Goal: Information Seeking & Learning: Learn about a topic

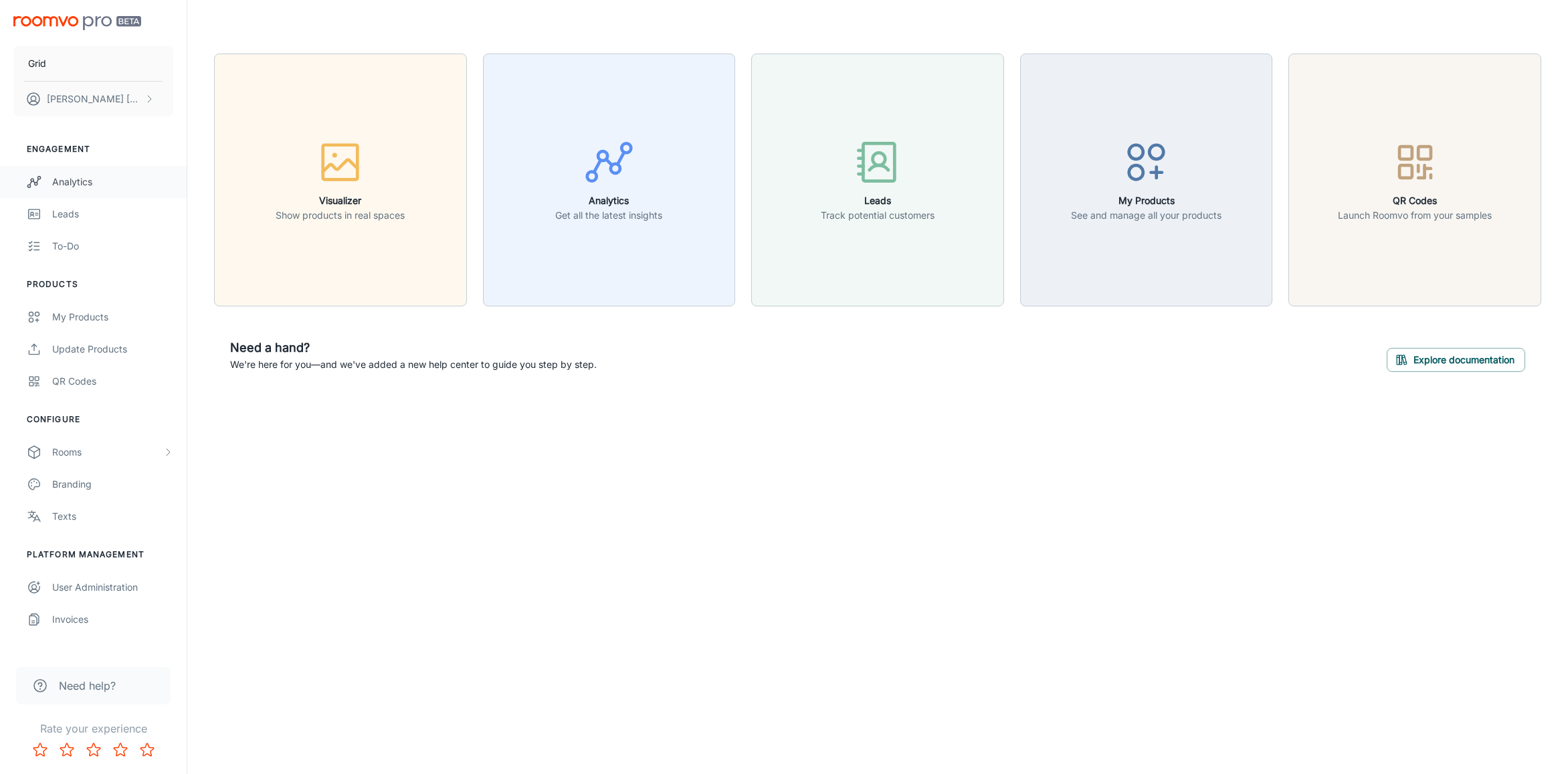
click at [80, 176] on div "Analytics" at bounding box center [112, 182] width 121 height 14
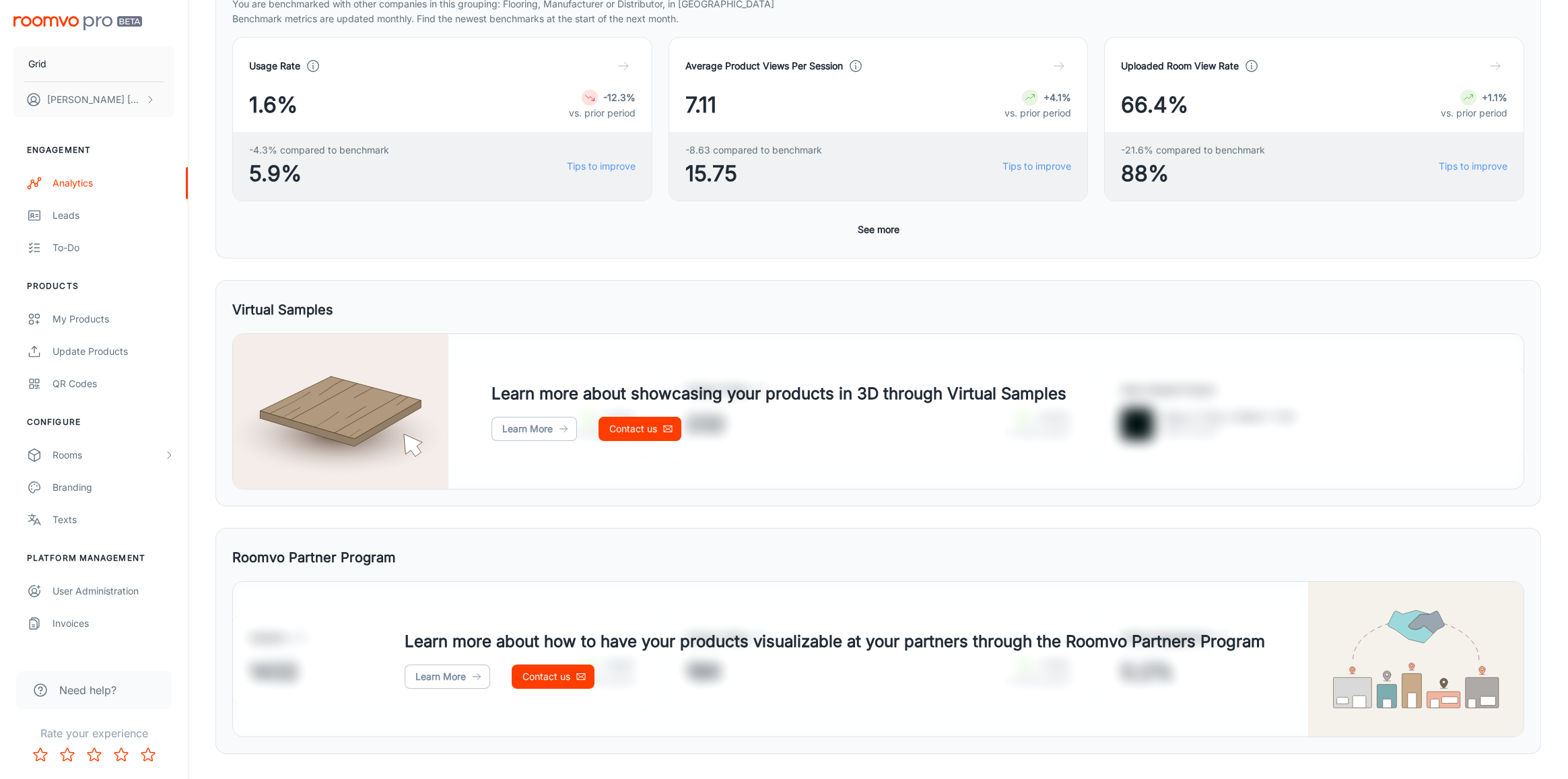
scroll to position [458, 0]
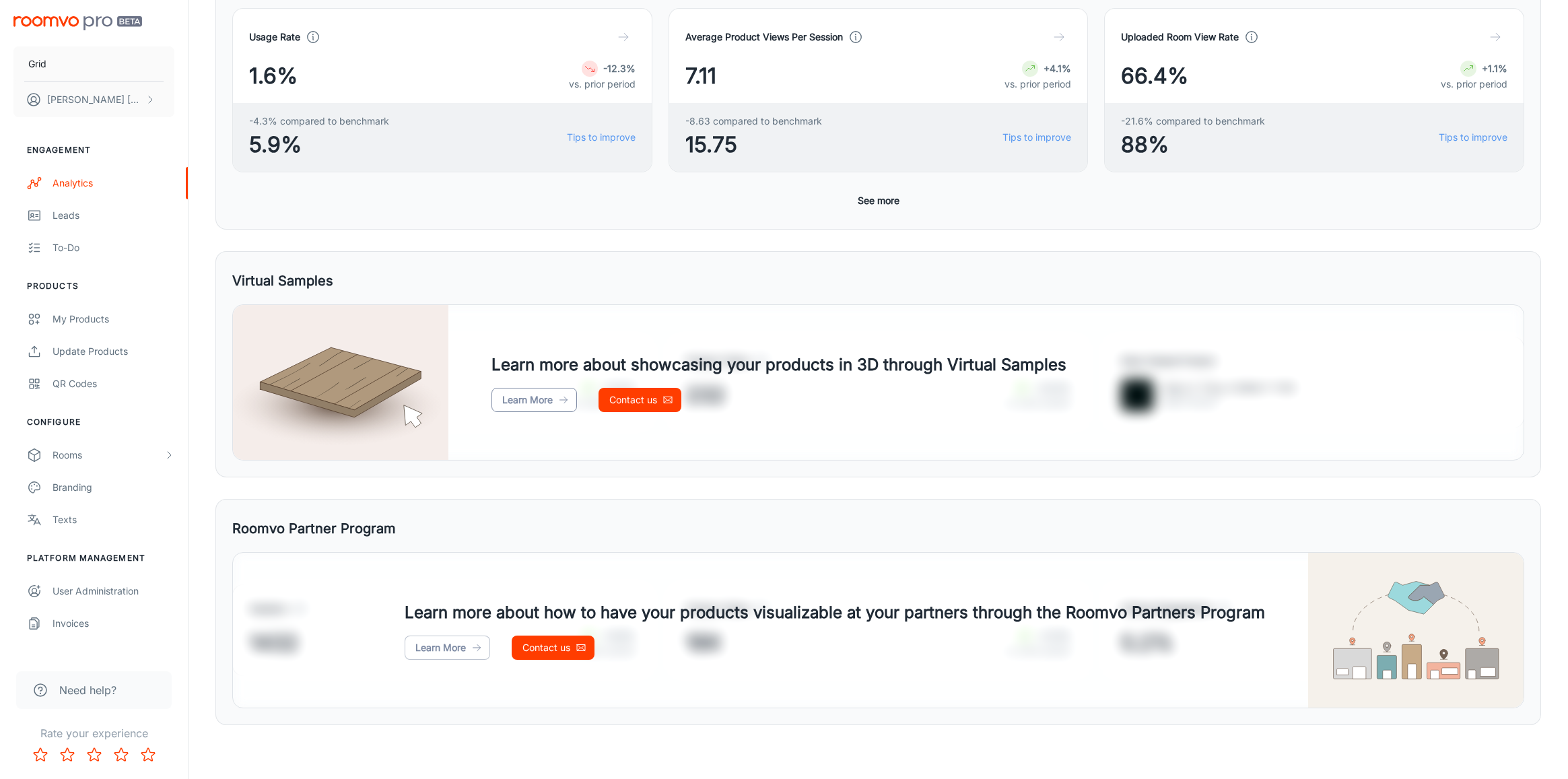
click at [527, 400] on link "Learn More" at bounding box center [534, 399] width 86 height 24
click at [69, 462] on div "Rooms" at bounding box center [94, 455] width 188 height 32
click at [65, 597] on link "Branding" at bounding box center [94, 584] width 188 height 32
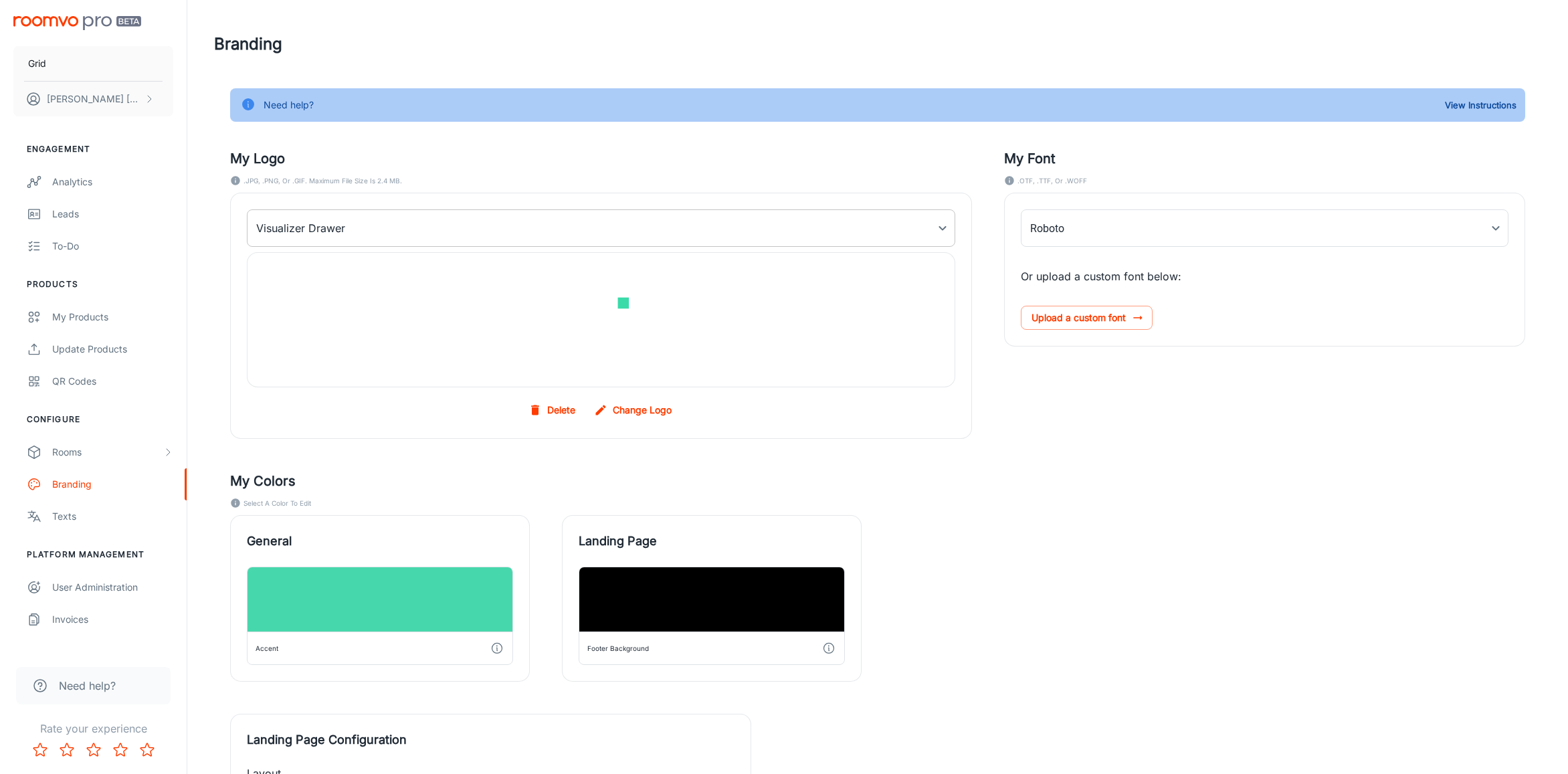
click at [524, 244] on body "Grid [PERSON_NAME] Engagement Analytics Leads To-do Products My Products Update…" at bounding box center [784, 387] width 1568 height 774
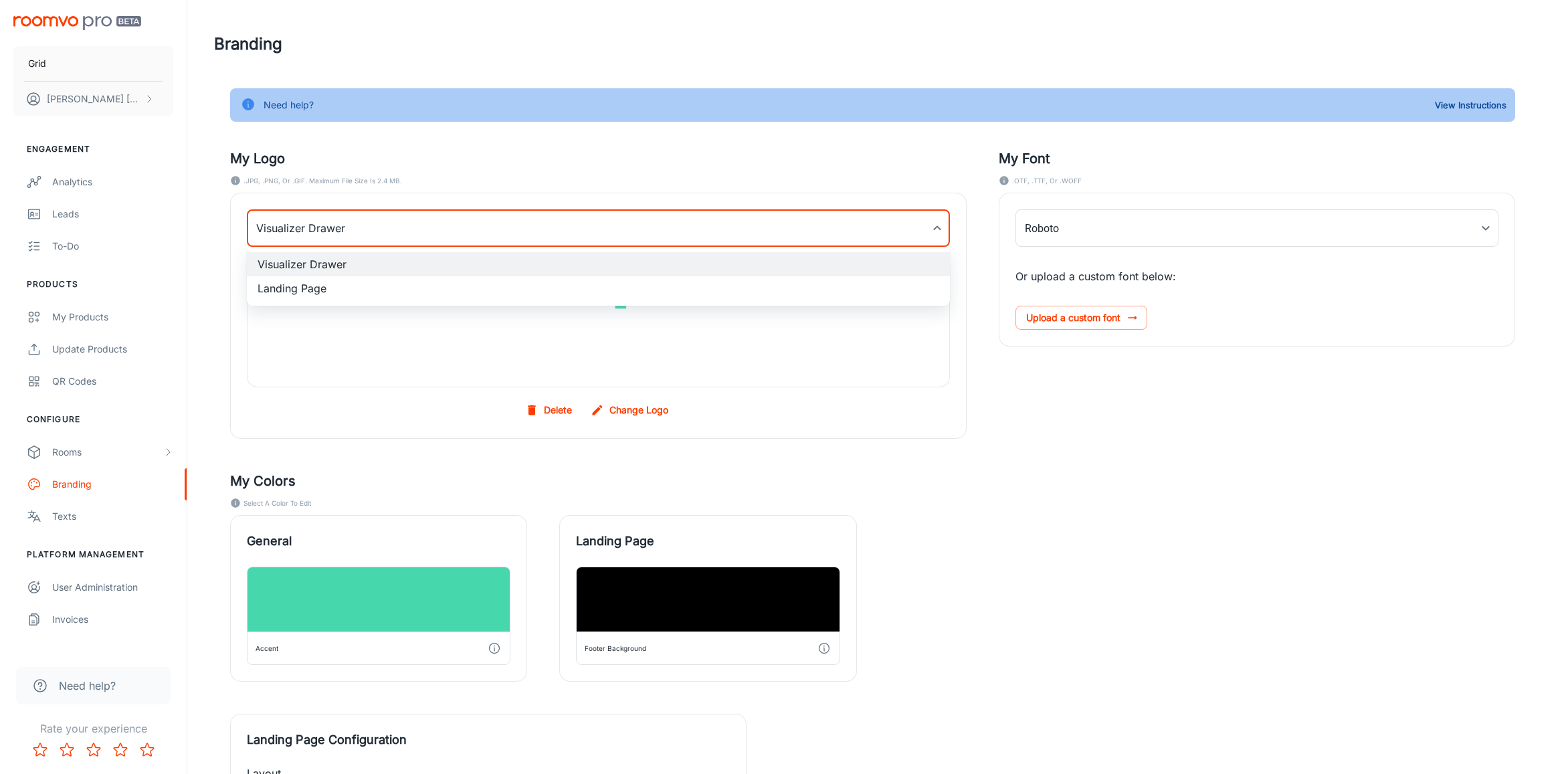
click at [486, 297] on li "Landing Page" at bounding box center [599, 288] width 703 height 24
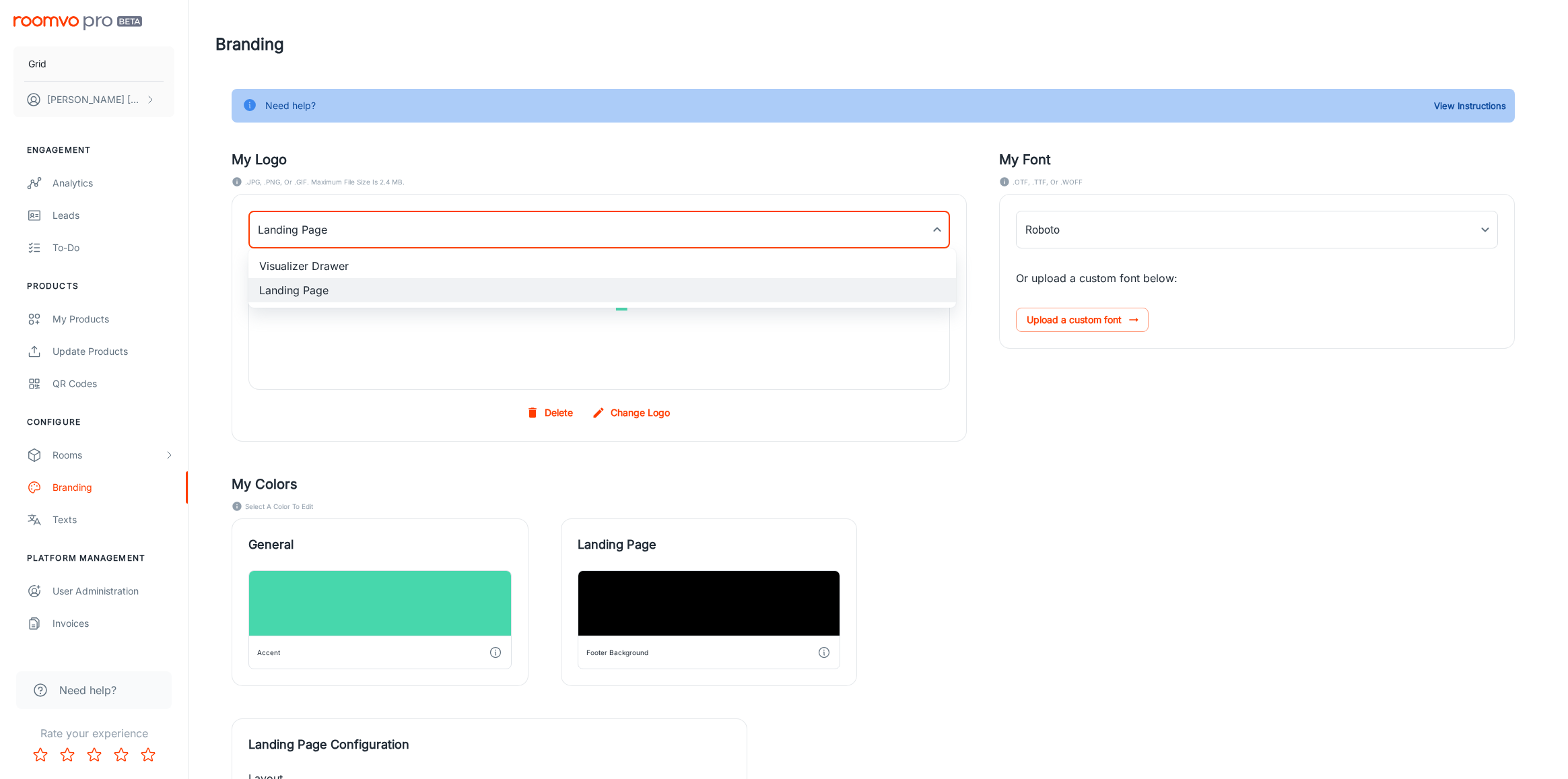
click at [418, 241] on body "Grid [PERSON_NAME] Engagement Analytics Leads To-do Products My Products Update…" at bounding box center [784, 390] width 1568 height 779
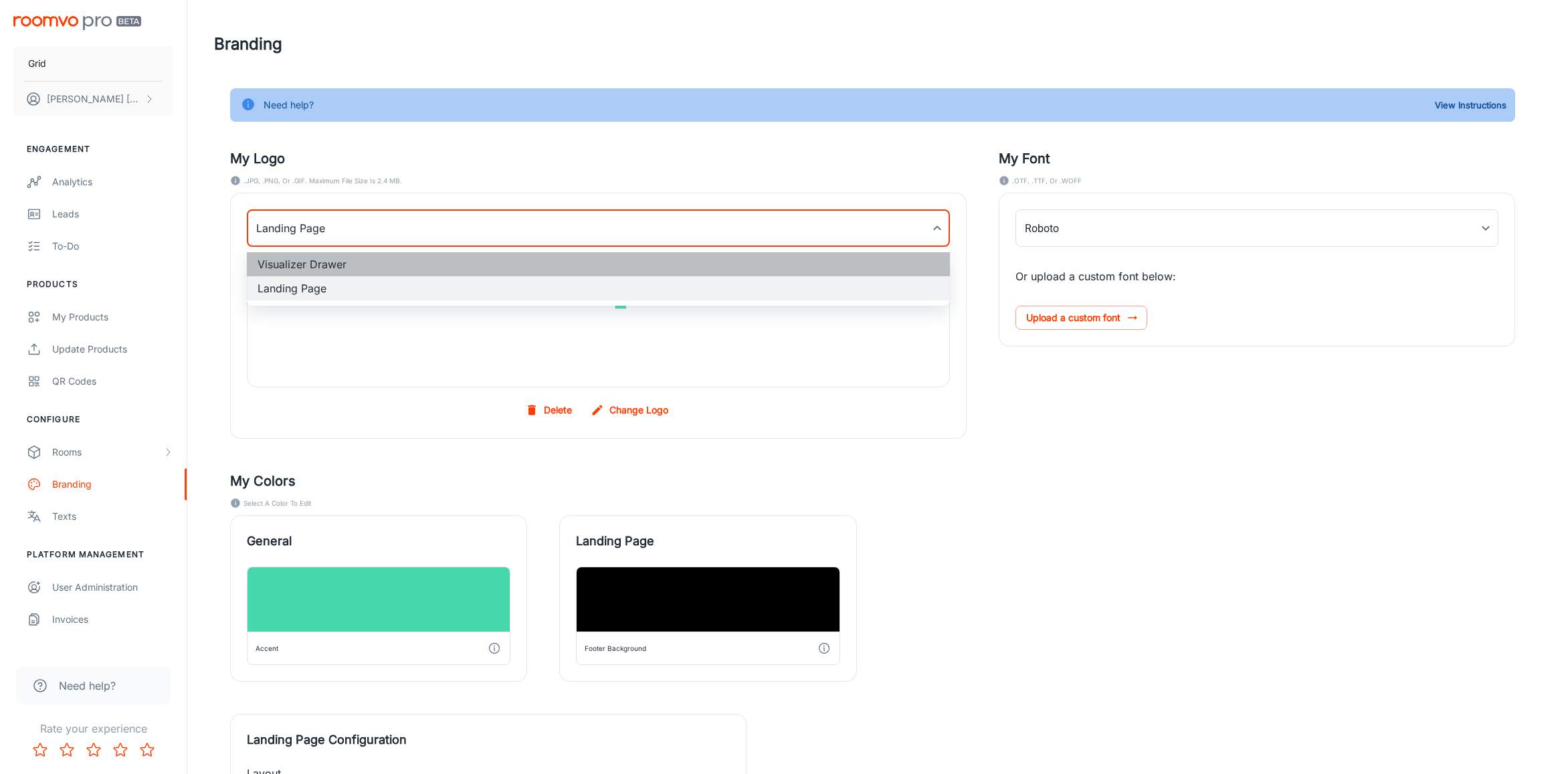
click at [380, 265] on li "Visualizer Drawer" at bounding box center [599, 264] width 703 height 24
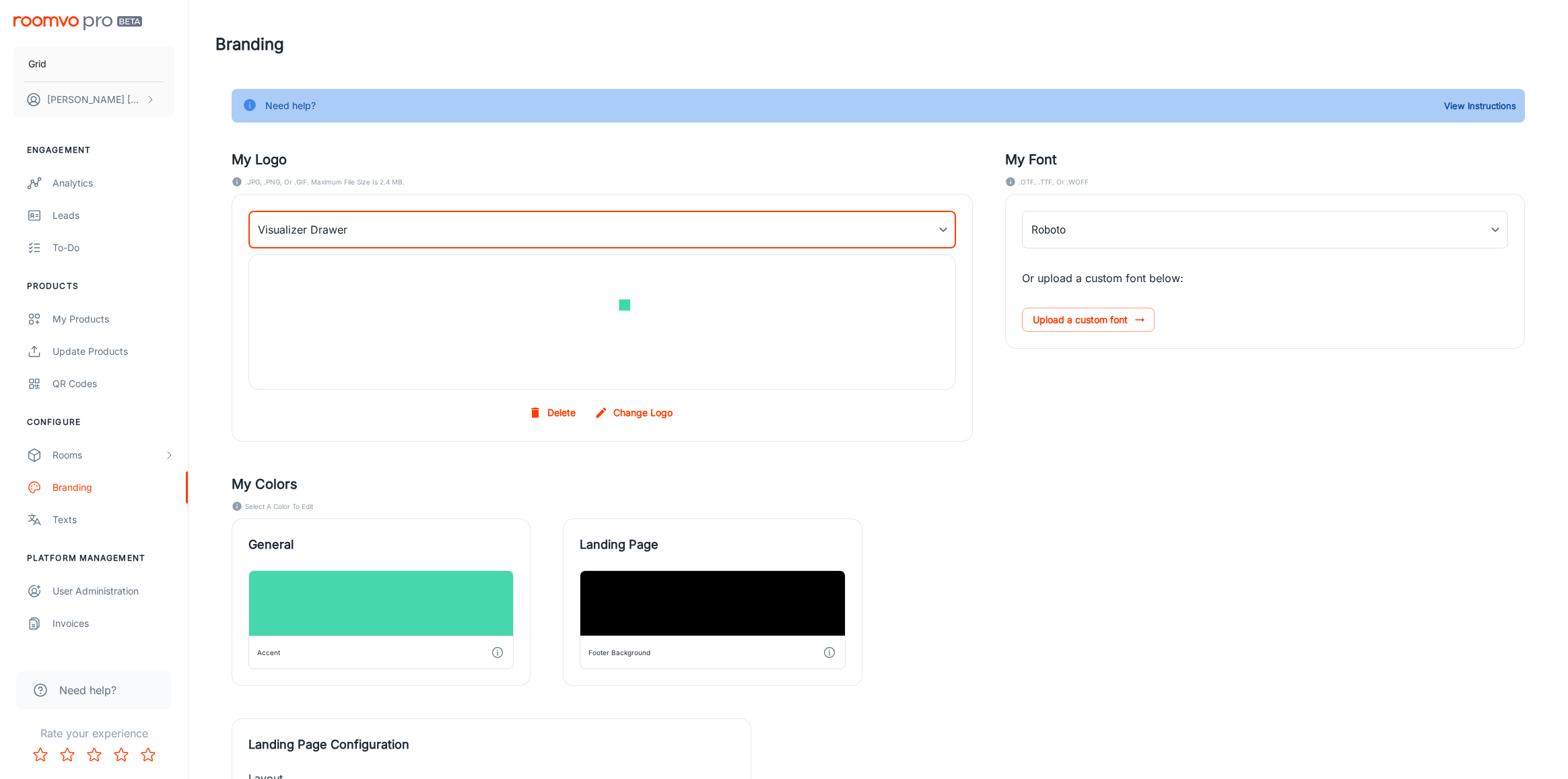
click at [409, 225] on body "Grid [PERSON_NAME] Engagement Analytics Leads To-do Products My Products Update…" at bounding box center [784, 390] width 1568 height 779
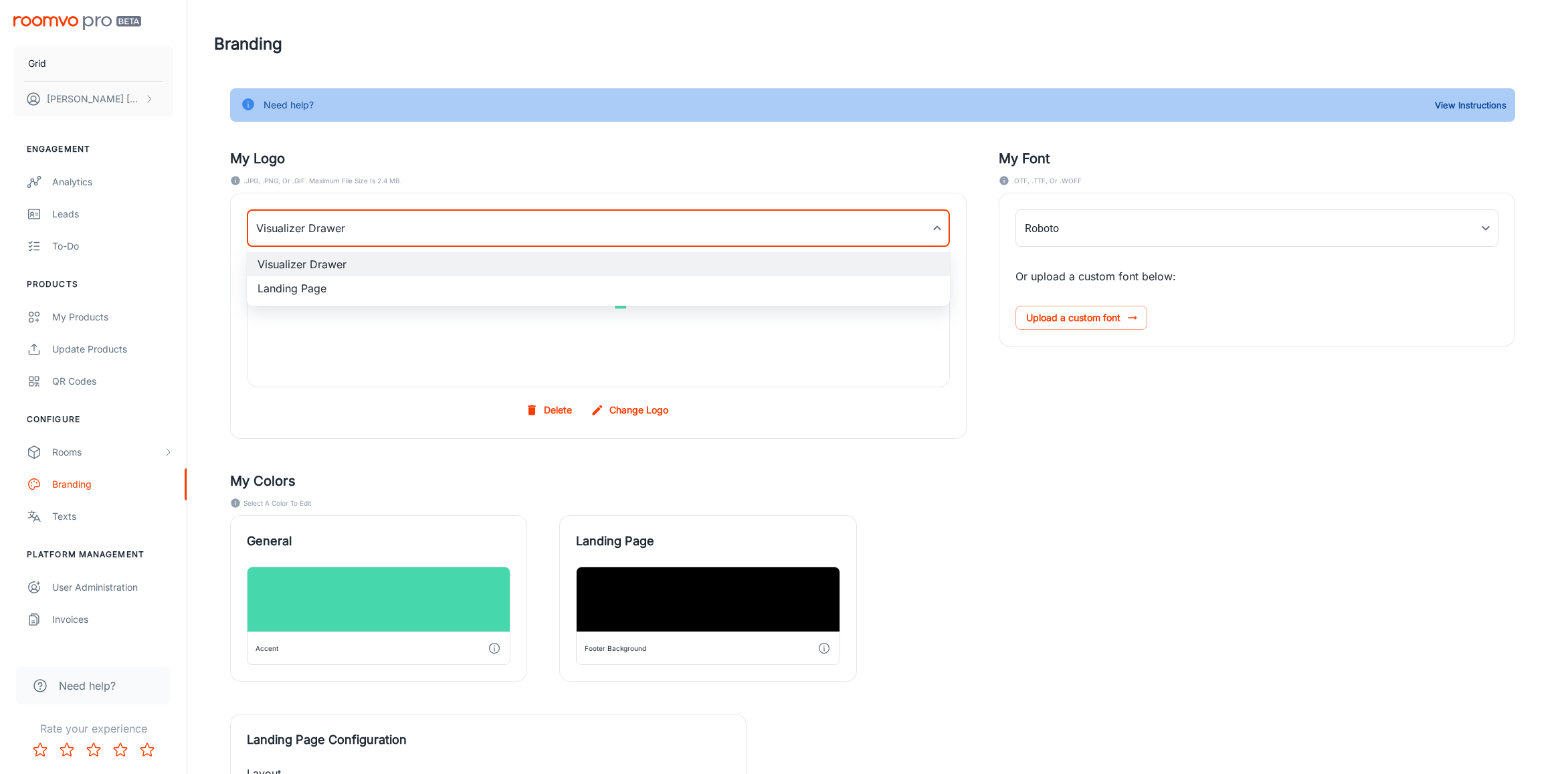
click at [372, 290] on li "Landing Page" at bounding box center [599, 288] width 703 height 24
type input "myLandingPageLogoBackgroundImage"
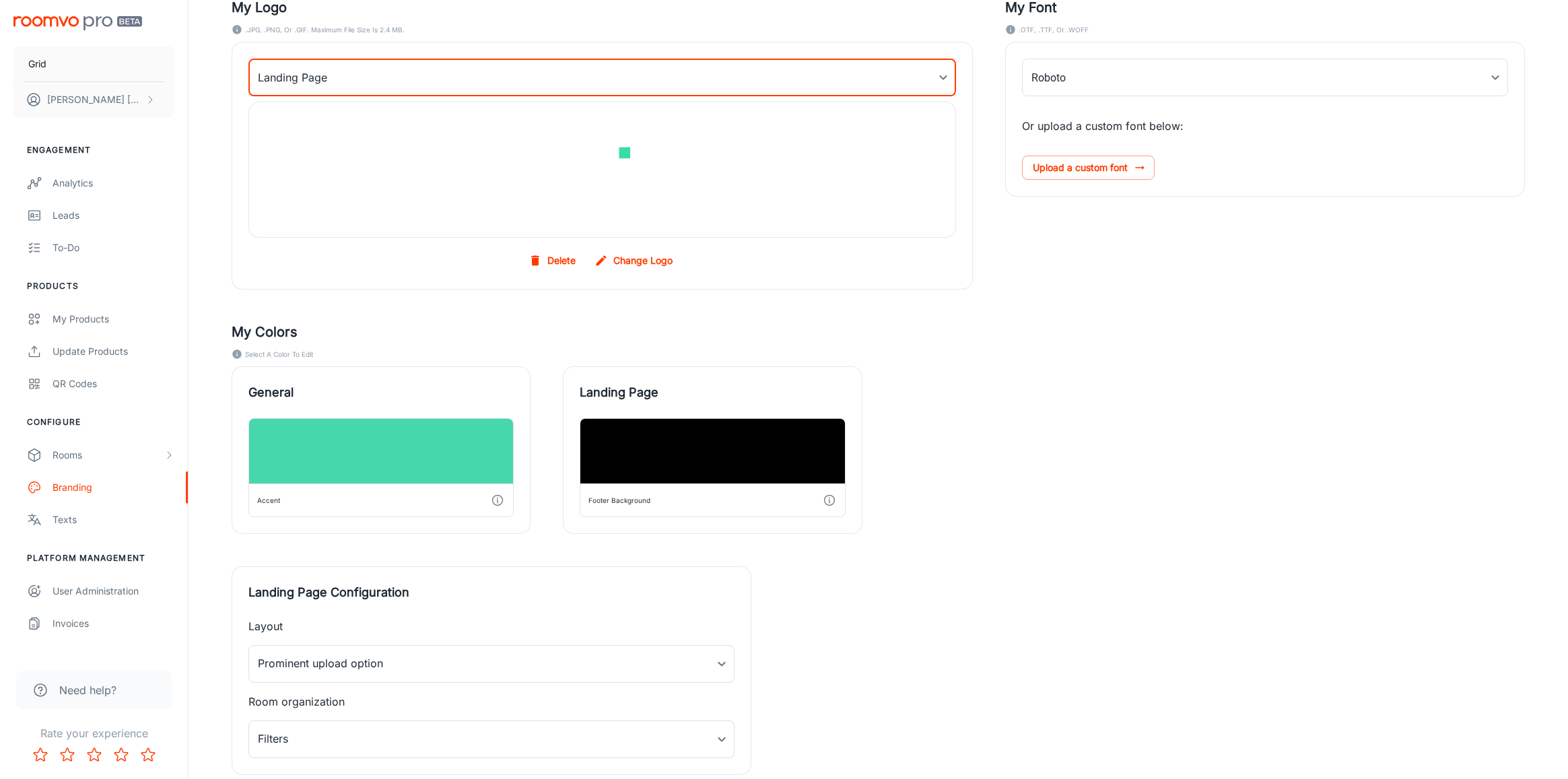
scroll to position [243, 0]
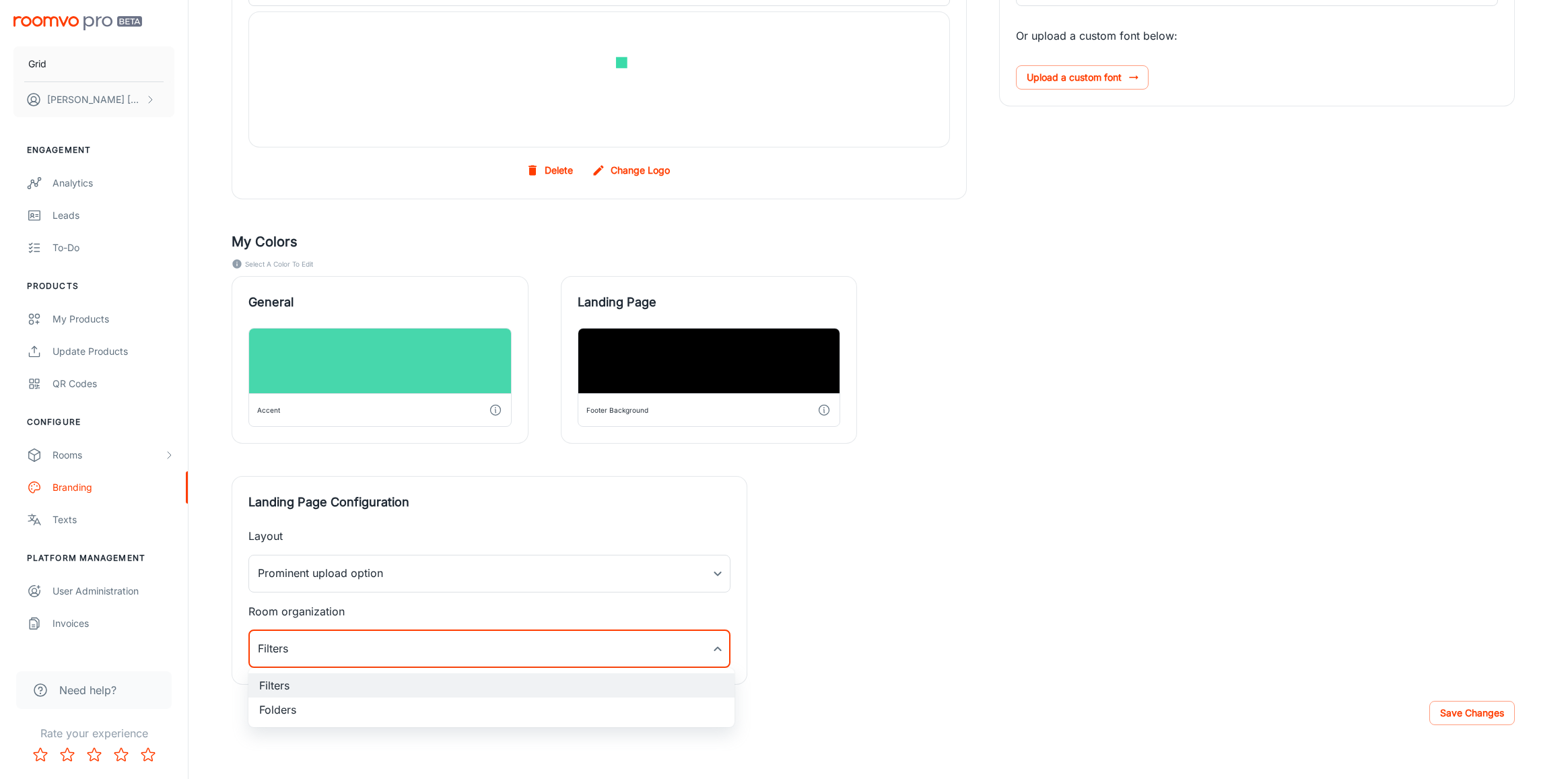
click at [377, 536] on body "Grid [PERSON_NAME] Engagement Analytics Leads To-do Products My Products Update…" at bounding box center [784, 147] width 1568 height 779
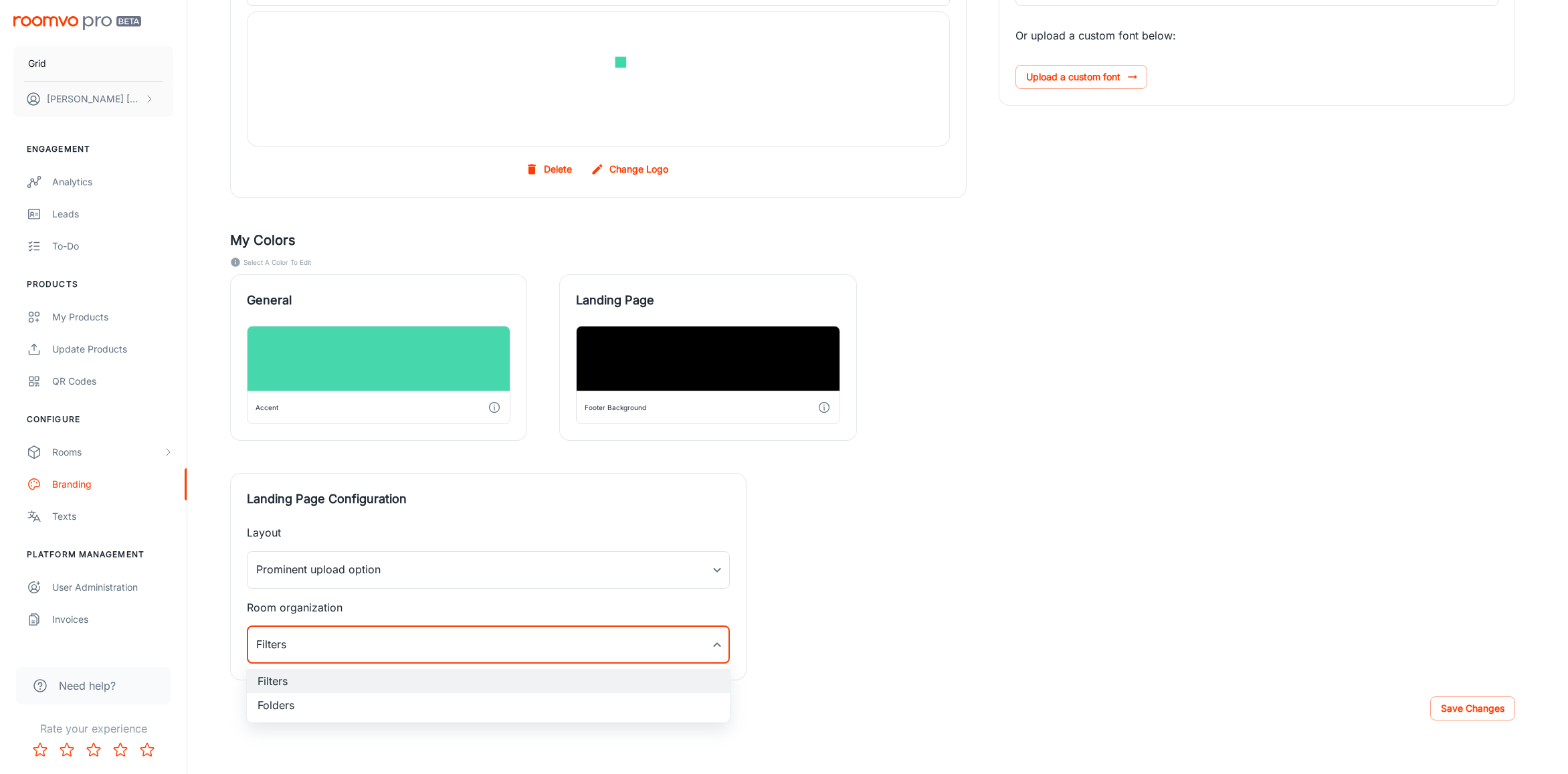
click at [821, 614] on div at bounding box center [784, 387] width 1568 height 774
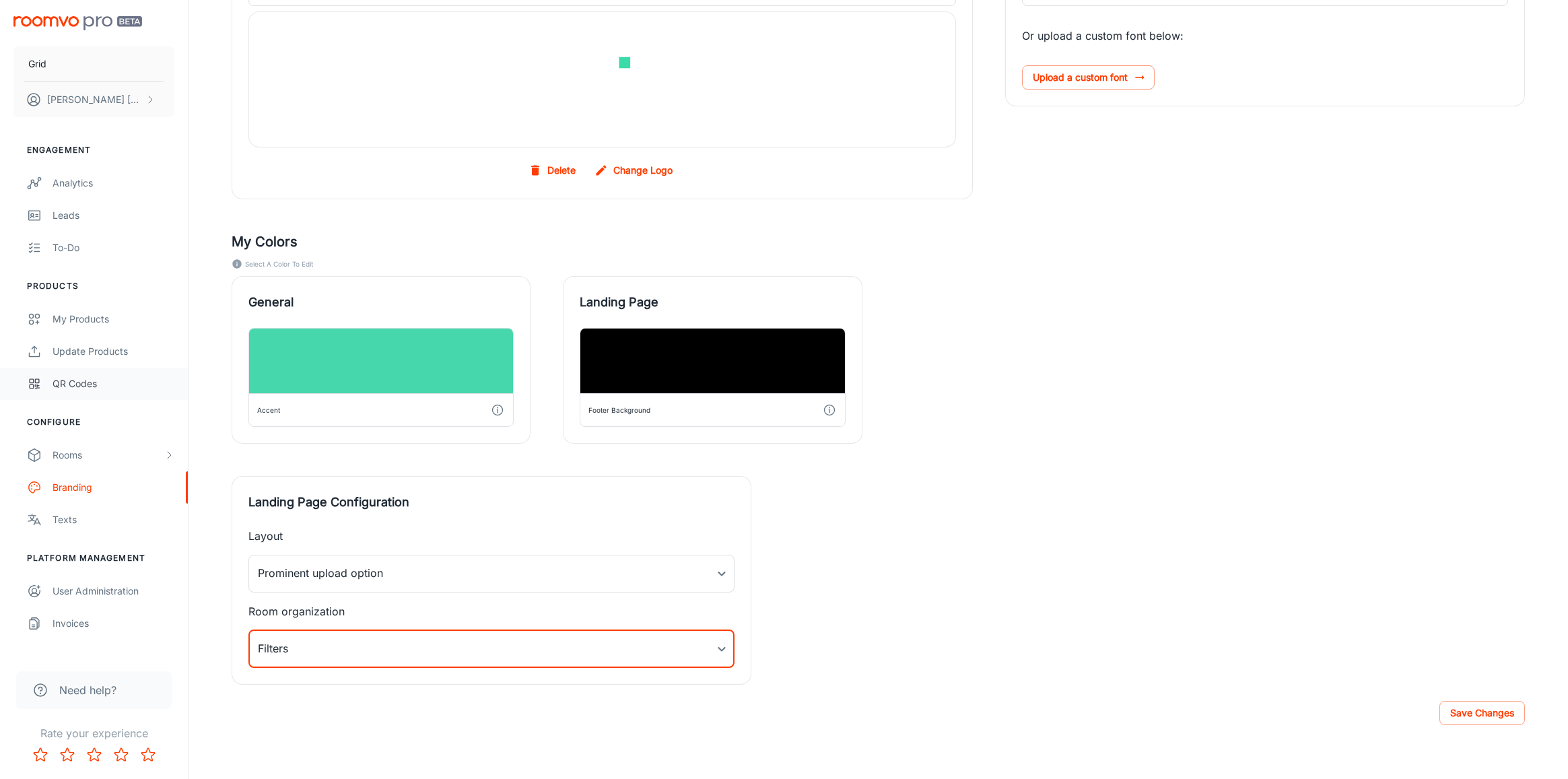
click at [80, 384] on div "QR Codes" at bounding box center [113, 383] width 122 height 14
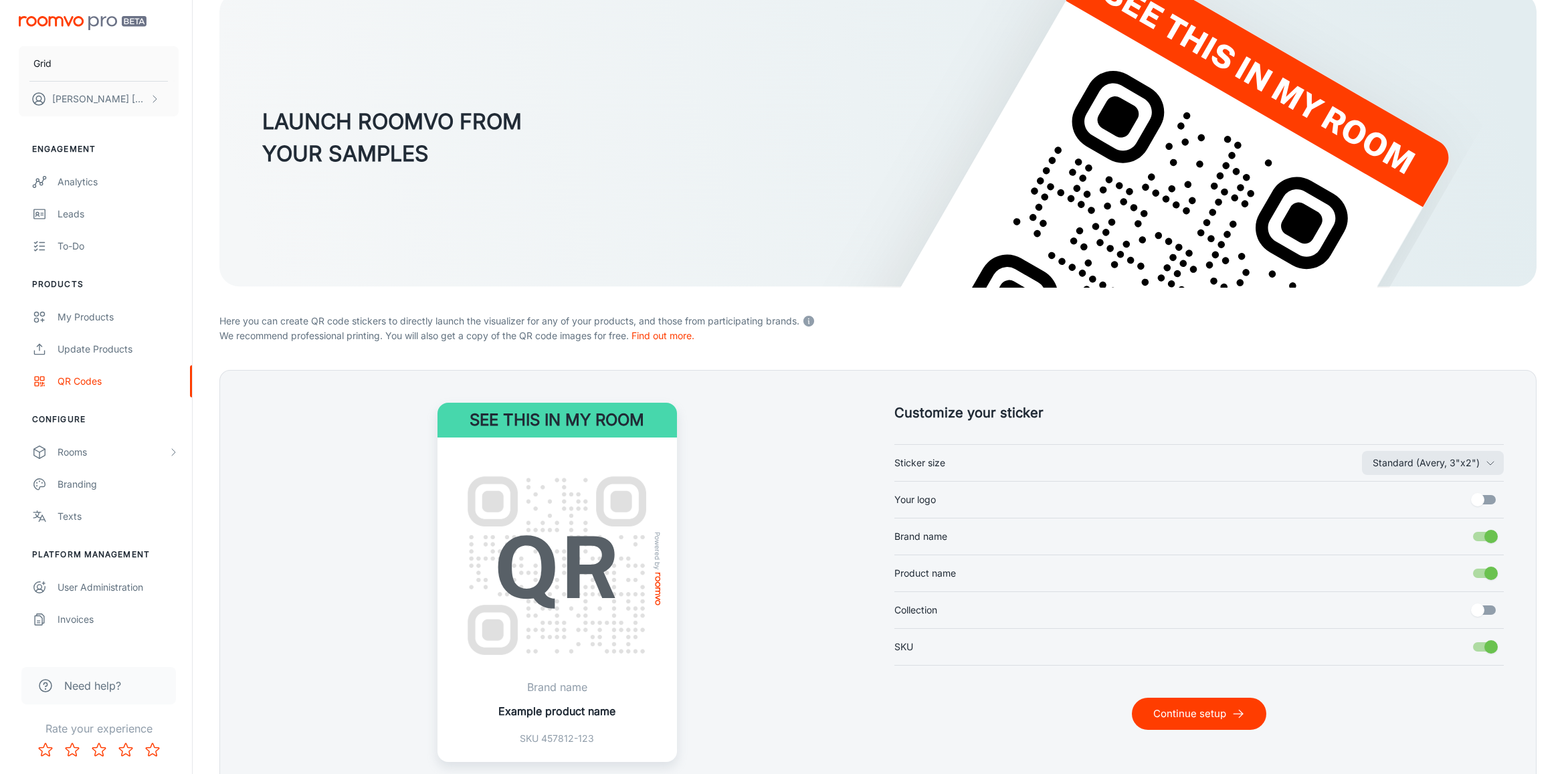
scroll to position [171, 0]
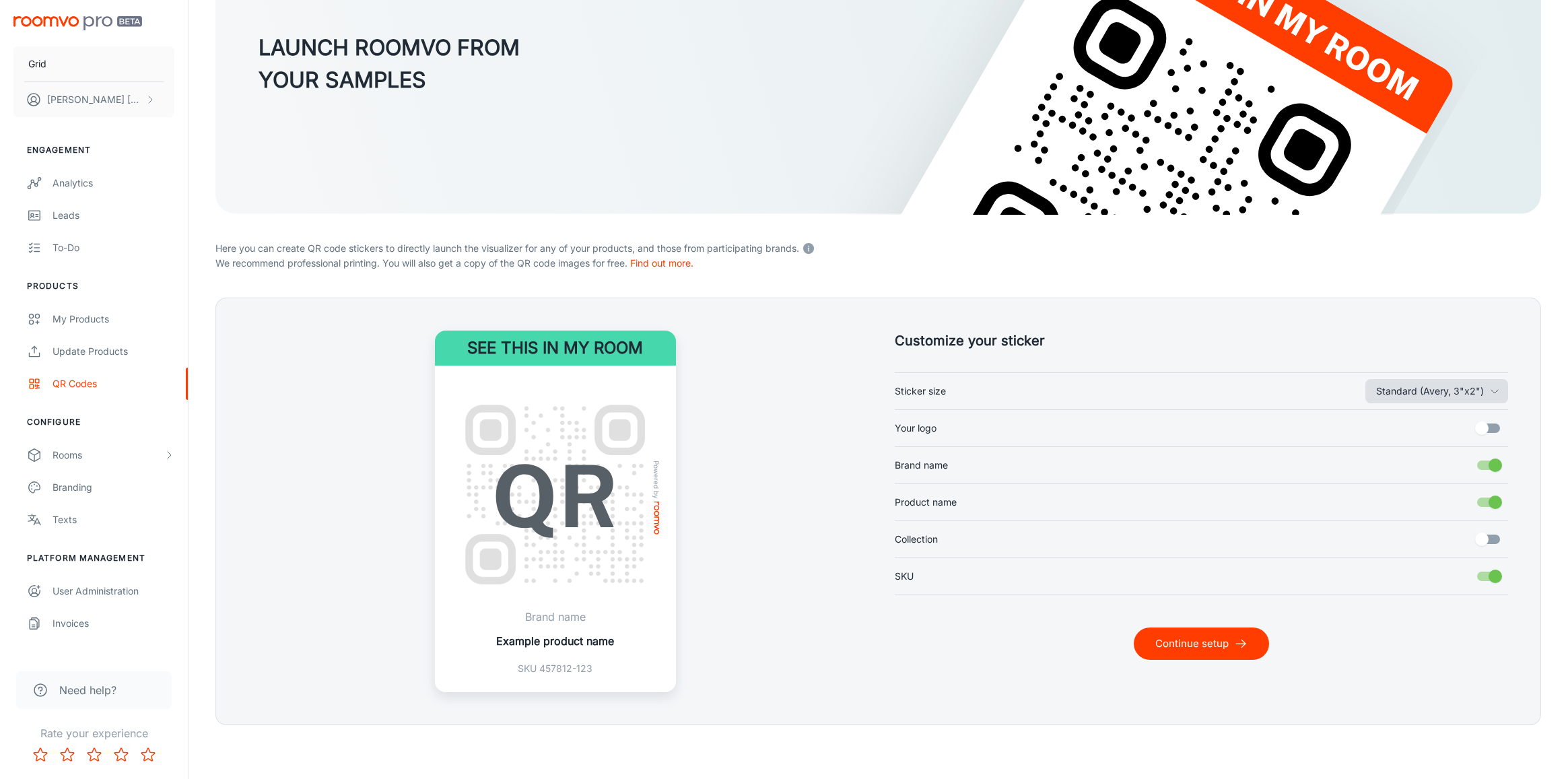
click at [1428, 391] on button "Standard (Avery, 3"x2")" at bounding box center [1436, 390] width 142 height 24
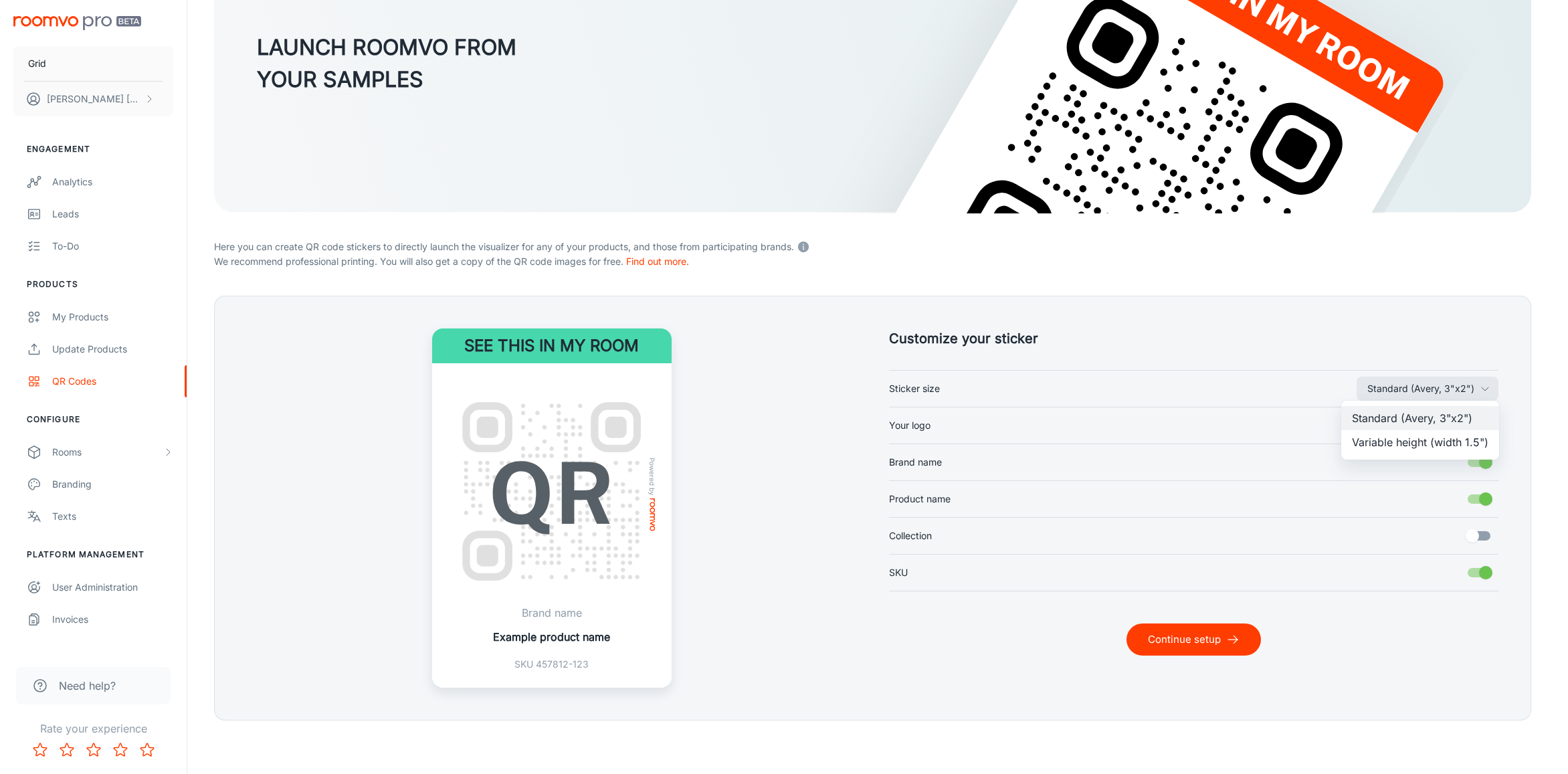
click at [1411, 440] on li "Variable height (width 1.5")" at bounding box center [1420, 442] width 158 height 24
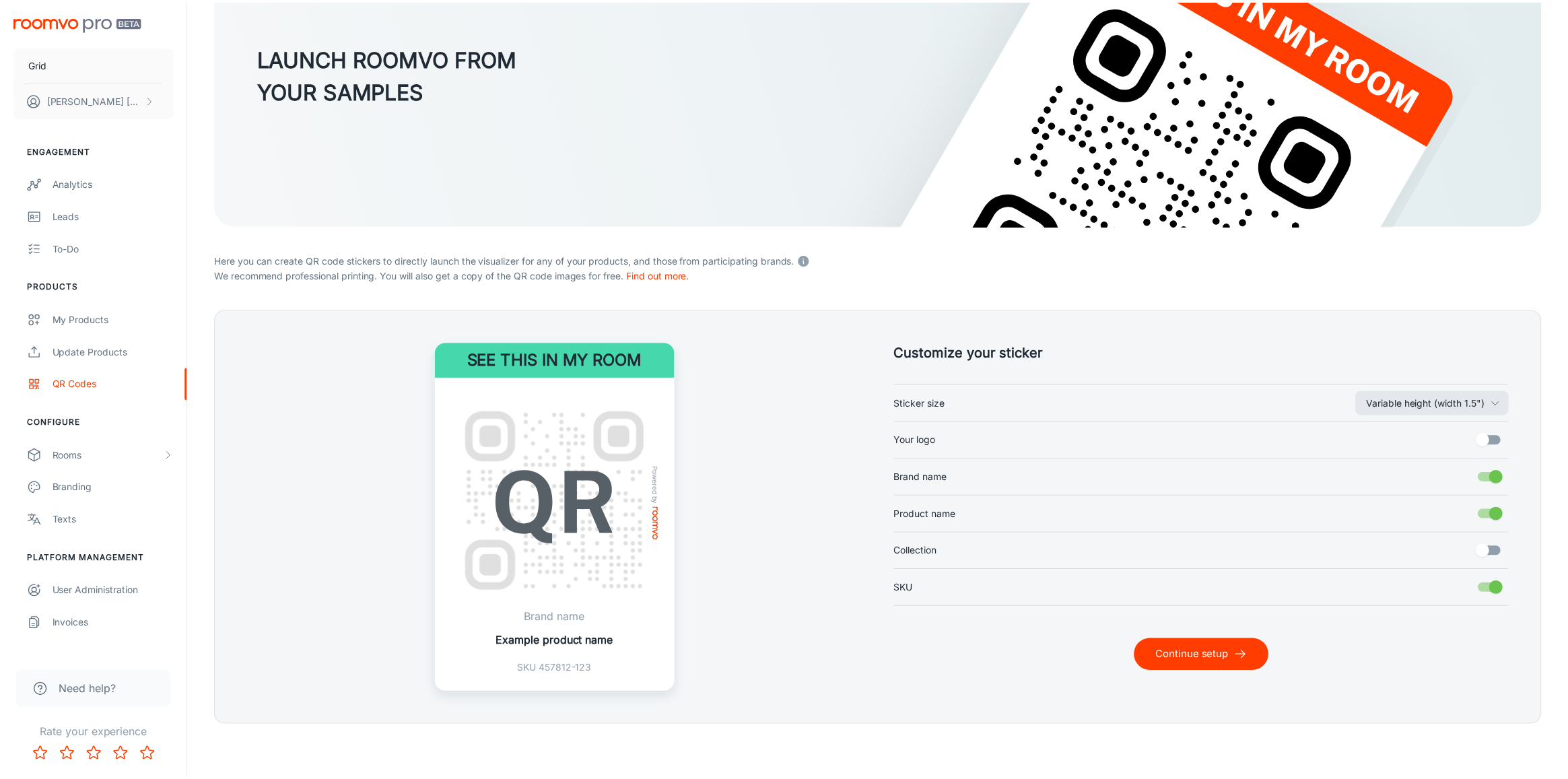
scroll to position [160, 0]
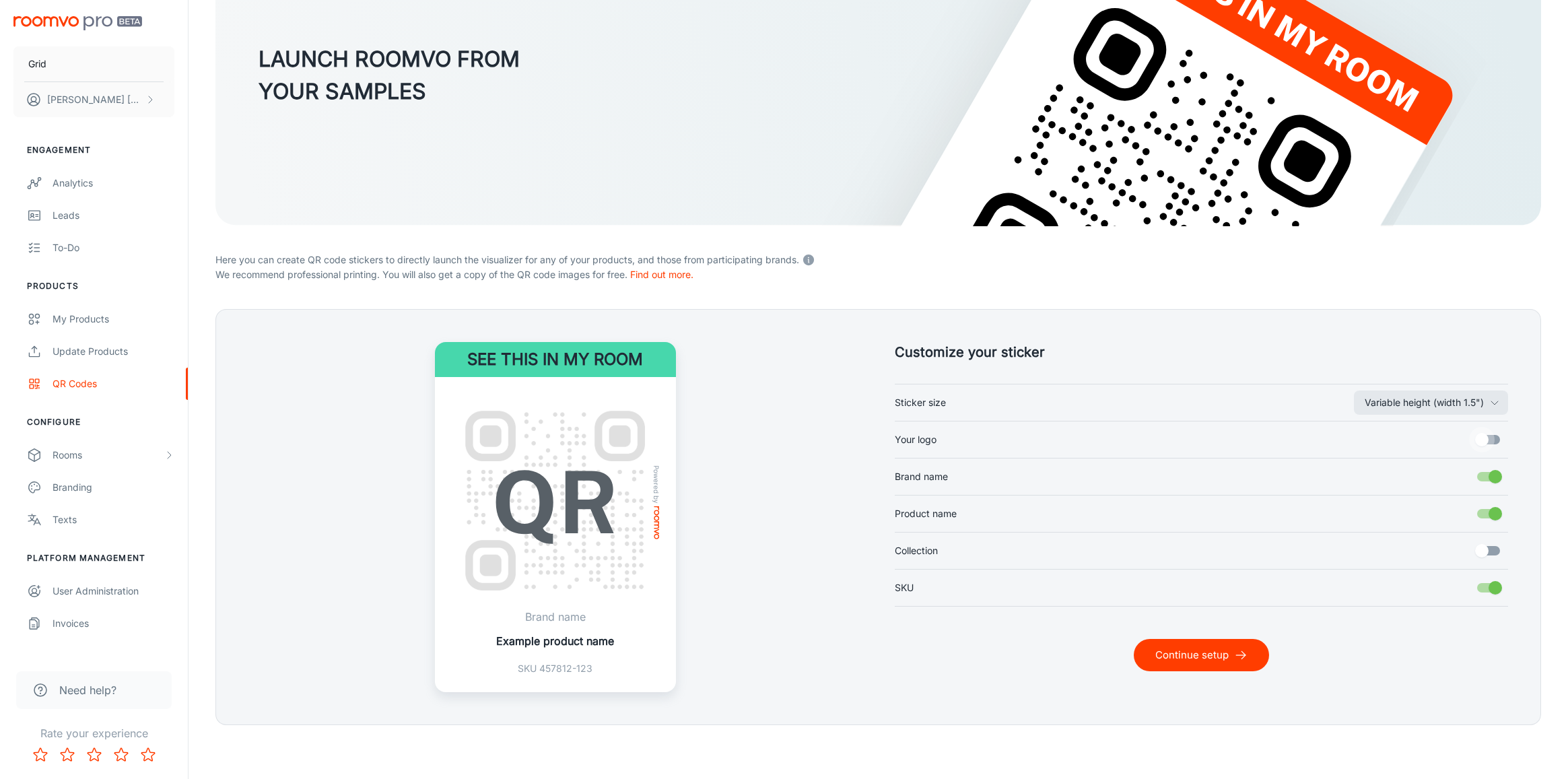
click at [1485, 435] on input "Your logo" at bounding box center [1481, 439] width 77 height 25
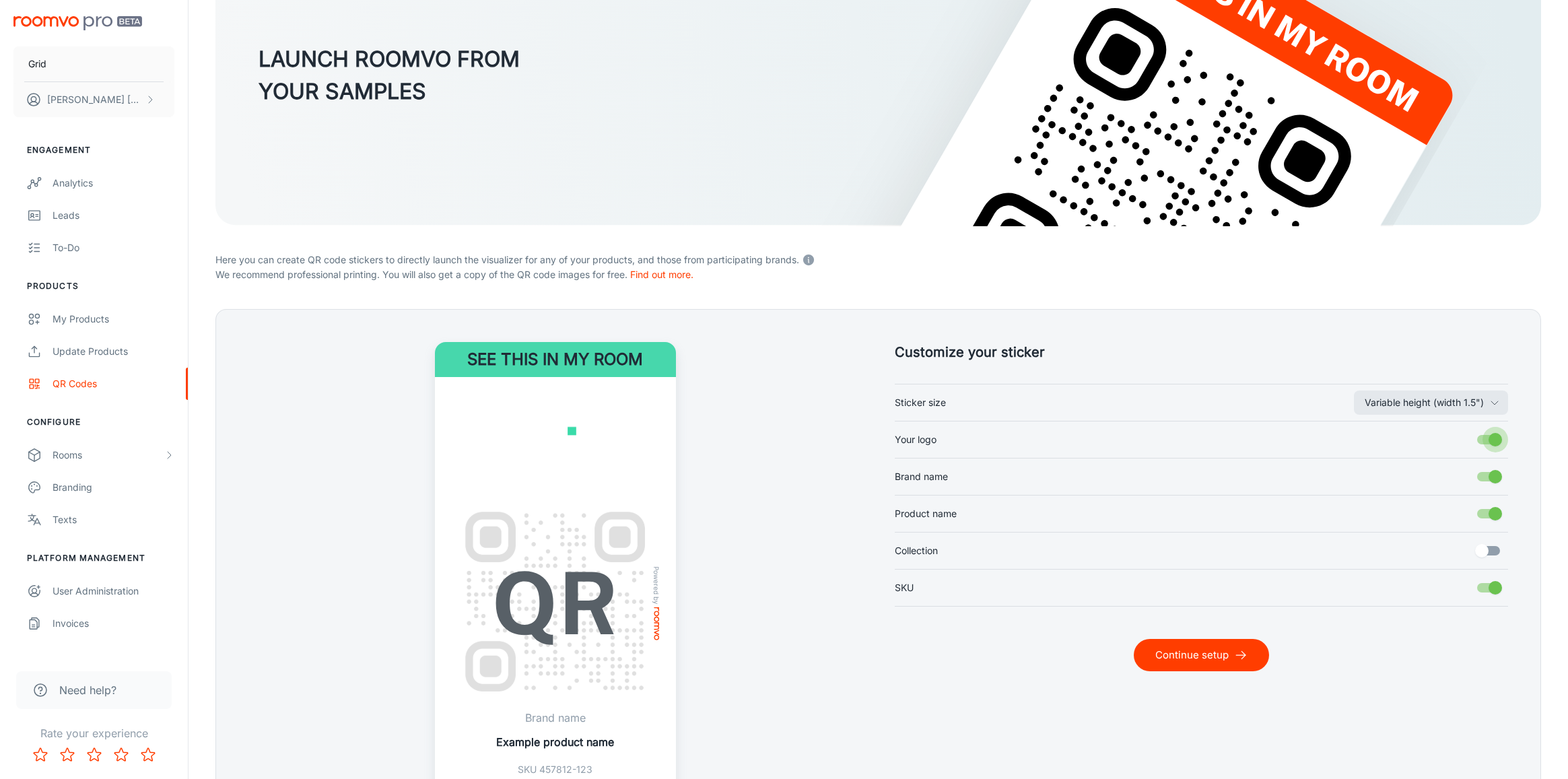
click at [1485, 435] on input "Your logo" at bounding box center [1495, 439] width 77 height 25
checkbox input "false"
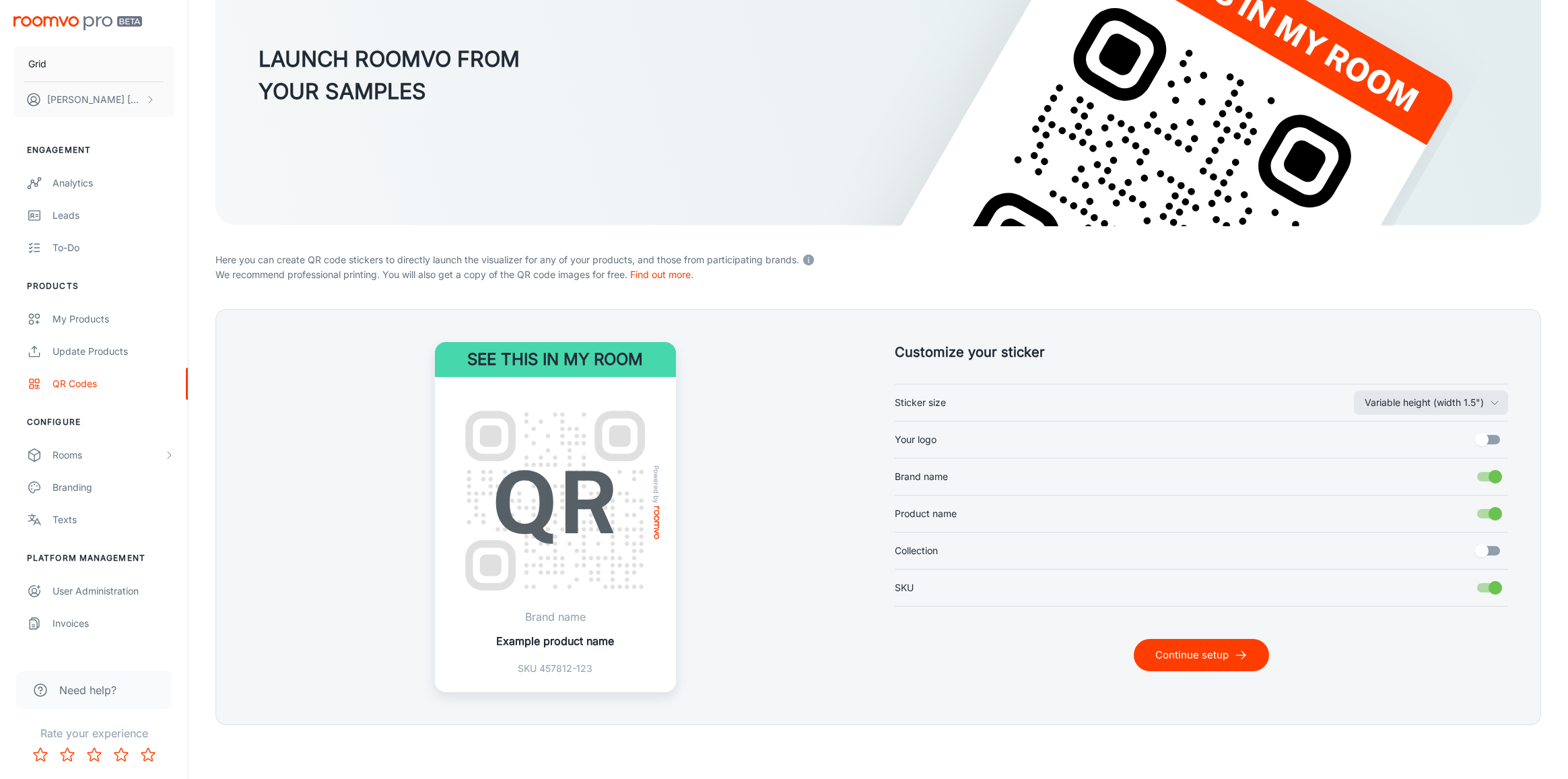
click at [1493, 477] on input "Brand name" at bounding box center [1495, 476] width 77 height 25
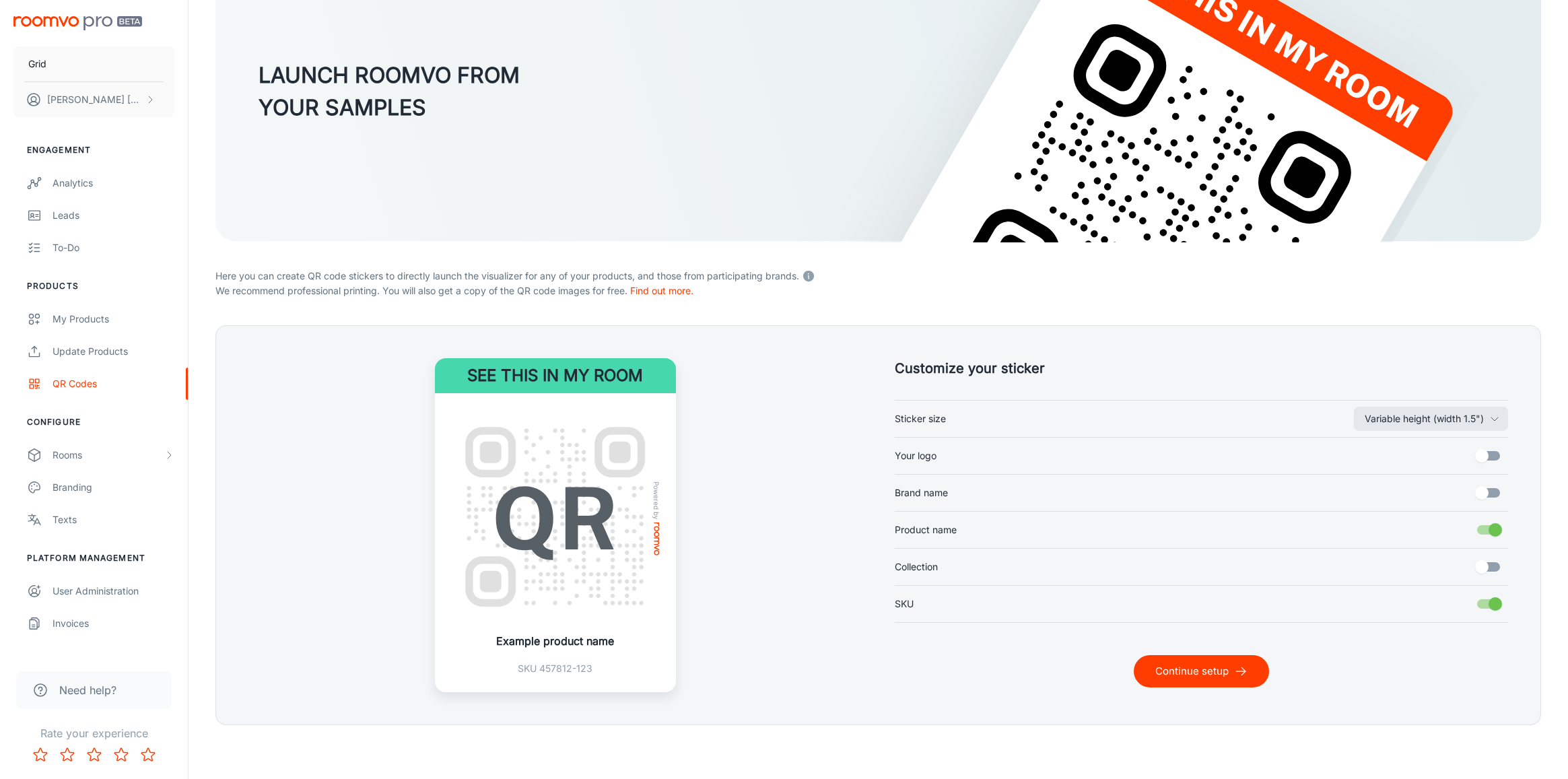
click at [1493, 477] on div "Variable height (width 1.5") Sticker size Your logo Brand name Product name Col…" at bounding box center [1201, 511] width 614 height 223
click at [1490, 497] on input "Brand name" at bounding box center [1481, 492] width 77 height 25
click at [1501, 495] on input "Brand name" at bounding box center [1495, 492] width 77 height 25
checkbox input "false"
click at [1487, 565] on input "Collection" at bounding box center [1481, 567] width 77 height 25
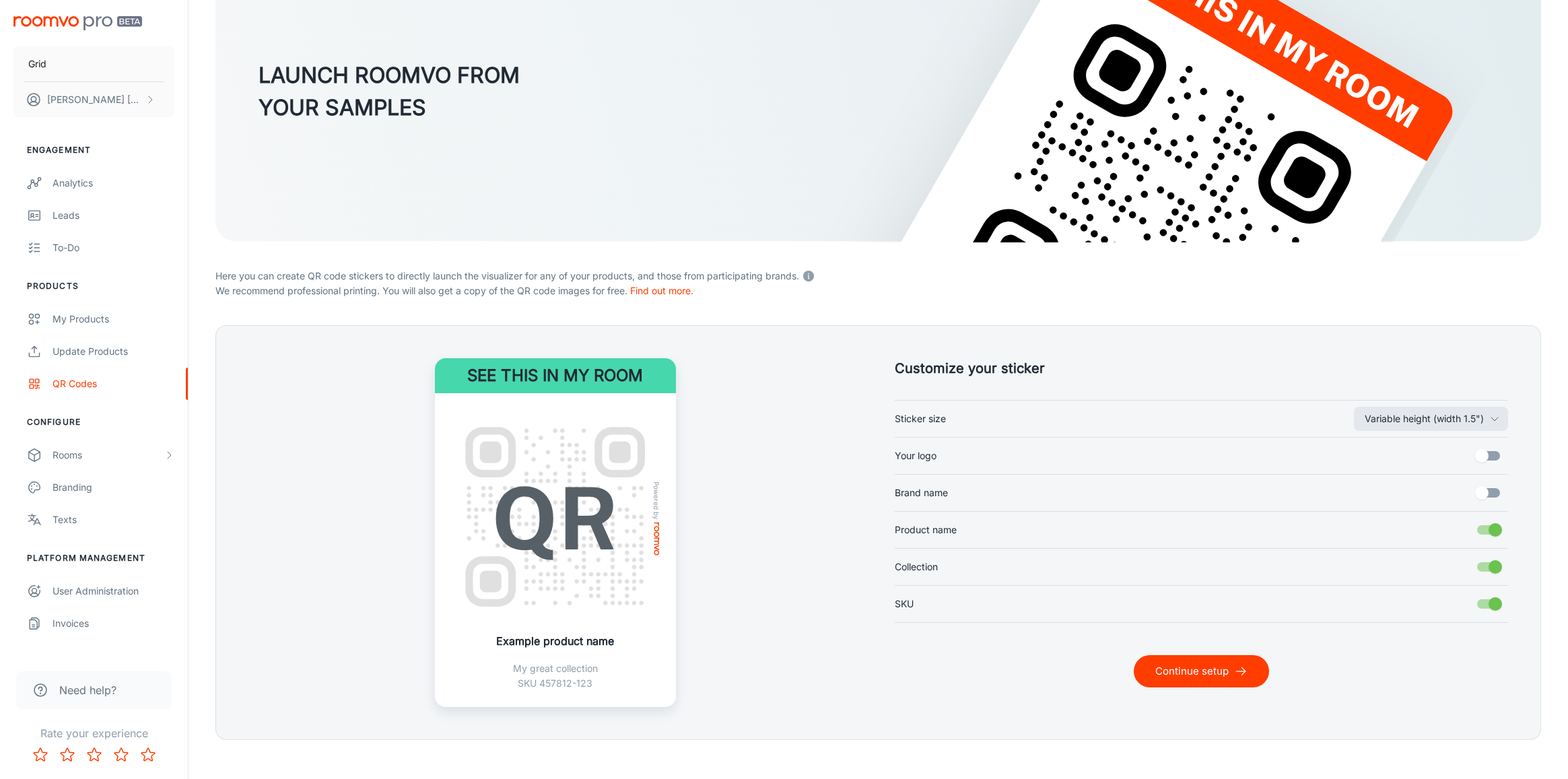
click at [1487, 565] on input "Collection" at bounding box center [1495, 567] width 77 height 25
checkbox input "false"
click at [1495, 600] on input "SKU" at bounding box center [1495, 604] width 77 height 25
checkbox input "false"
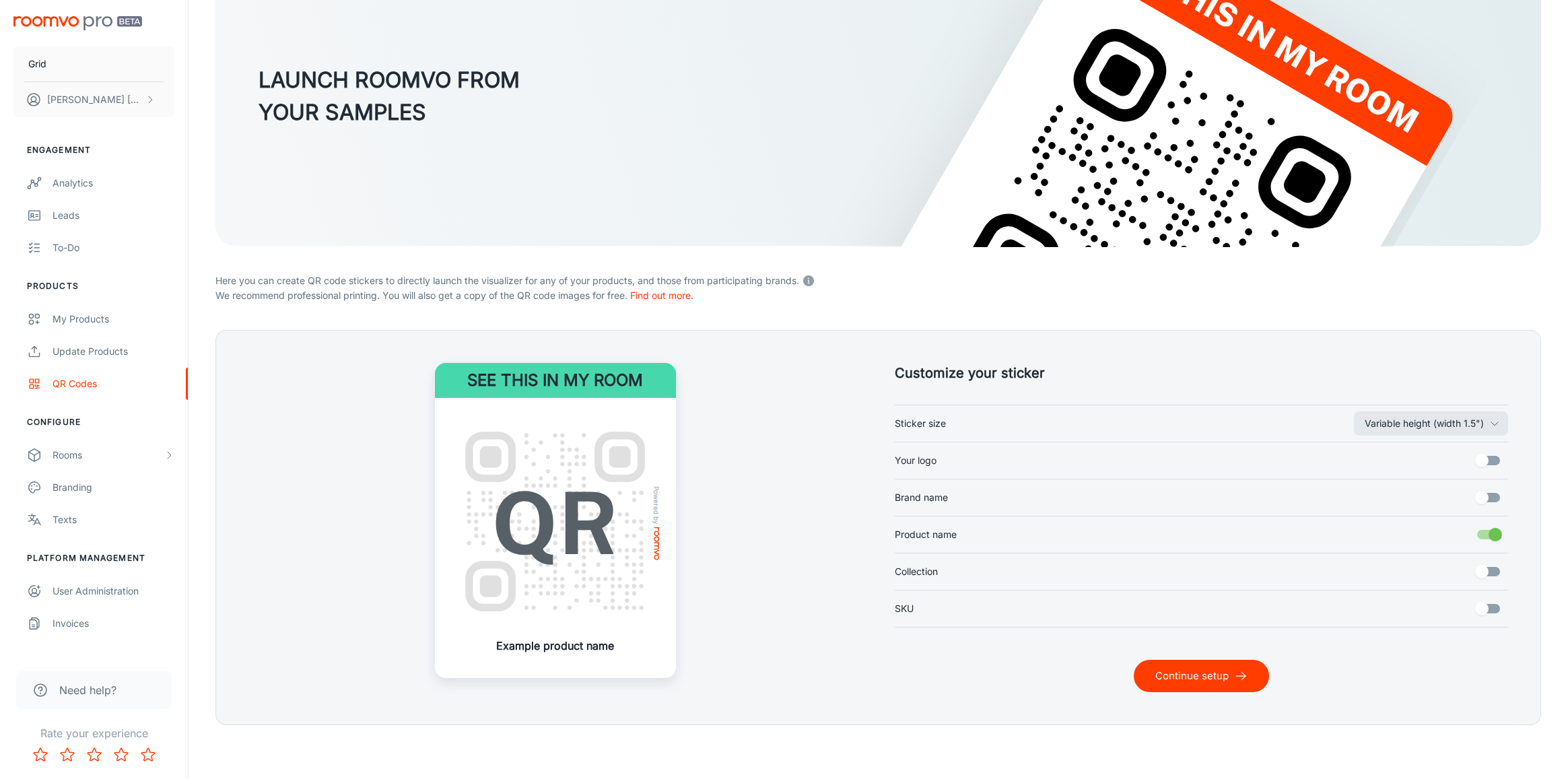
click at [1478, 490] on input "Brand name" at bounding box center [1481, 498] width 77 height 25
click at [1478, 490] on input "Brand name" at bounding box center [1495, 498] width 77 height 25
checkbox input "false"
click at [1224, 675] on button "Continue setup" at bounding box center [1201, 676] width 135 height 32
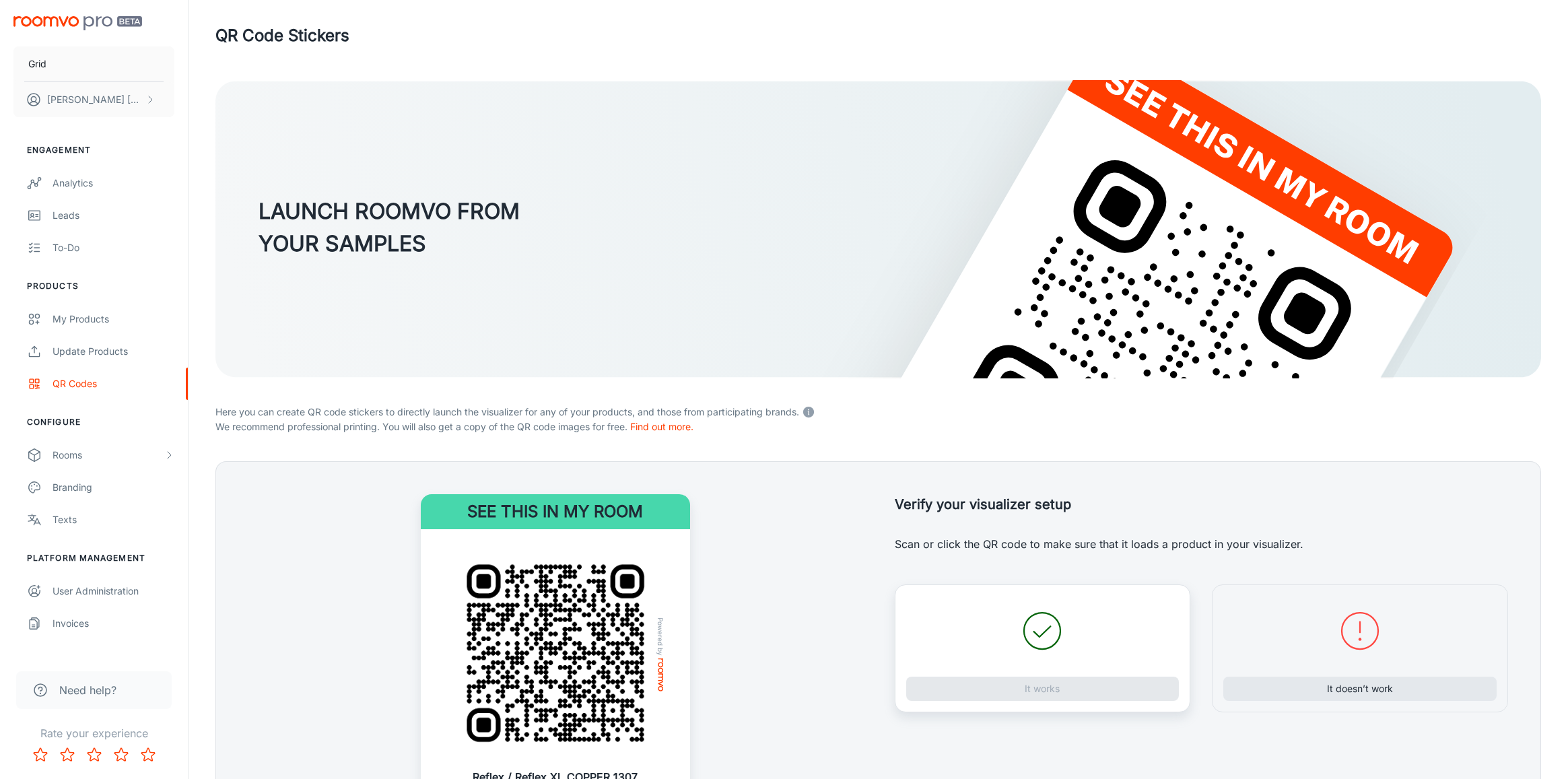
scroll to position [126, 0]
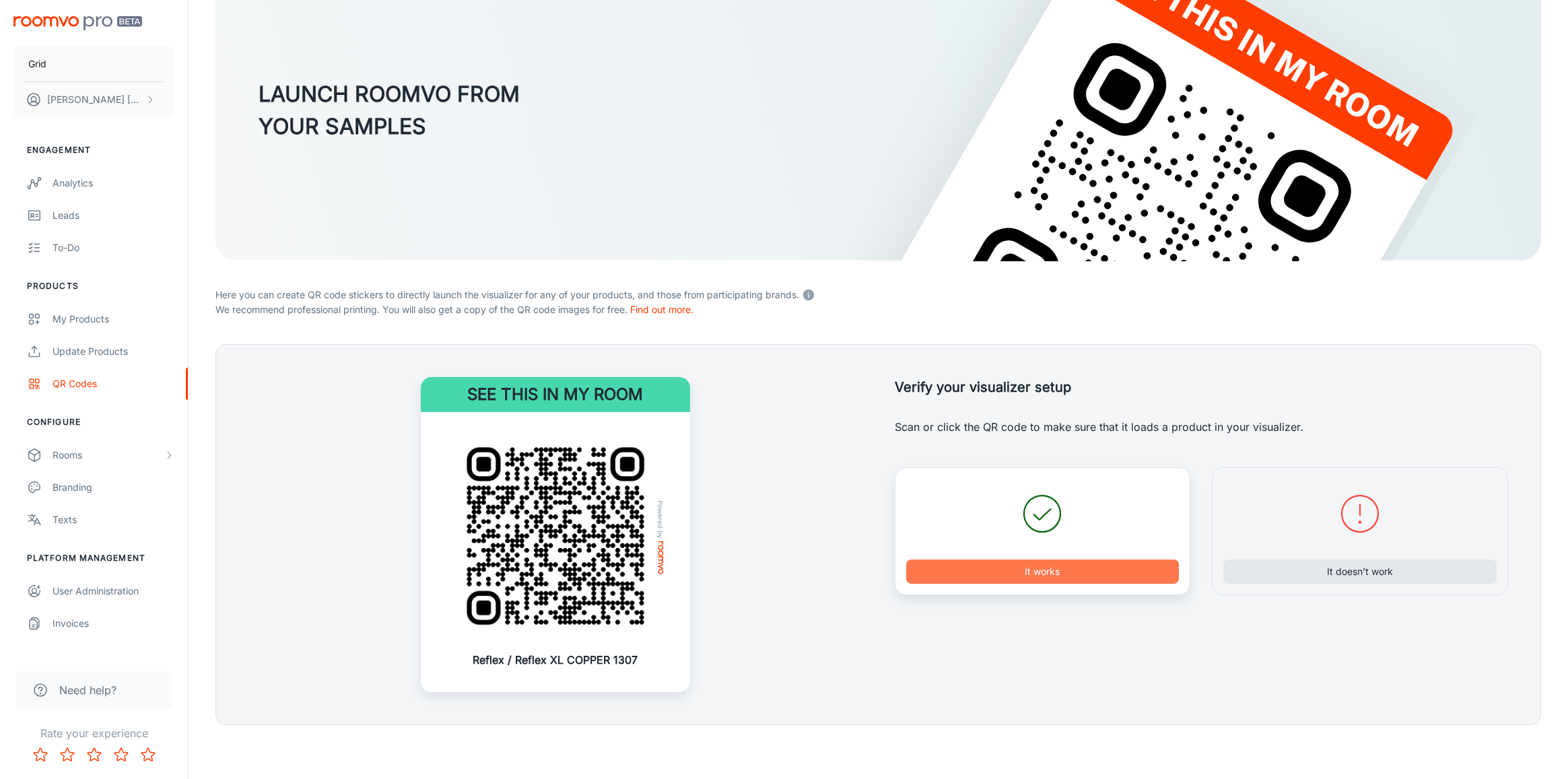
click at [1059, 570] on button "It works" at bounding box center [1042, 572] width 273 height 24
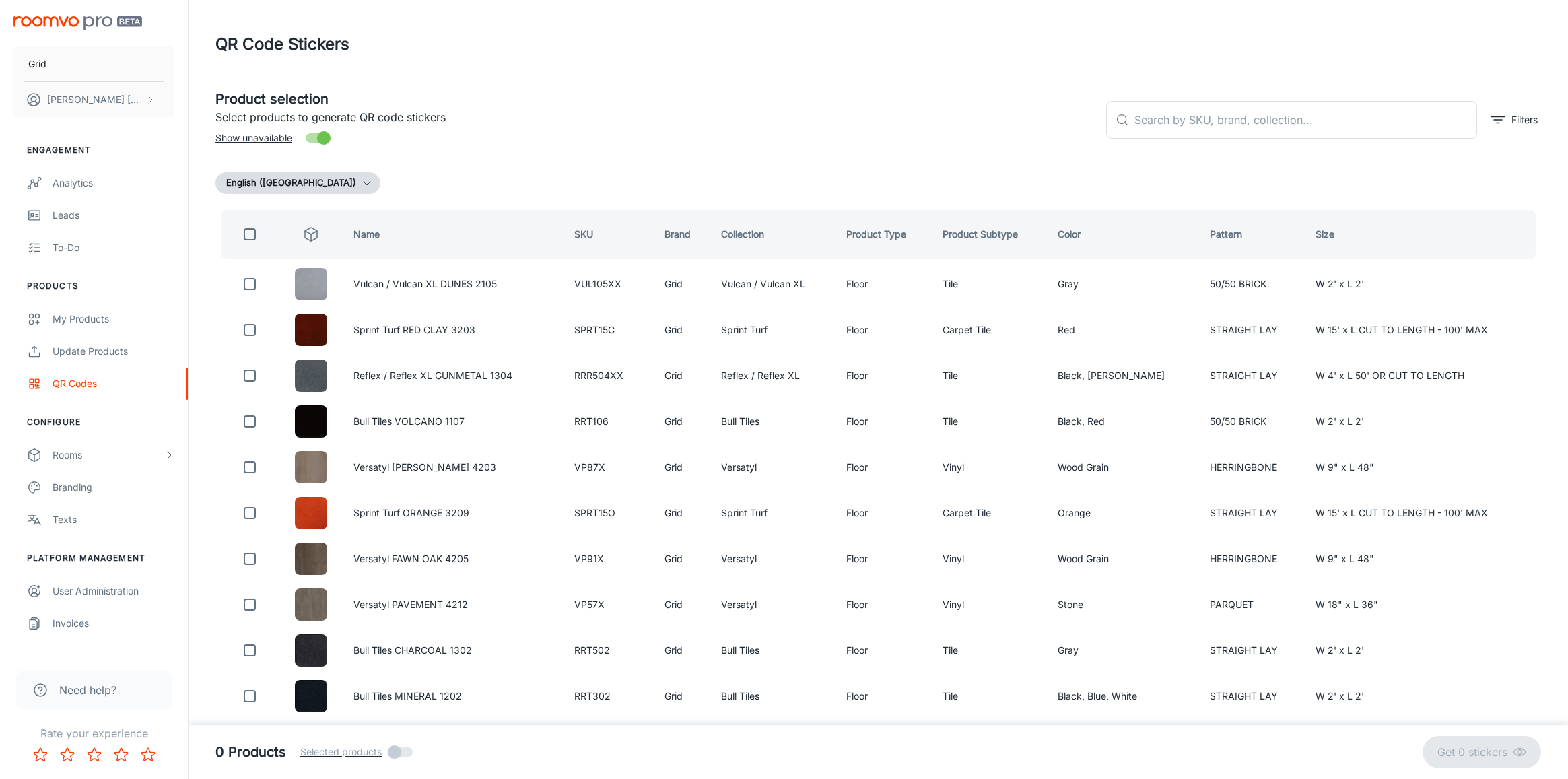
click at [246, 233] on input "checkbox" at bounding box center [250, 234] width 27 height 27
checkbox input "true"
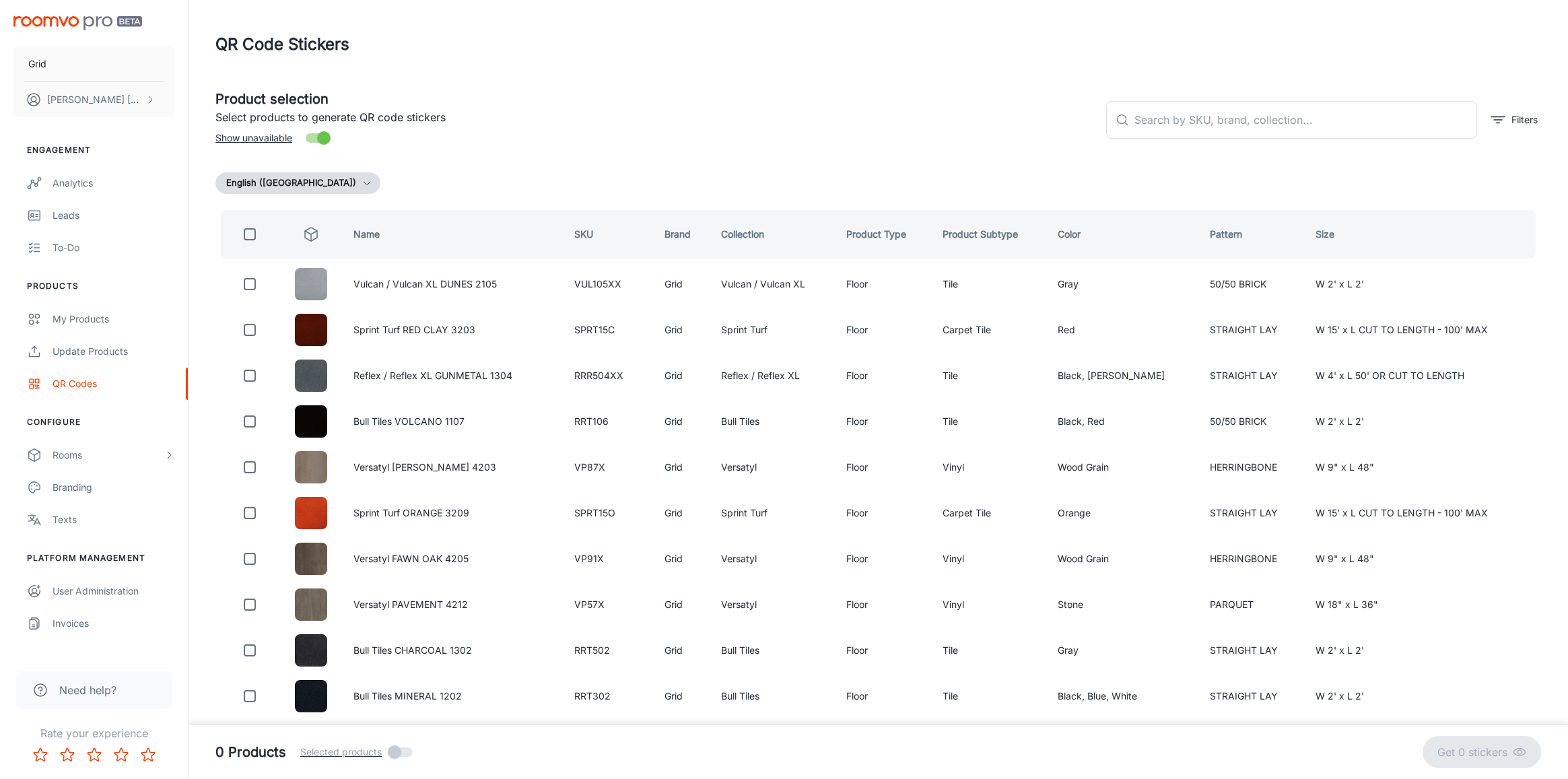
checkbox input "true"
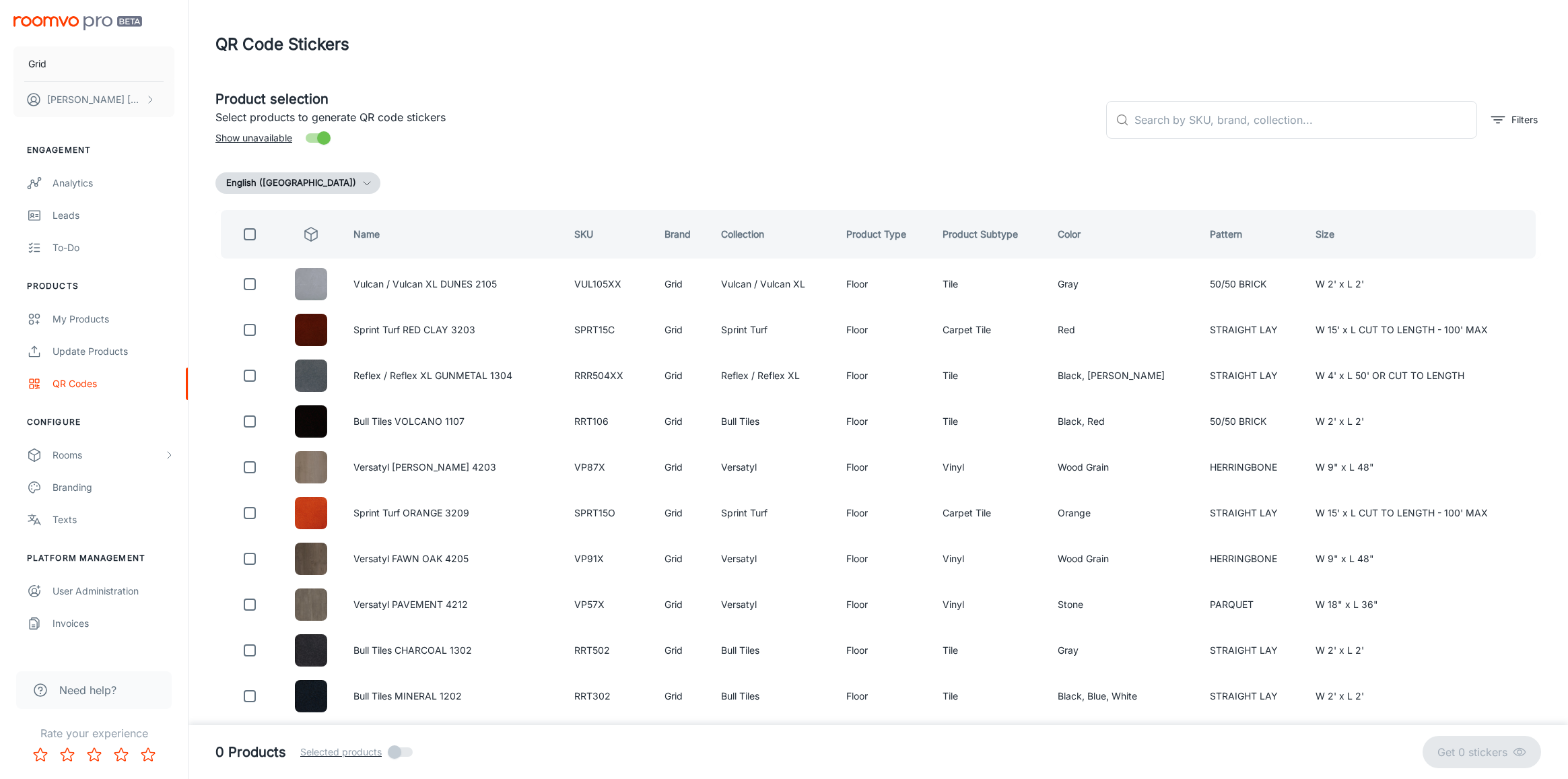
checkbox input "true"
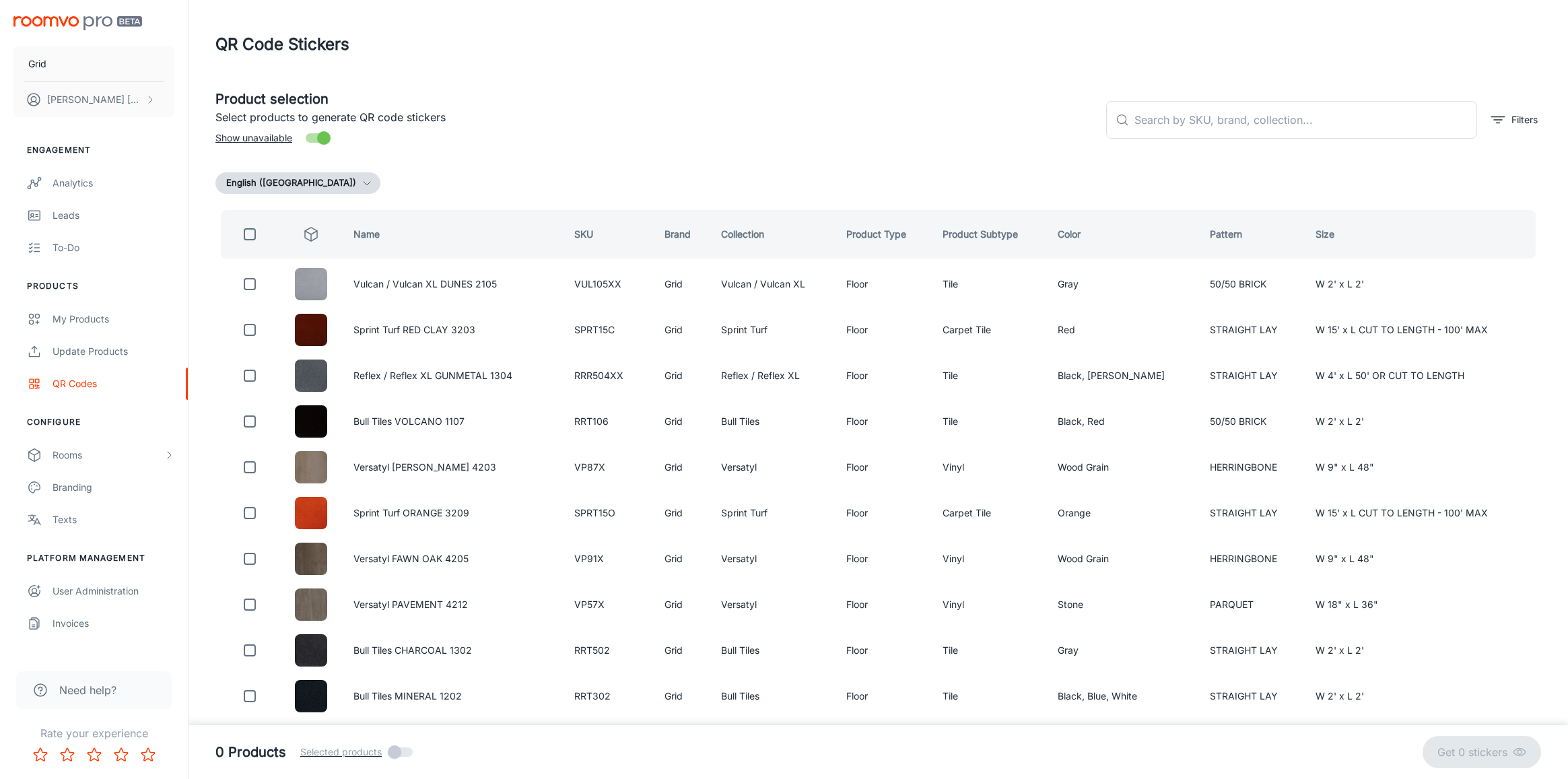
checkbox input "true"
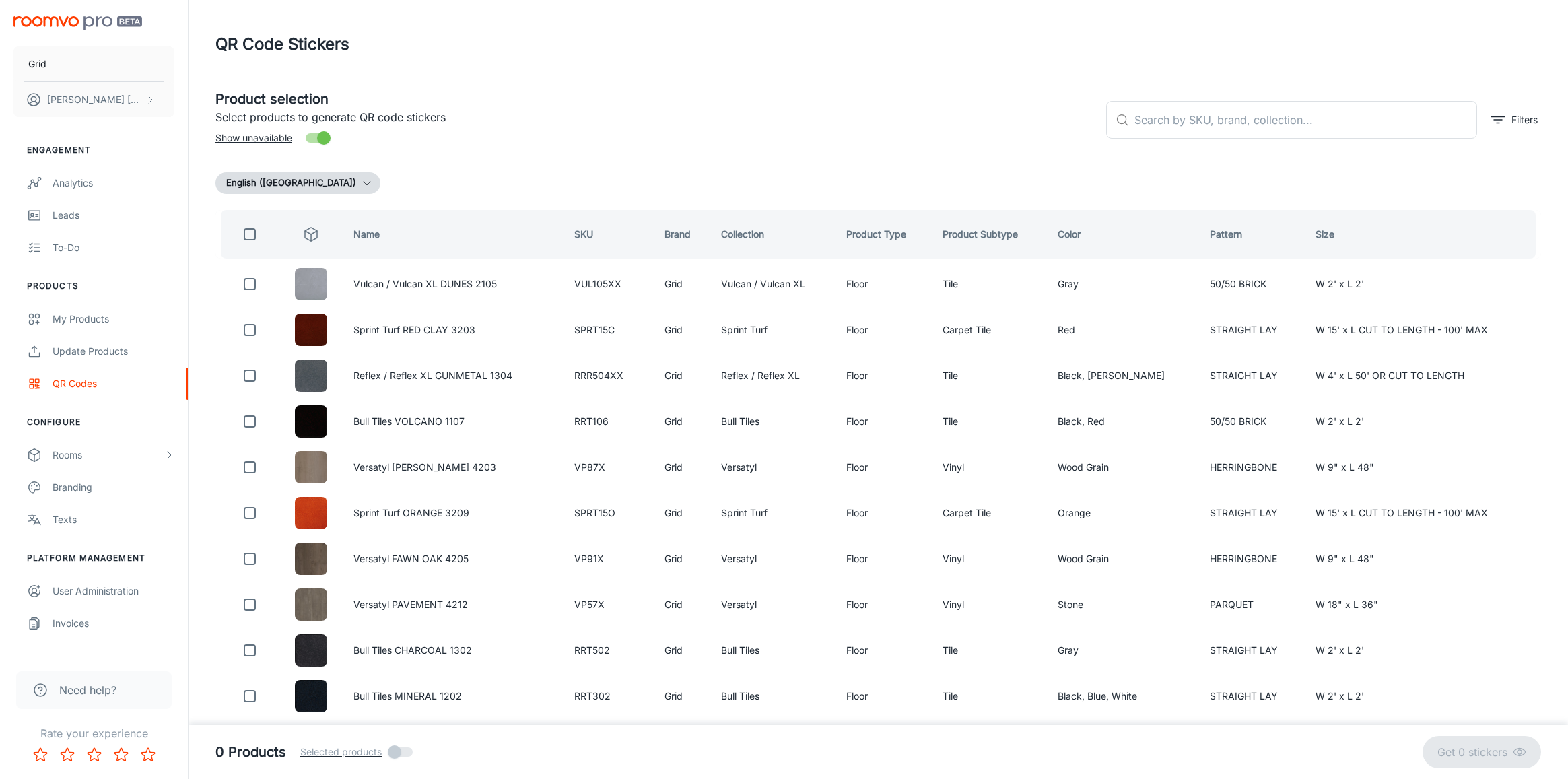
checkbox input "true"
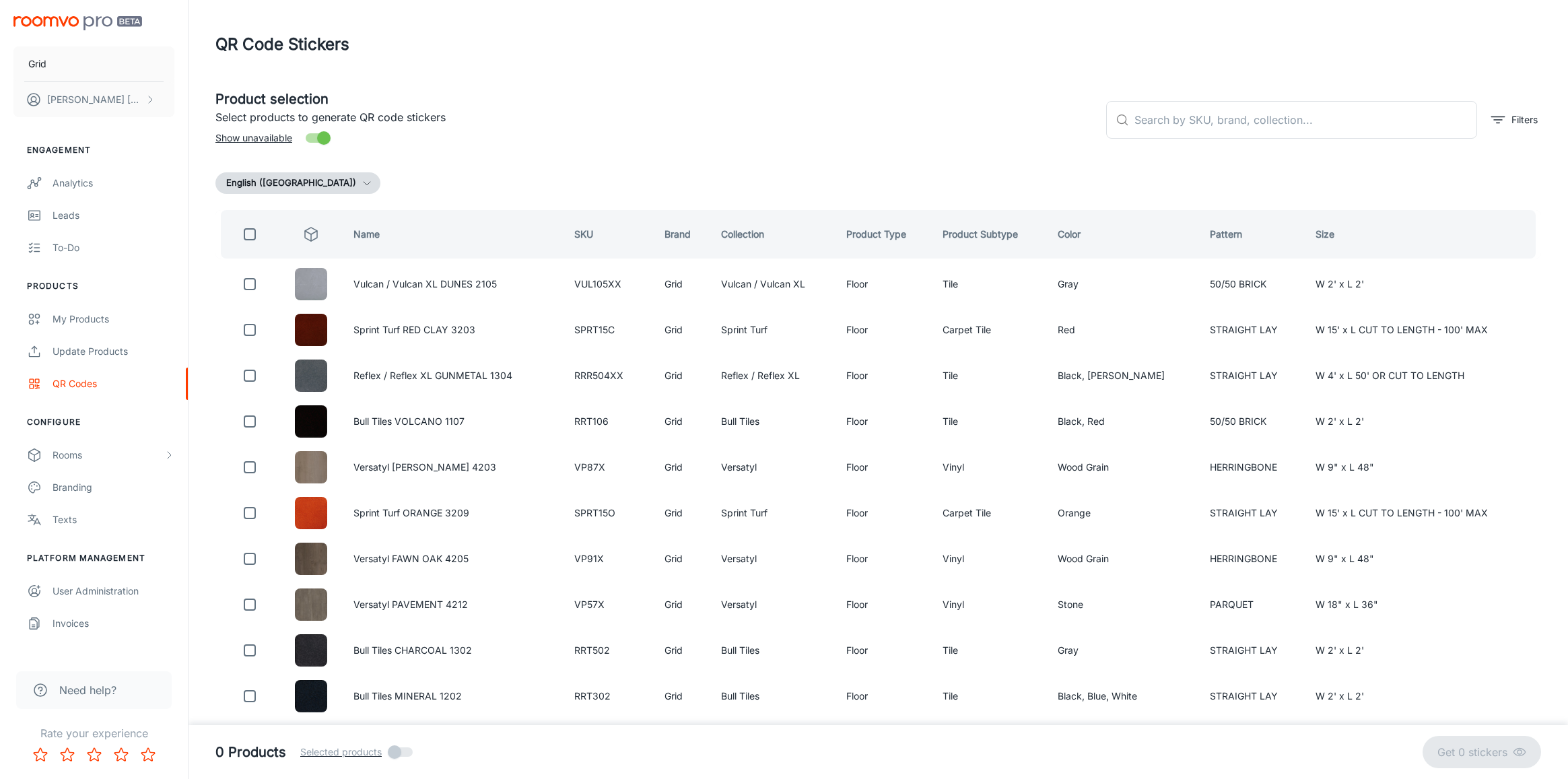
checkbox input "true"
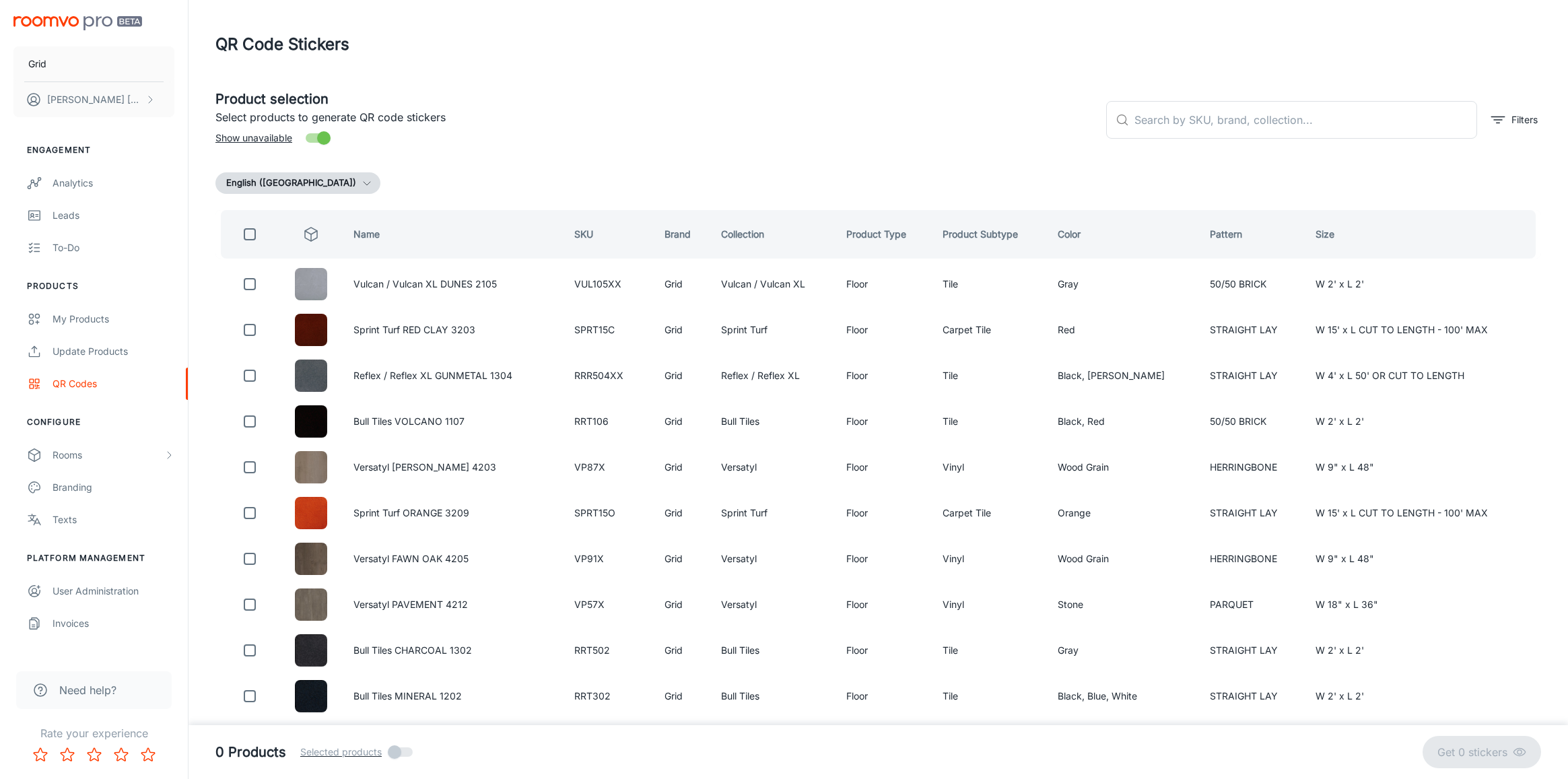
checkbox input "true"
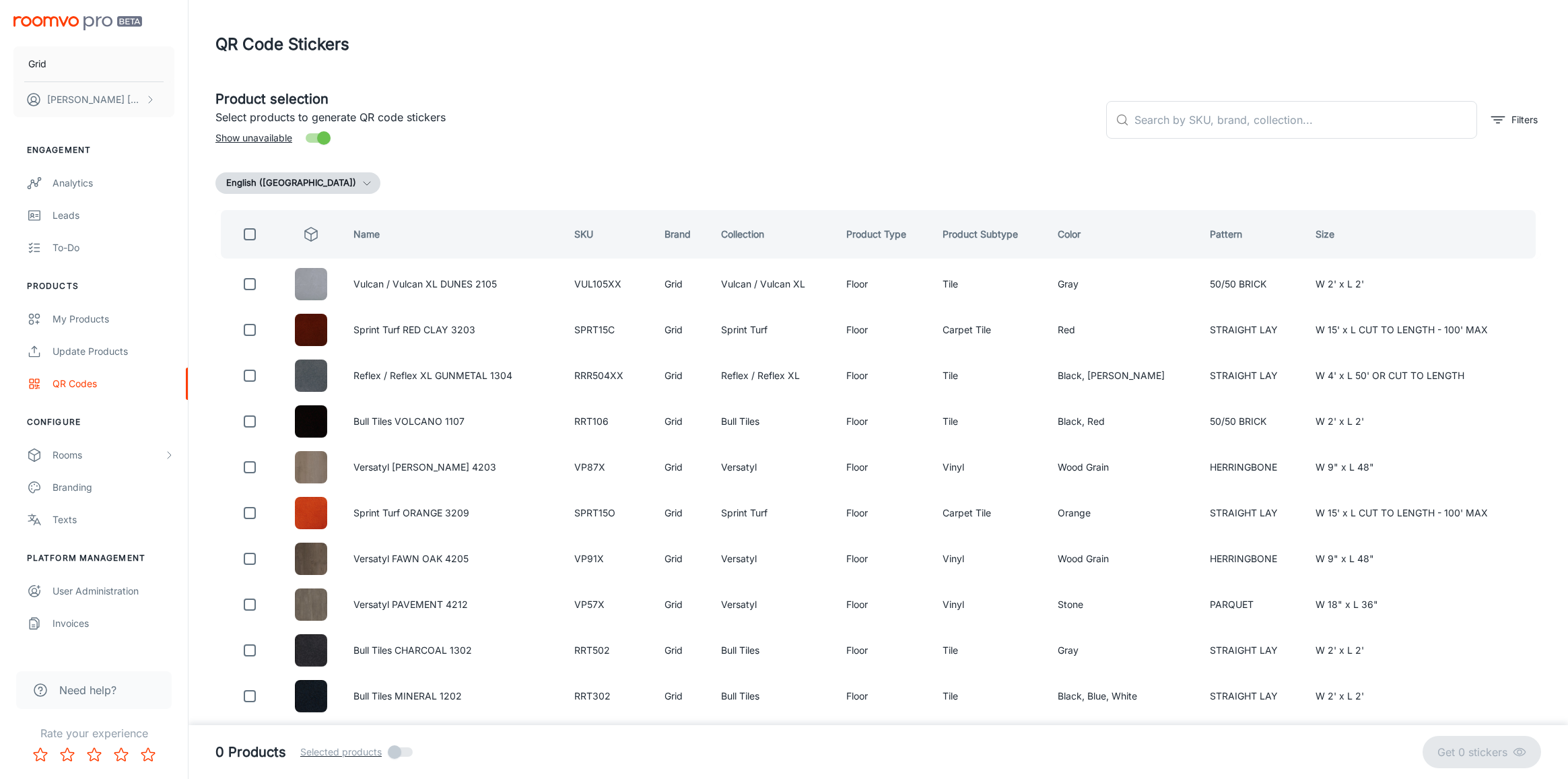
checkbox input "true"
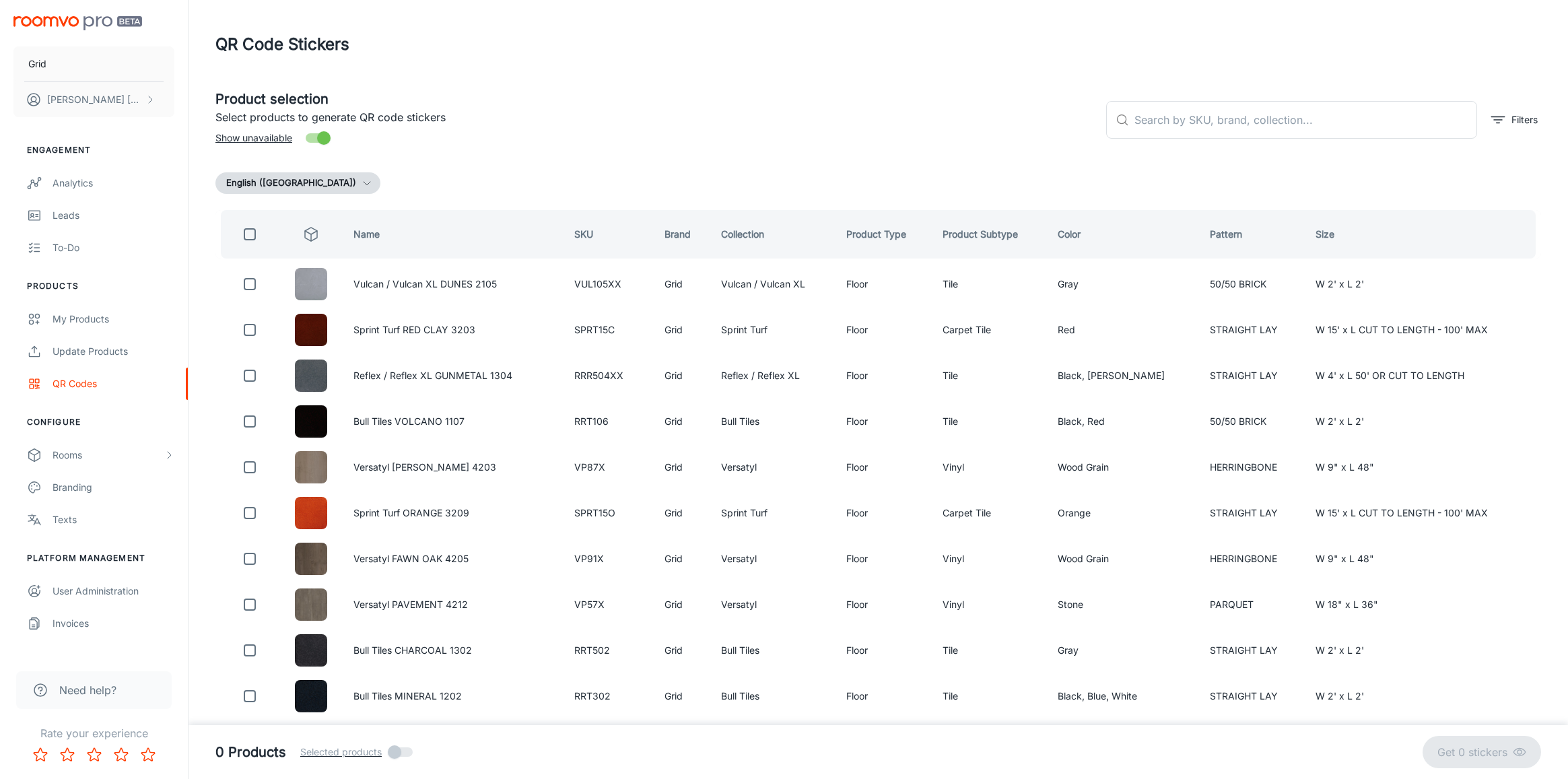
checkbox input "true"
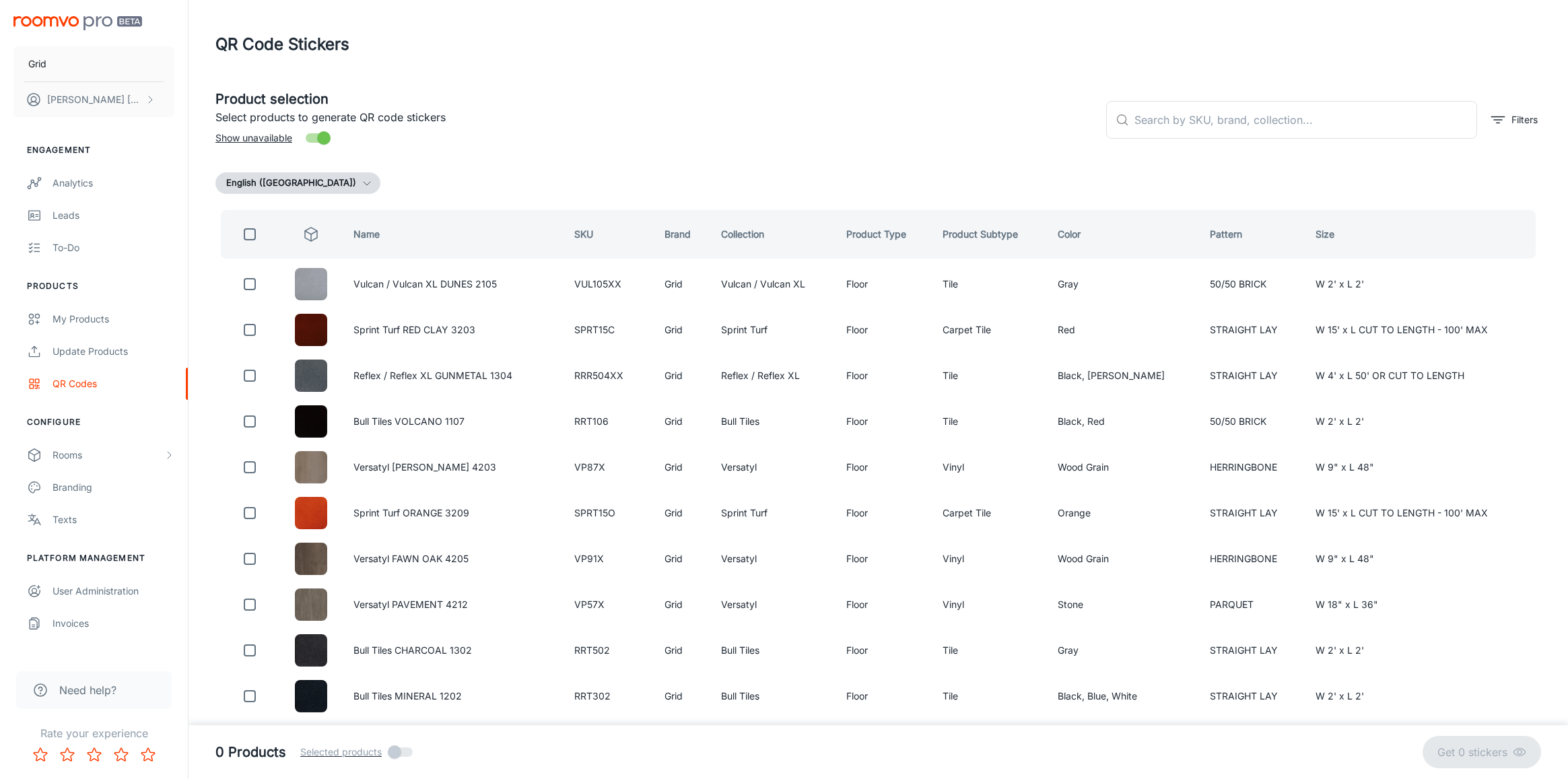
checkbox input "true"
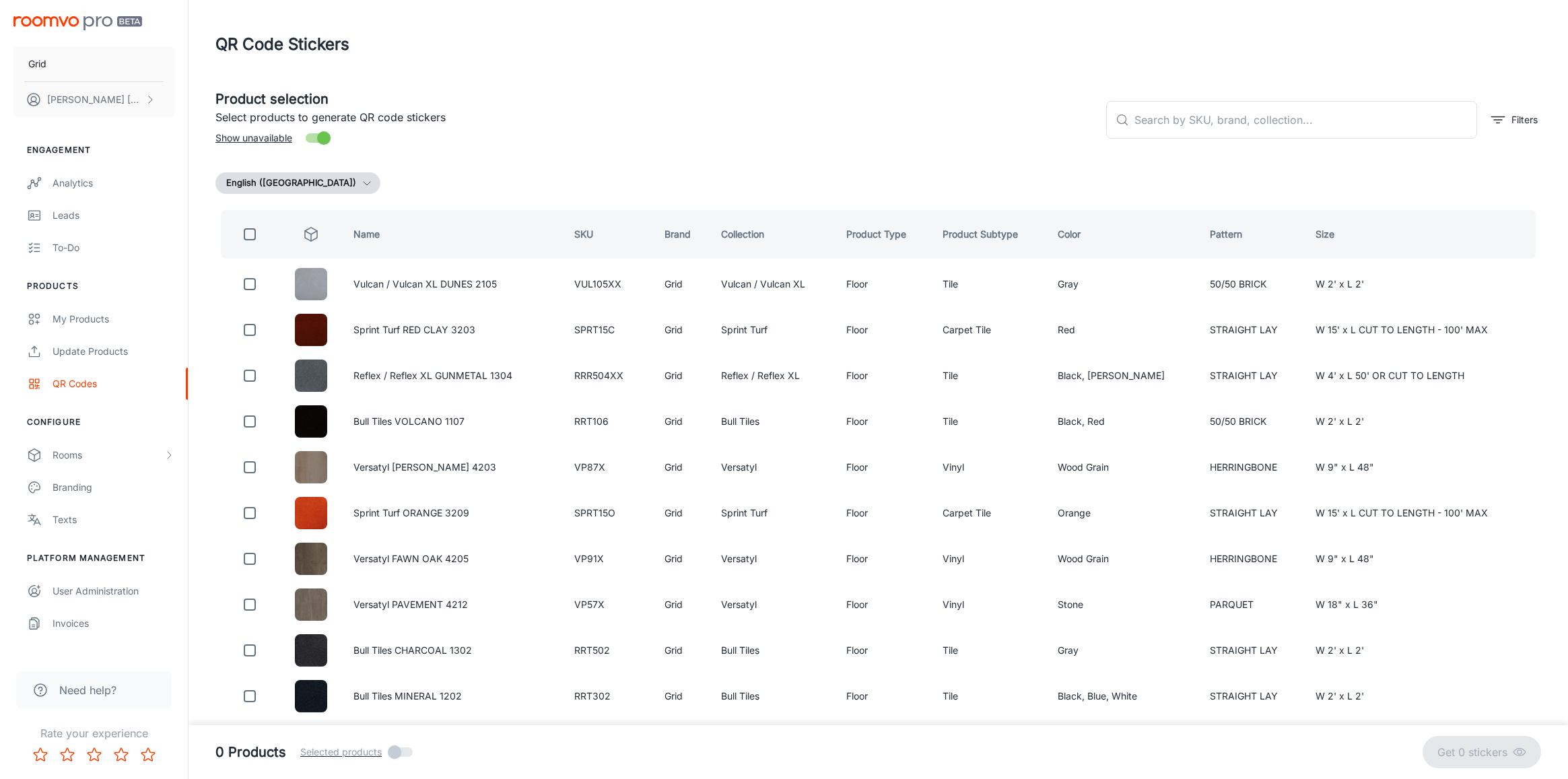
checkbox input "true"
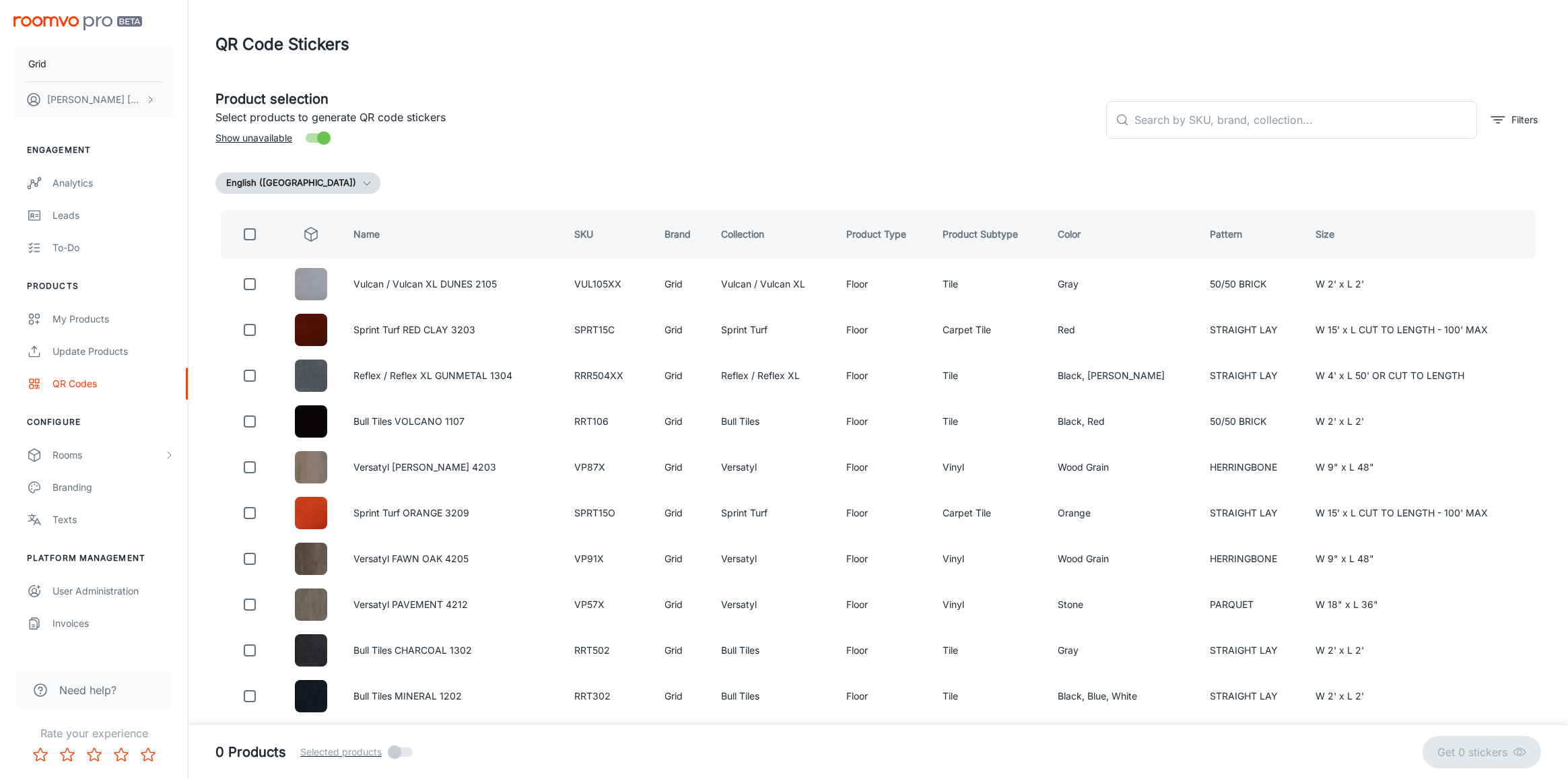
checkbox input "true"
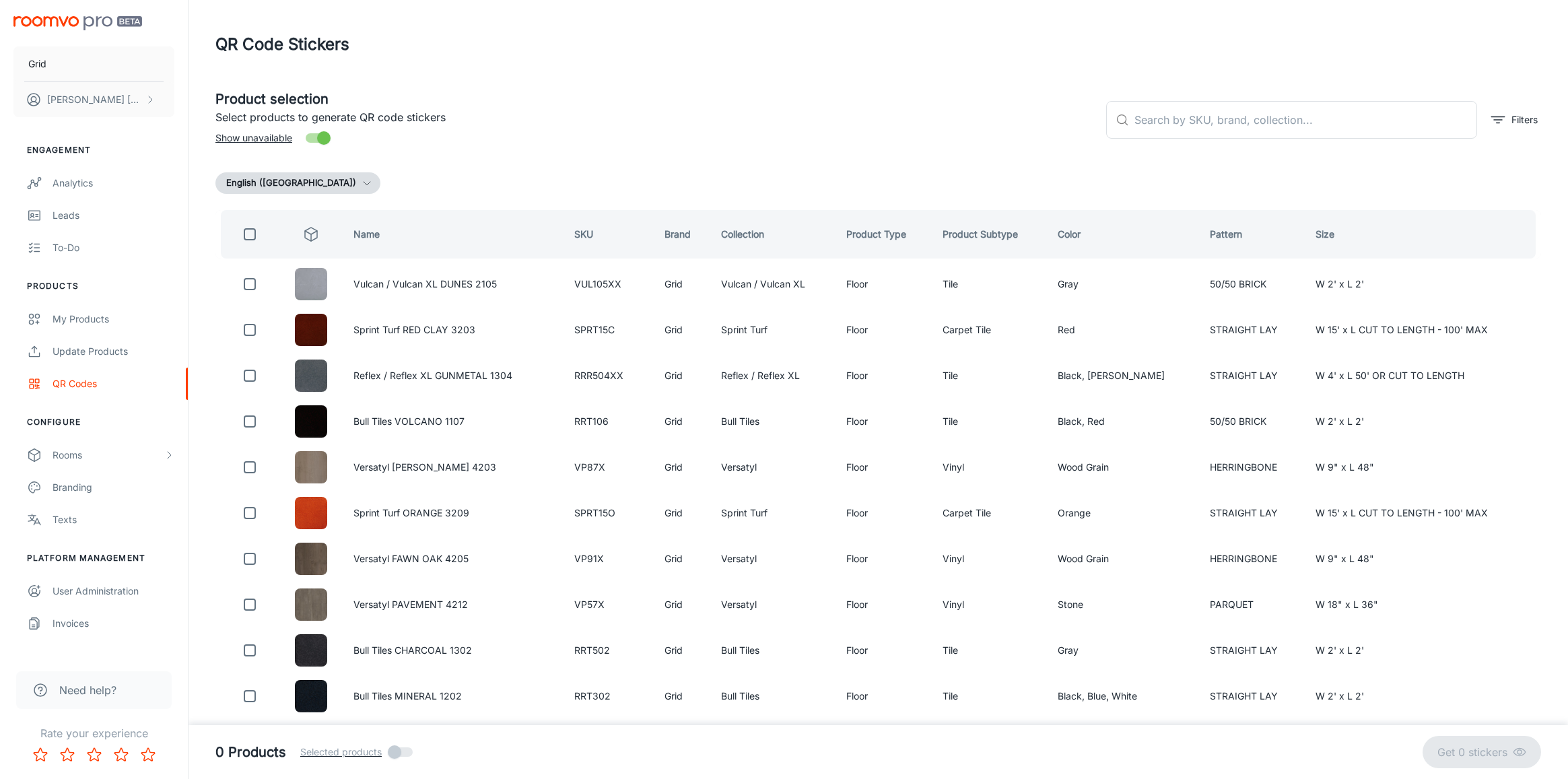
checkbox input "true"
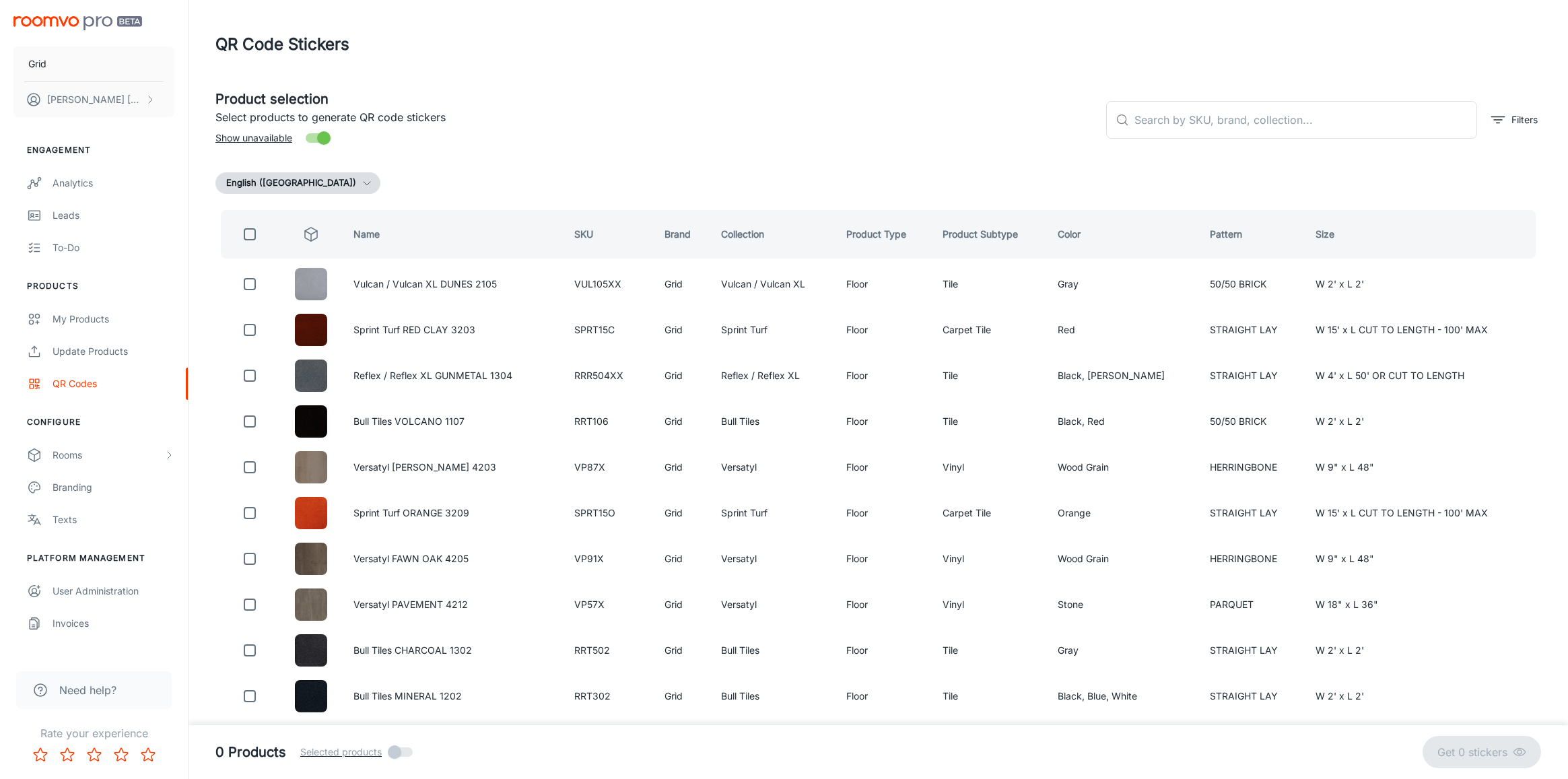
checkbox input "true"
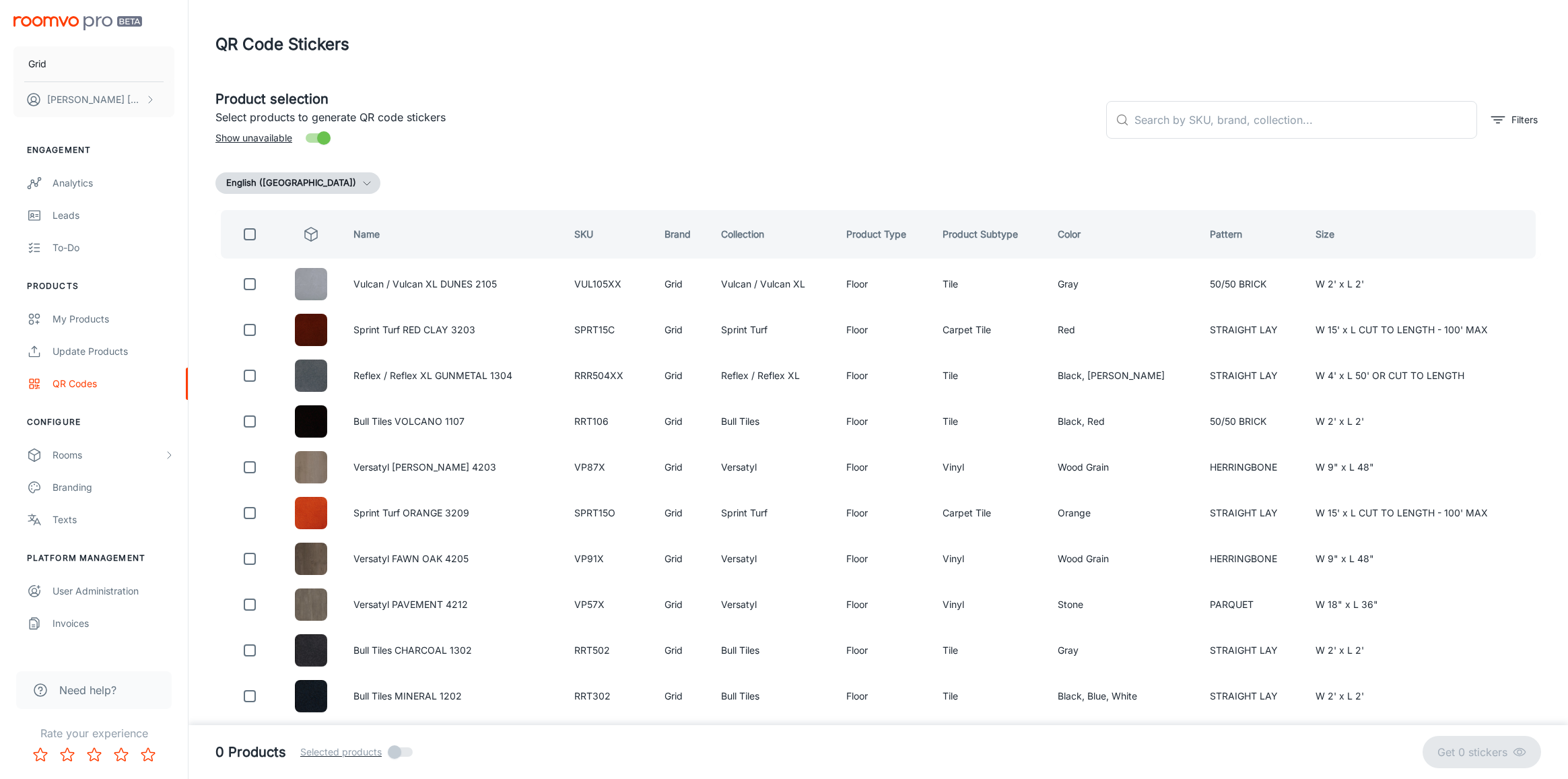
checkbox input "true"
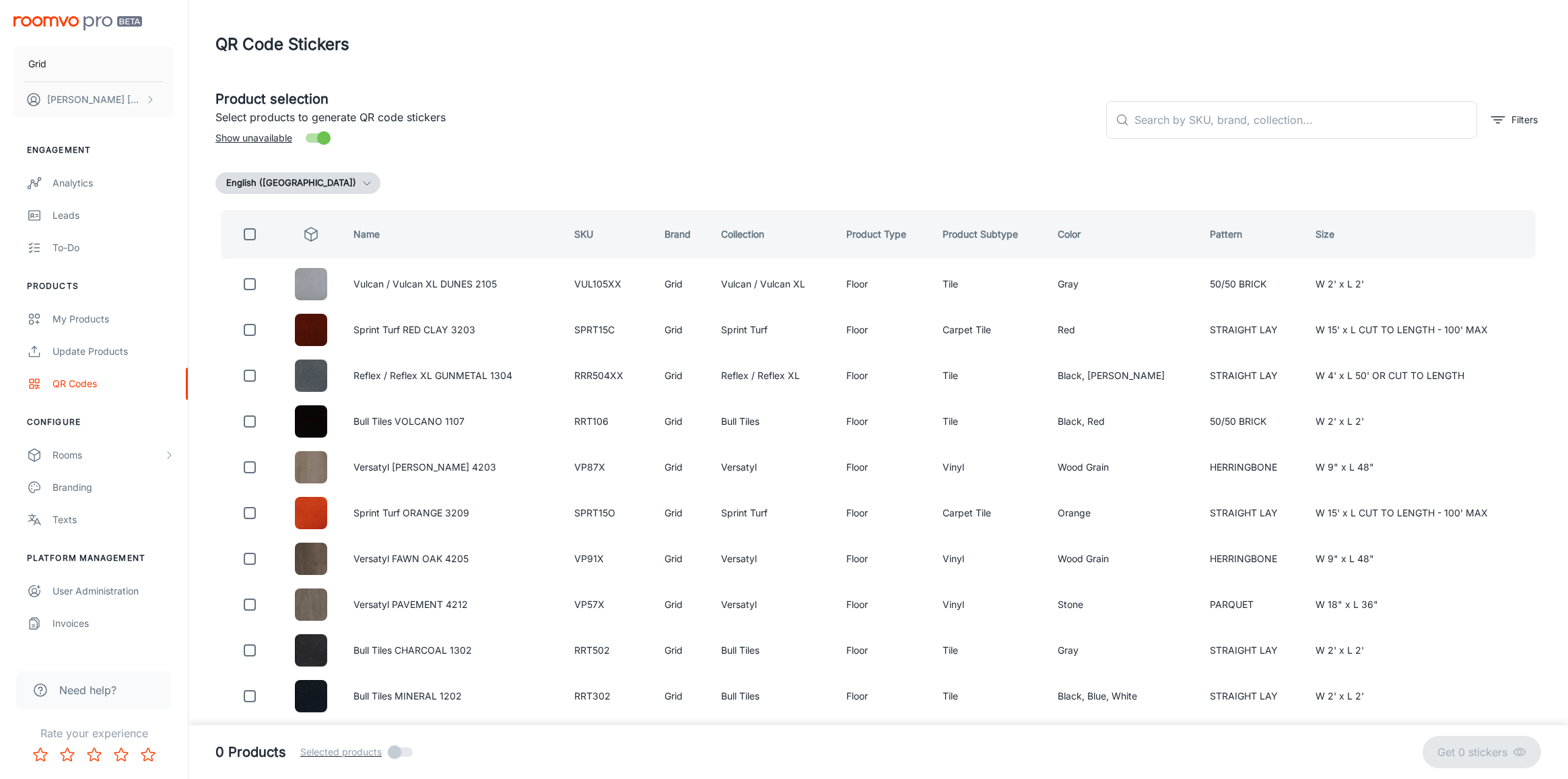
checkbox input "true"
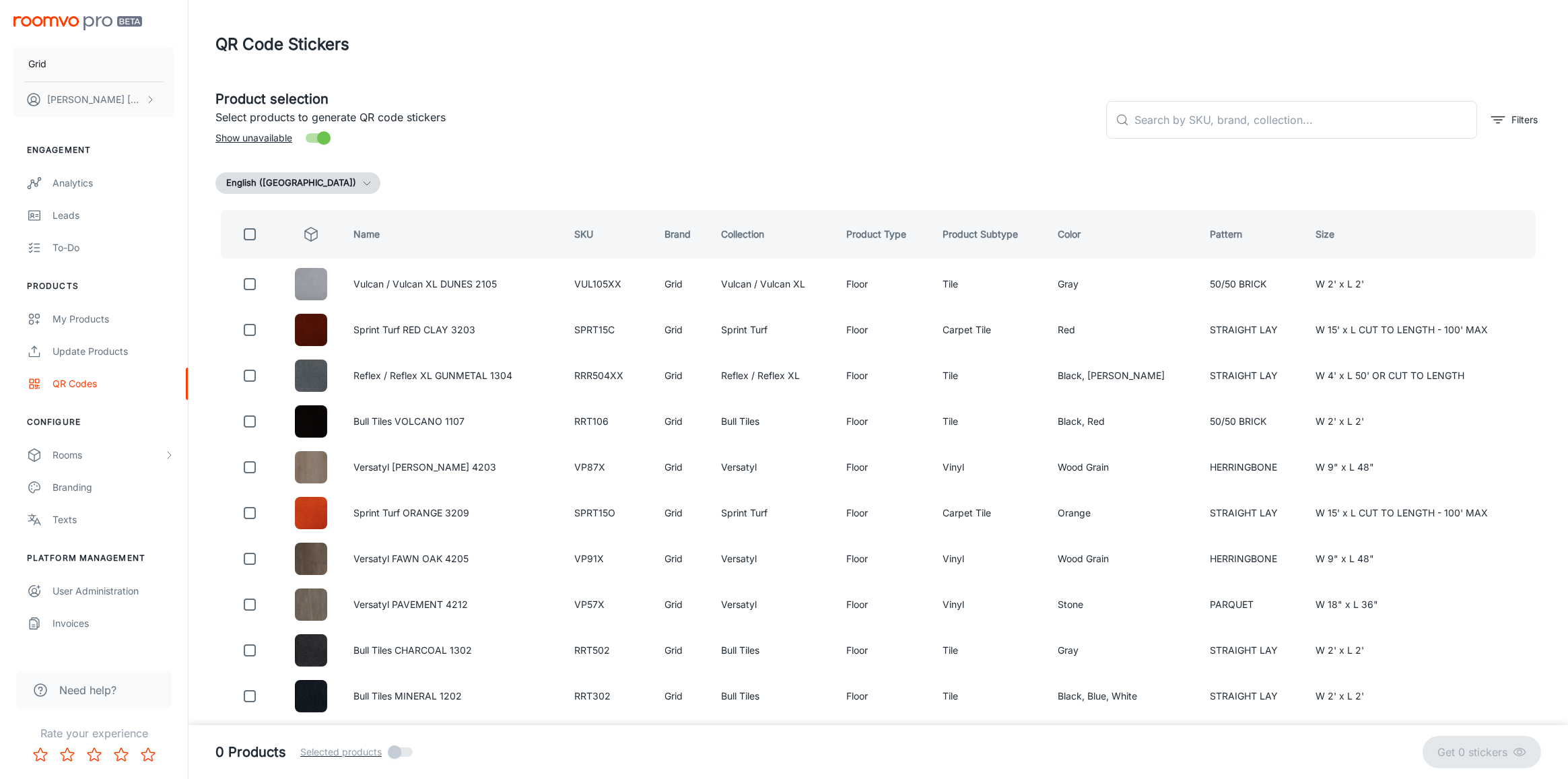
checkbox input "true"
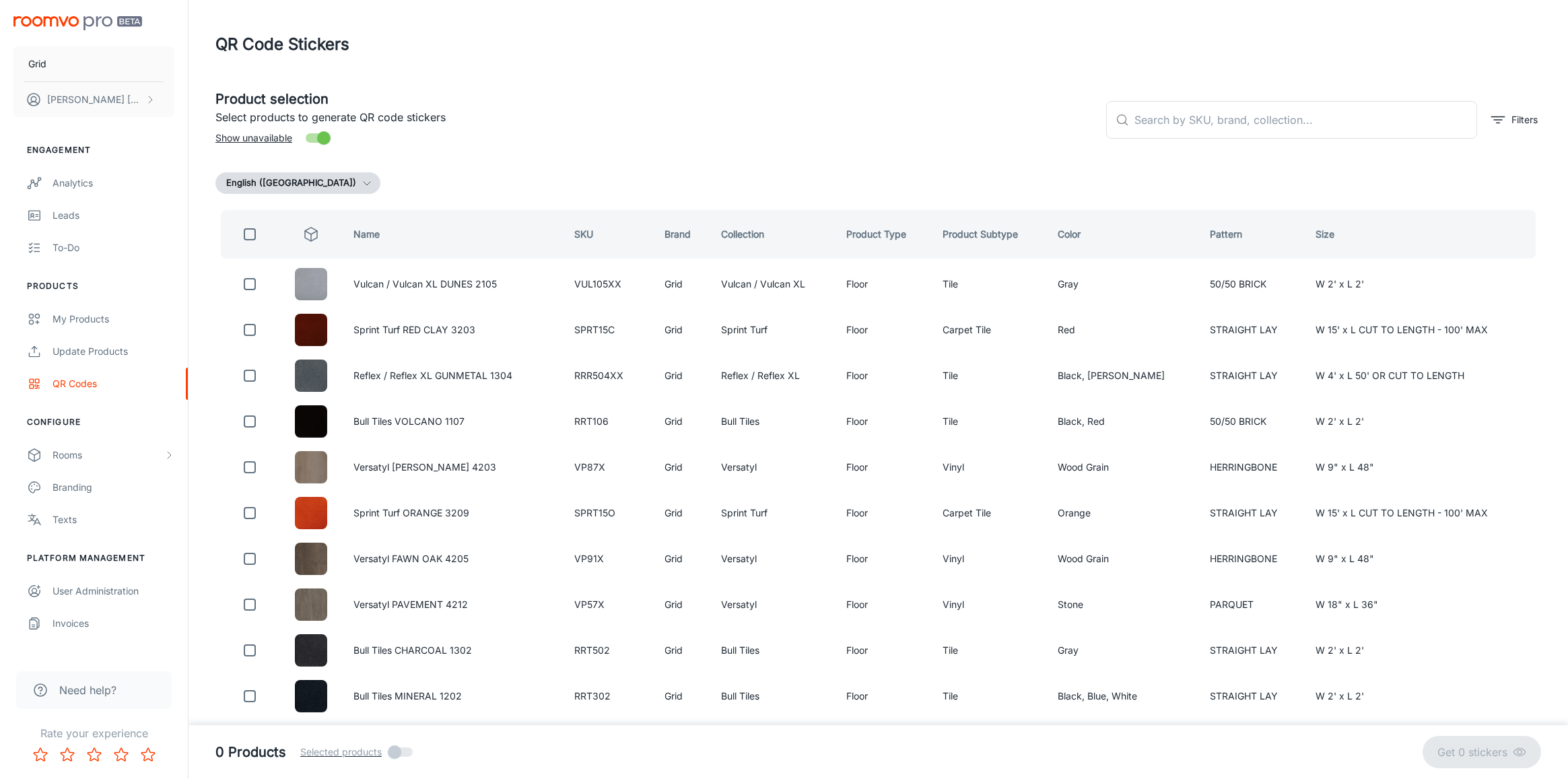
checkbox input "true"
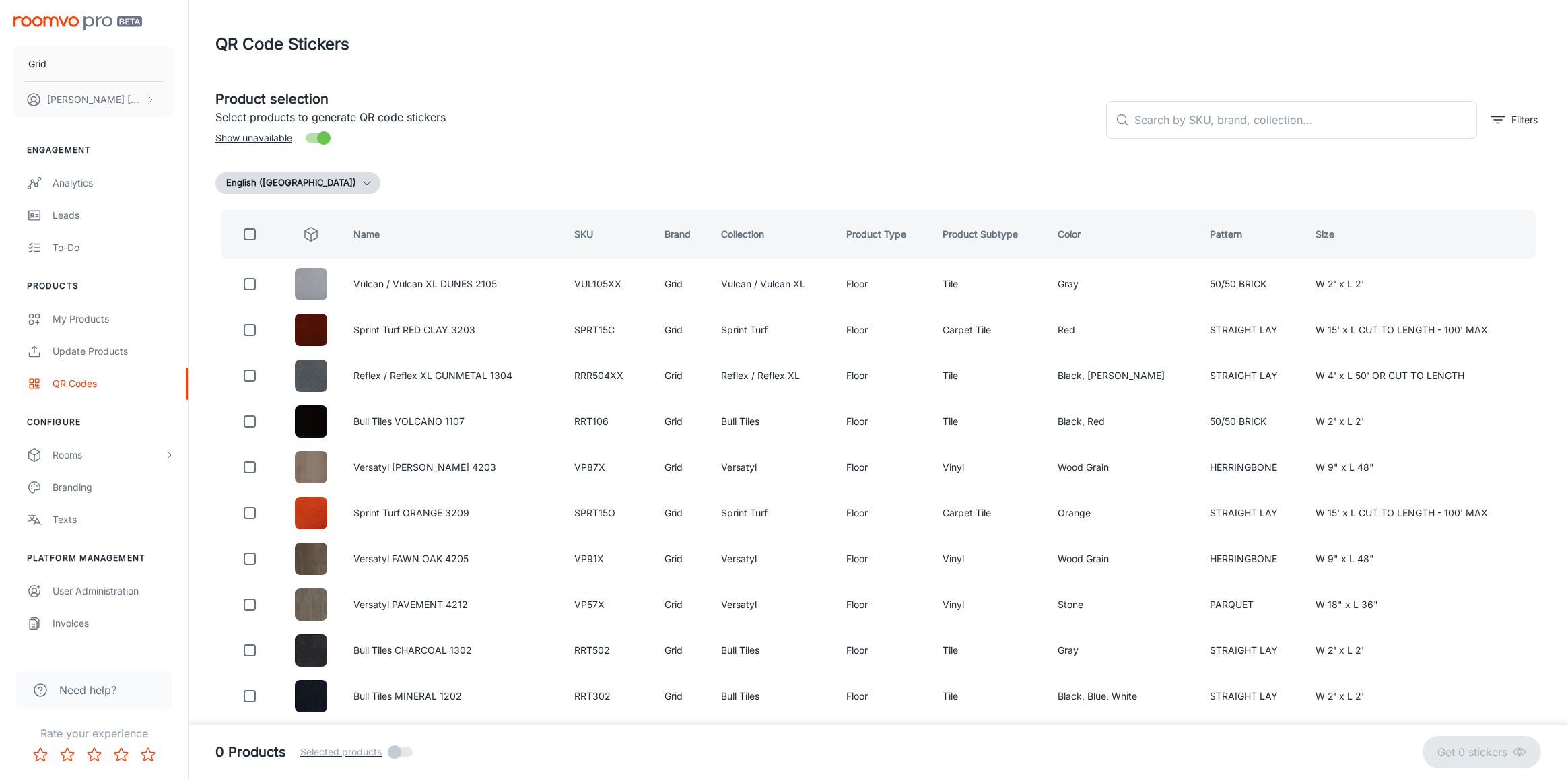
checkbox input "true"
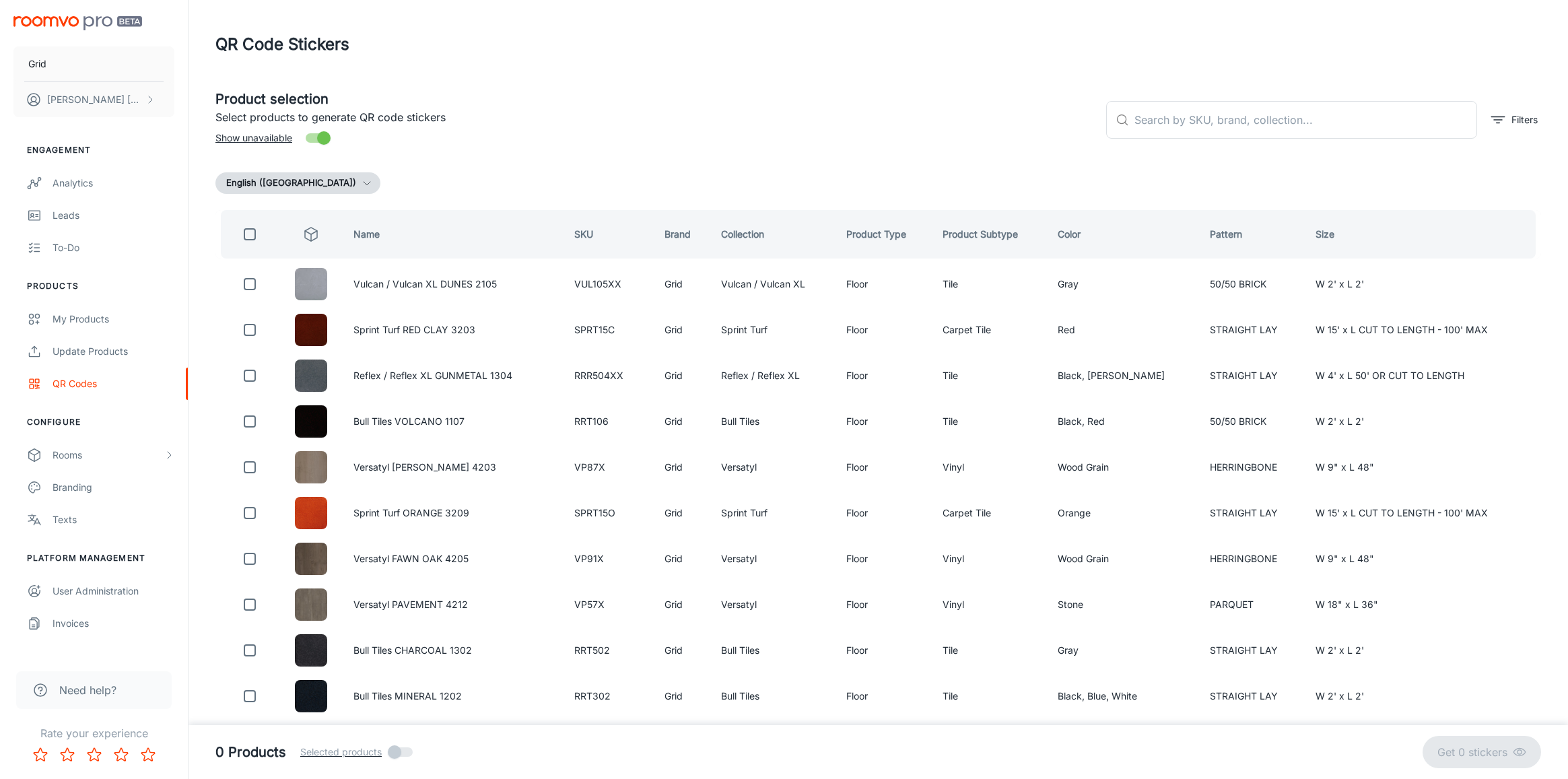
checkbox input "true"
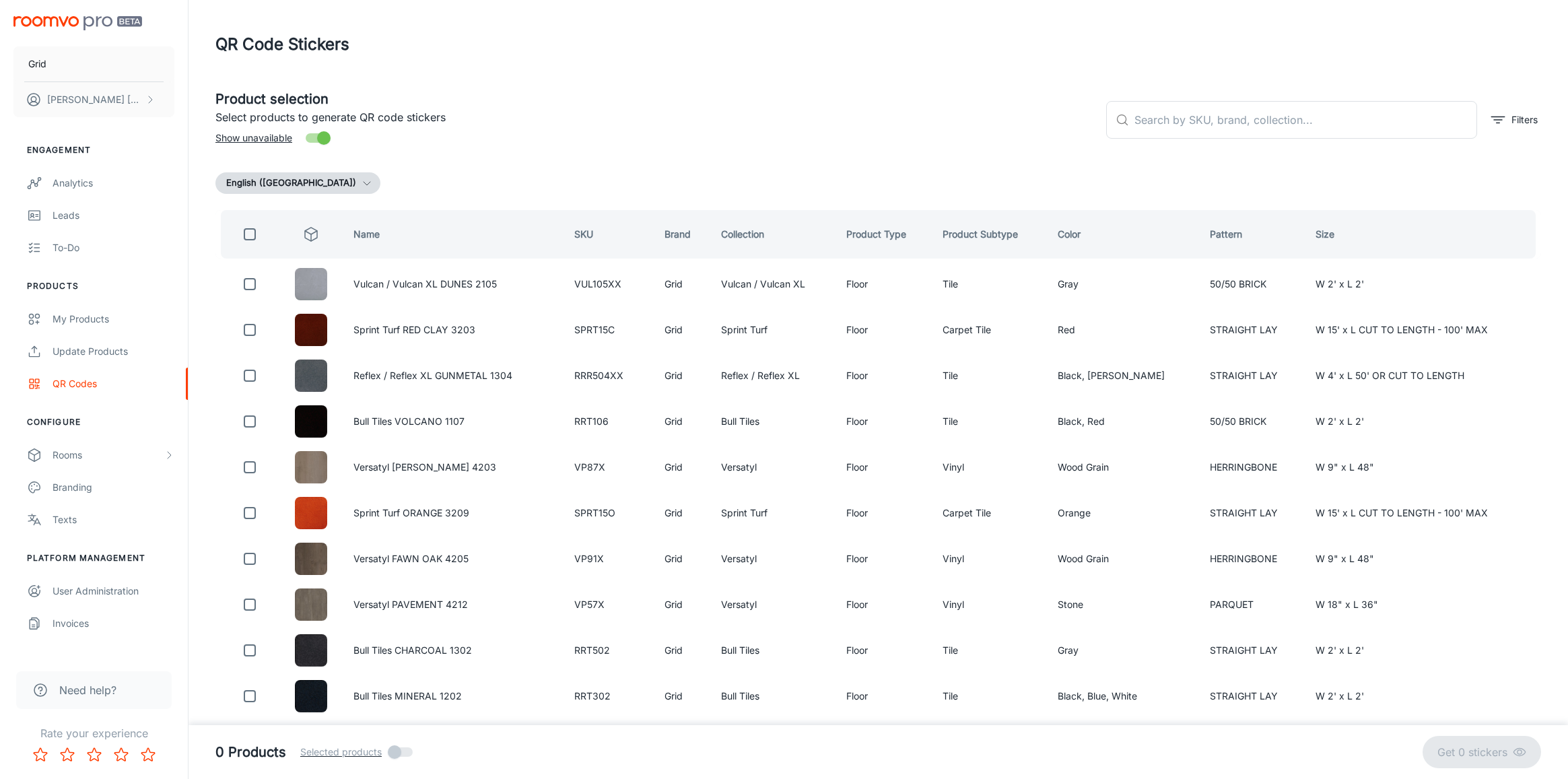
checkbox input "true"
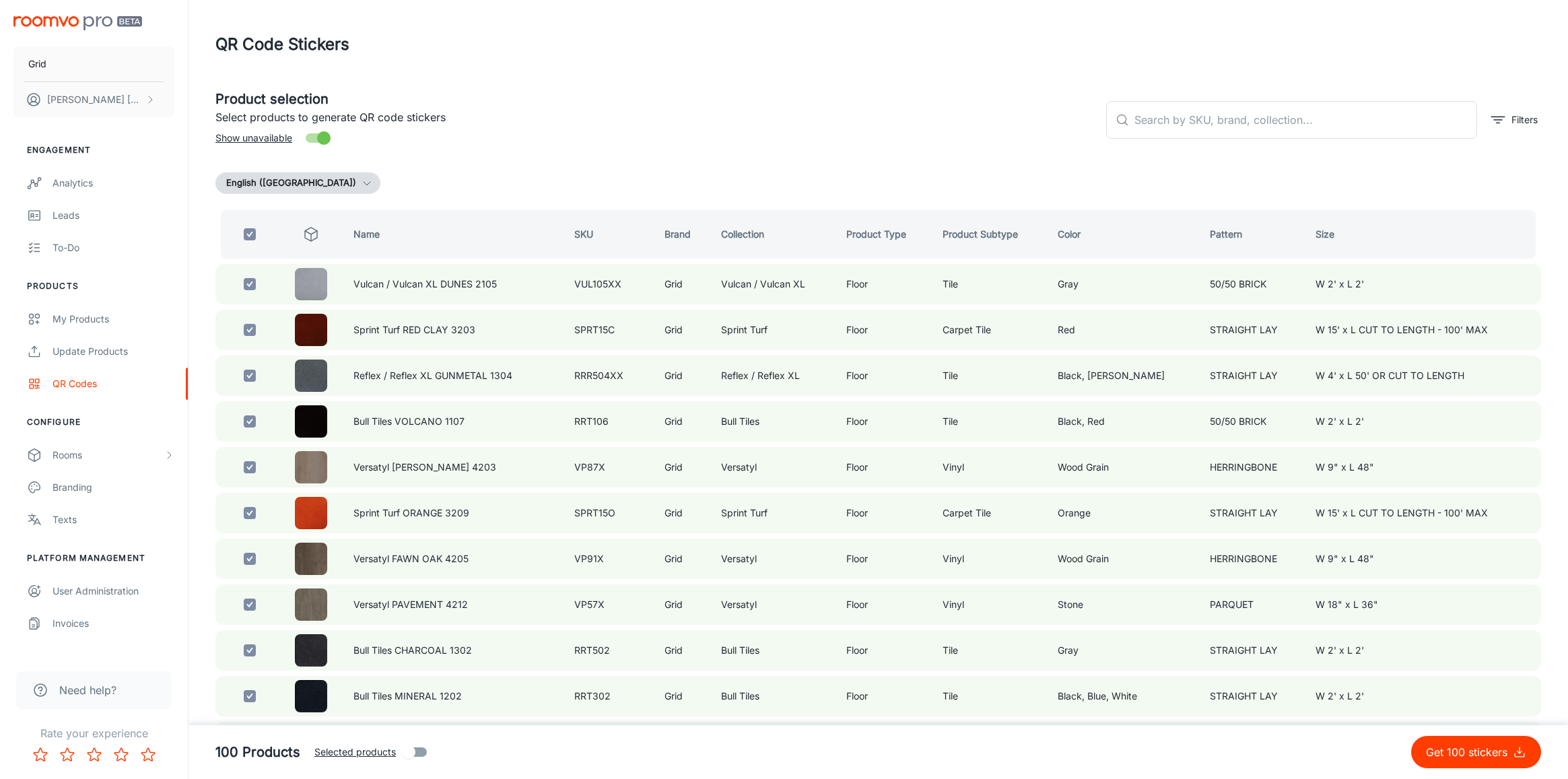
click at [252, 241] on input "checkbox" at bounding box center [250, 234] width 27 height 27
checkbox input "false"
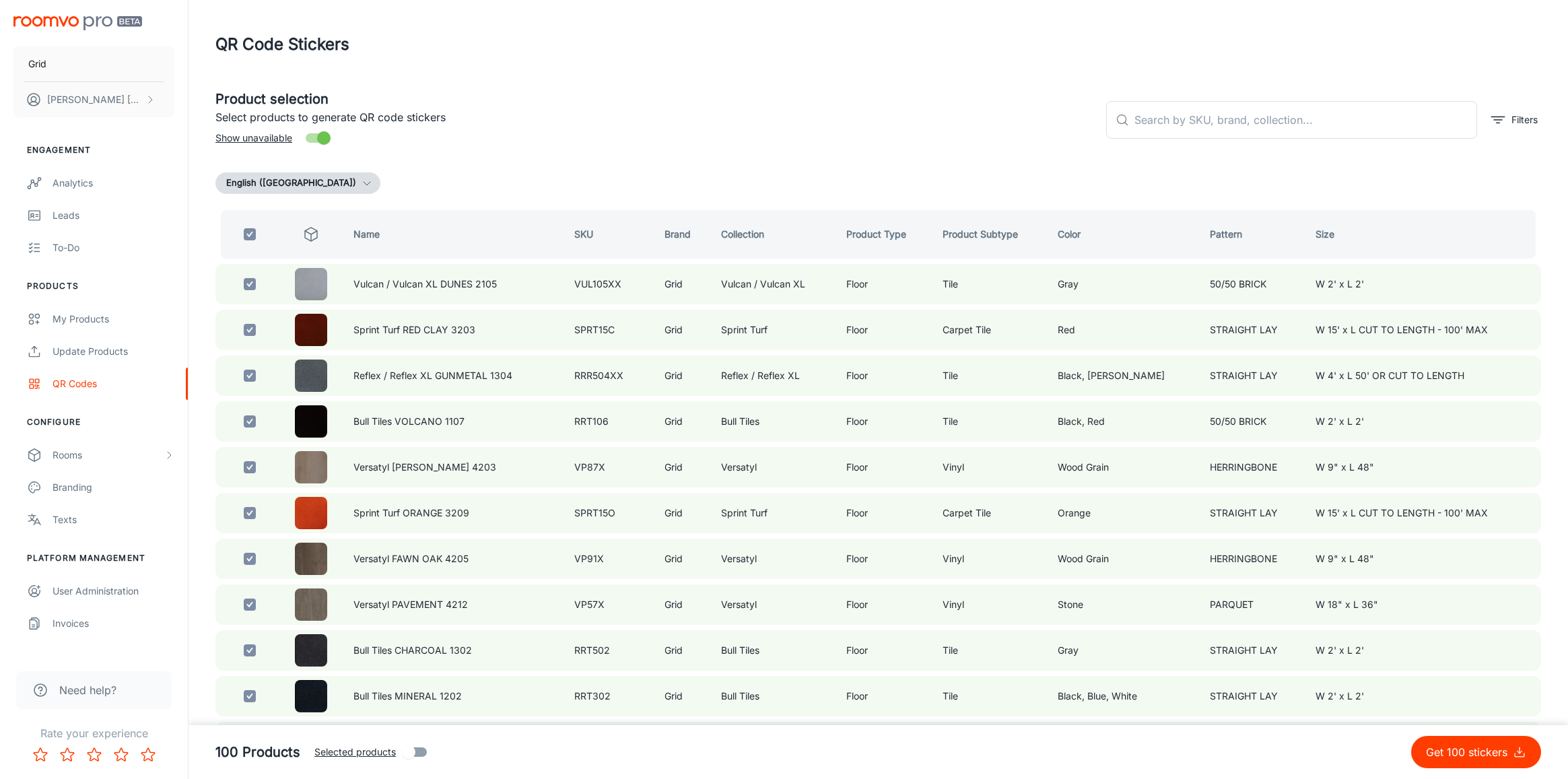
checkbox input "false"
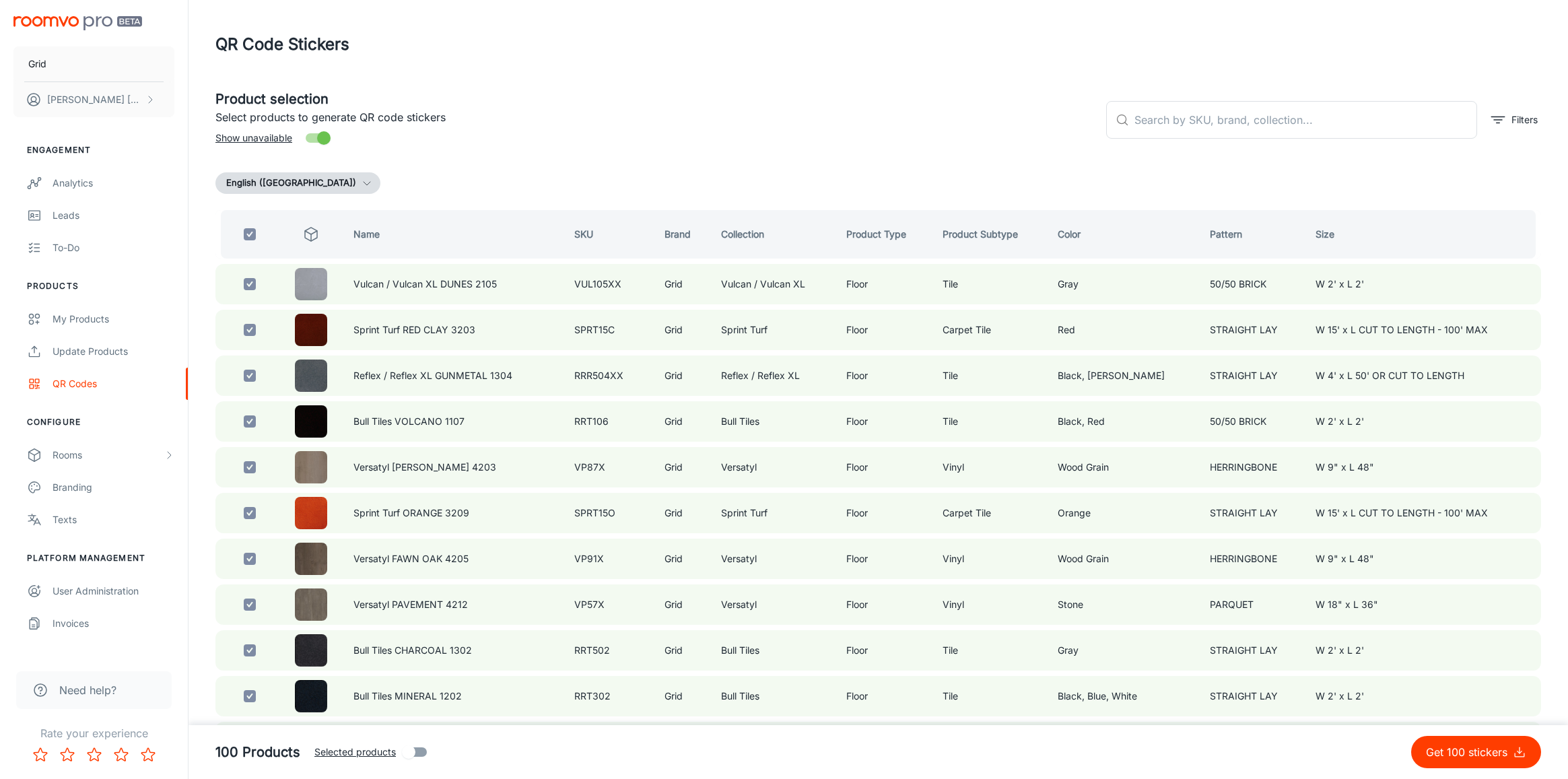
checkbox input "false"
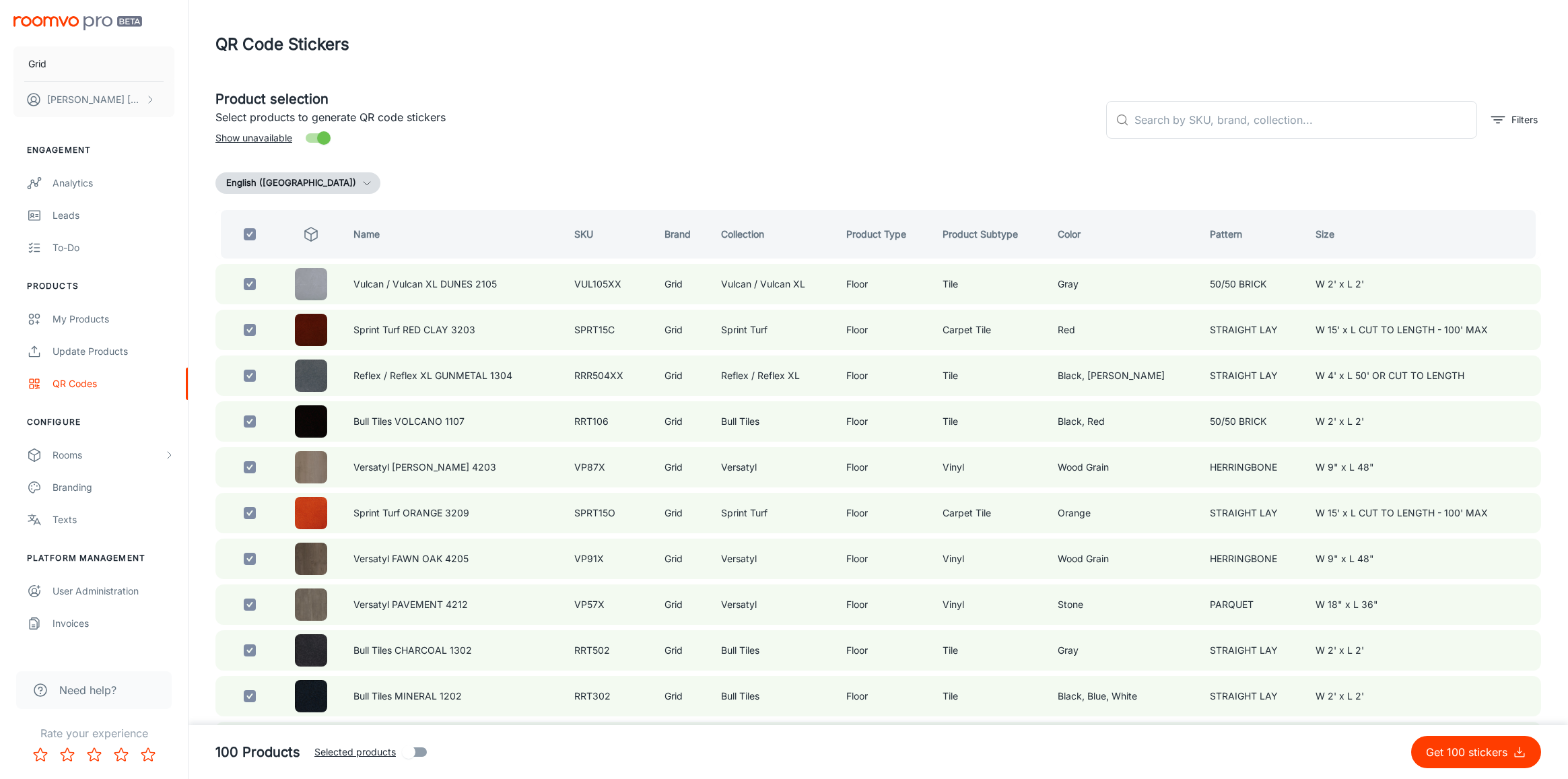
checkbox input "false"
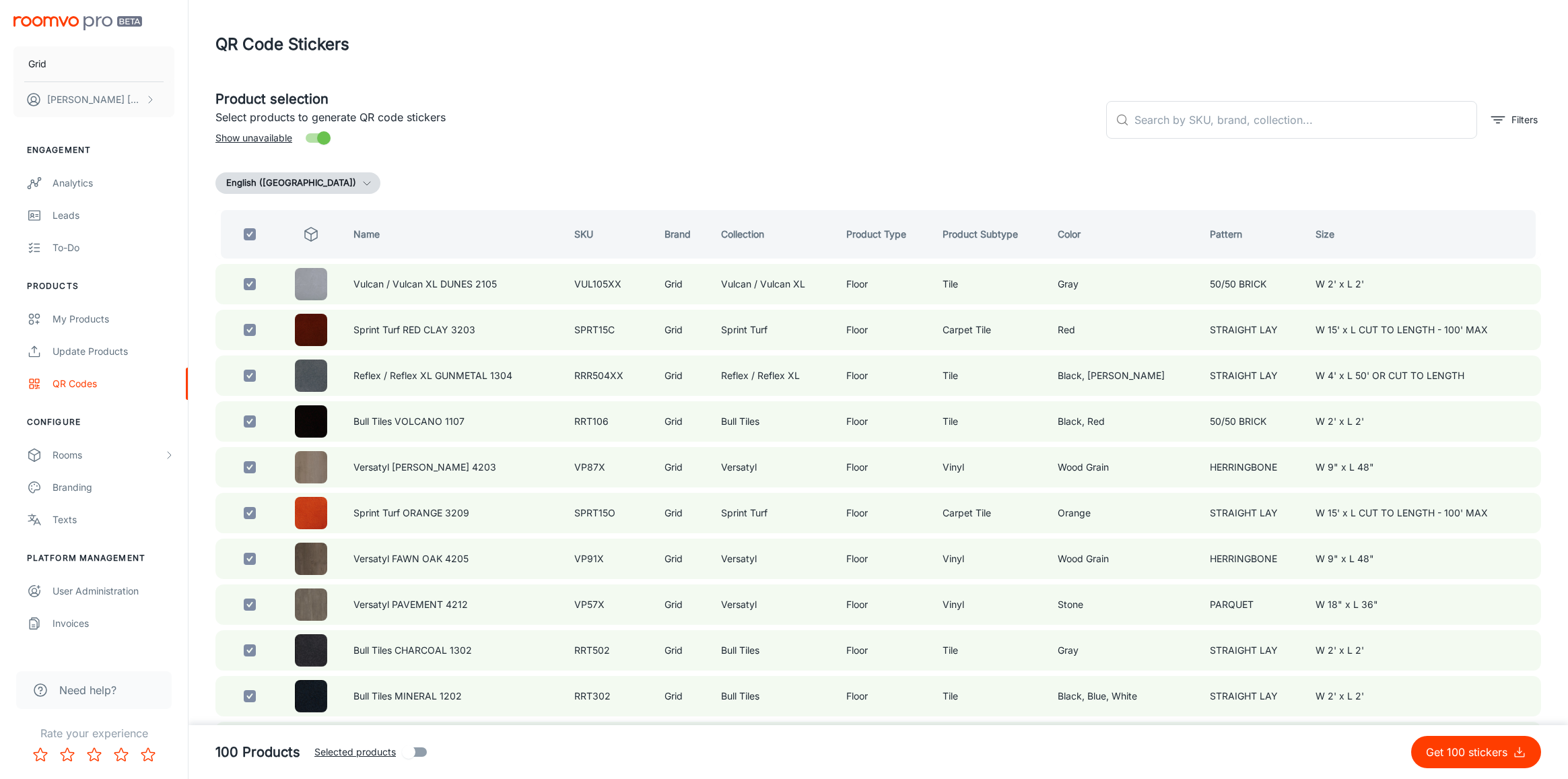
checkbox input "false"
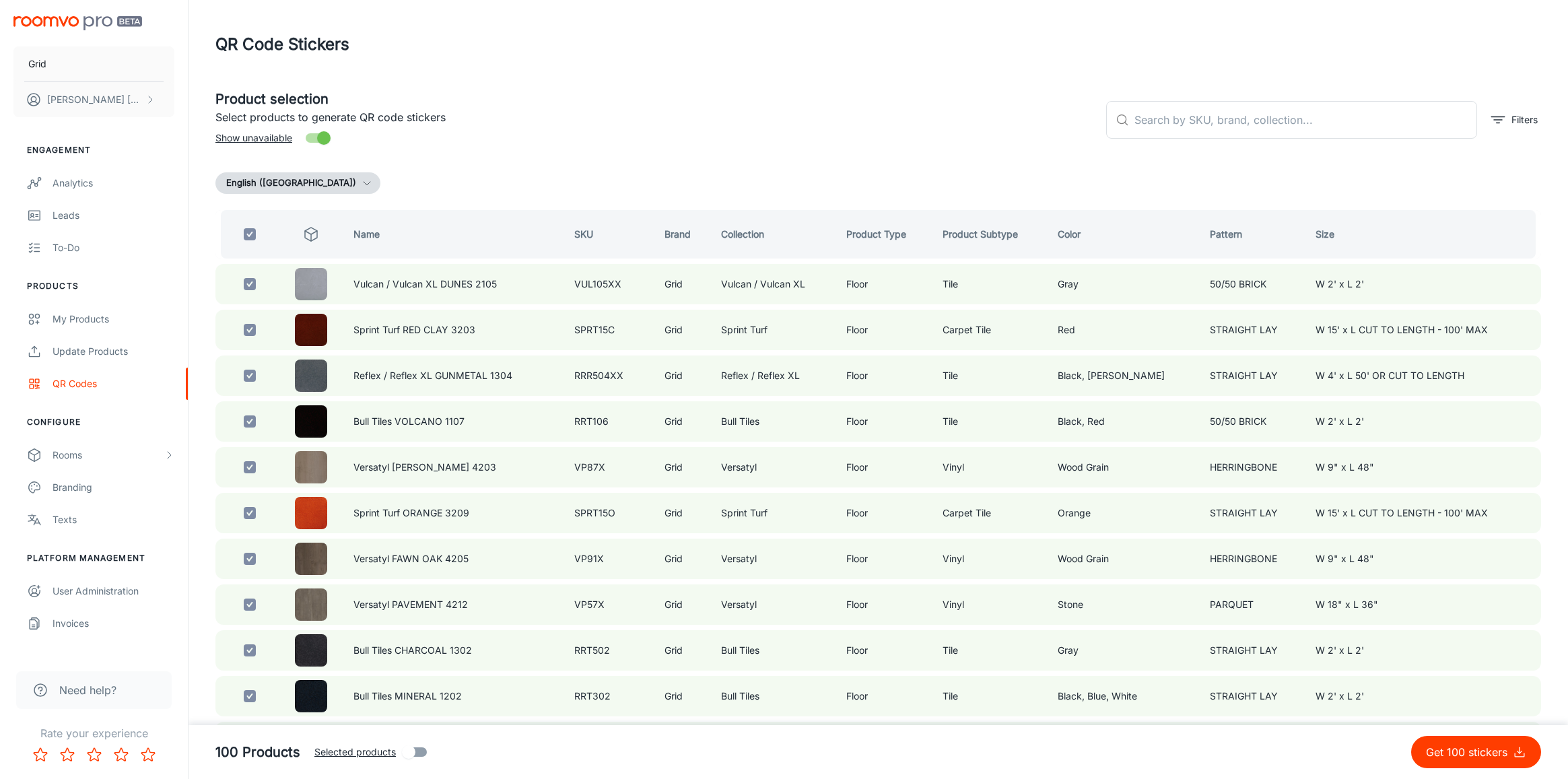
checkbox input "false"
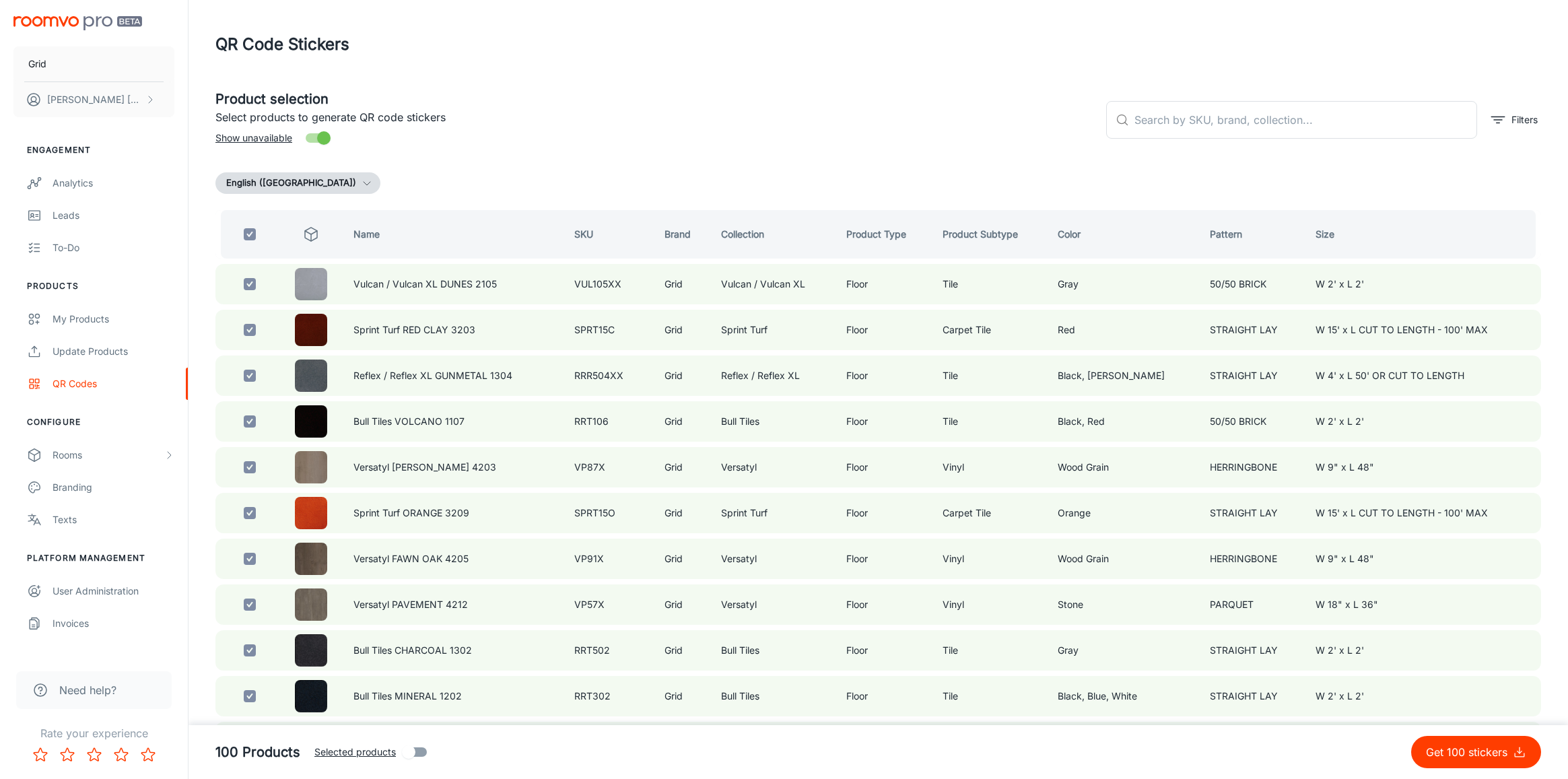
checkbox input "false"
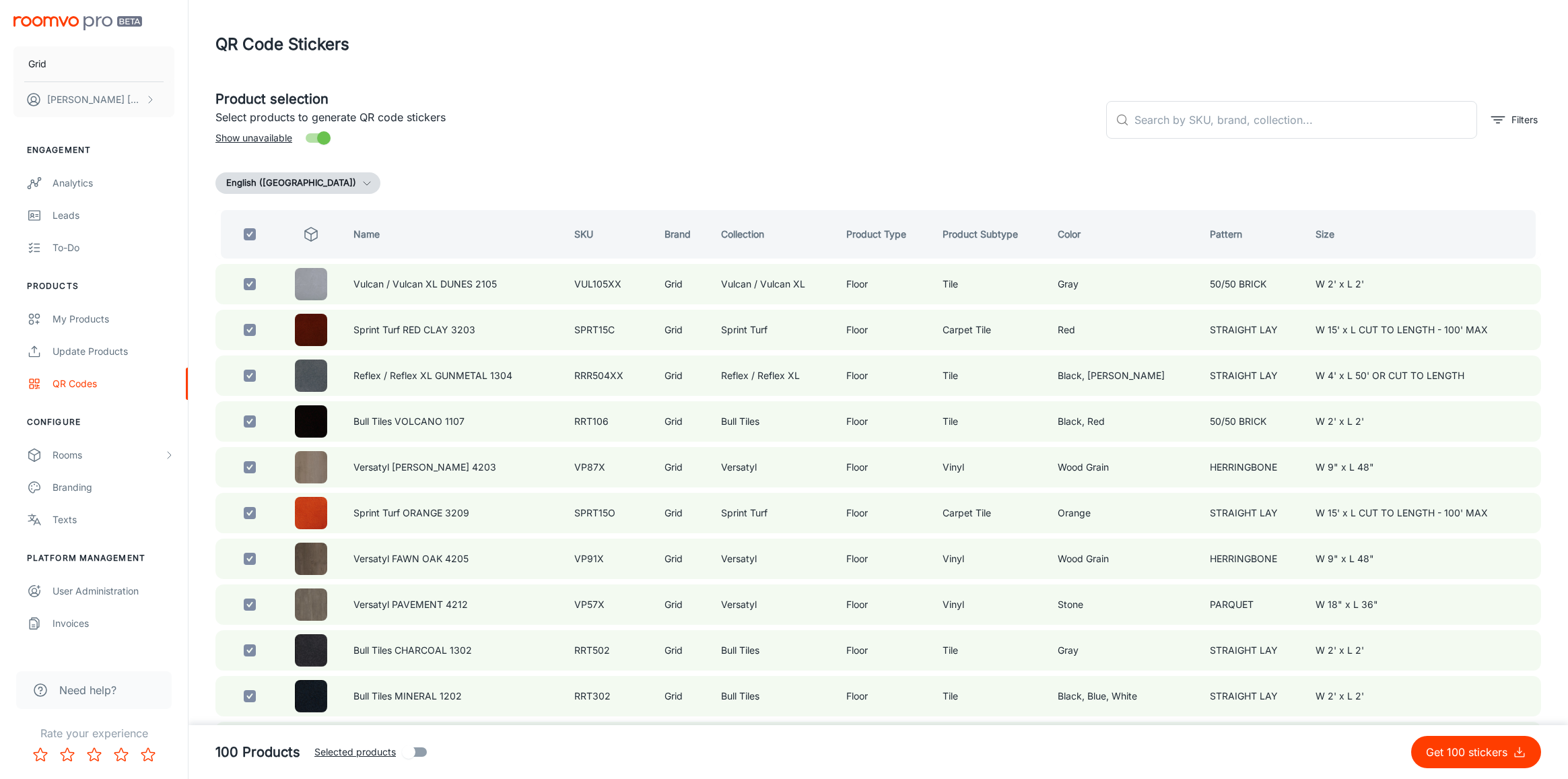
checkbox input "false"
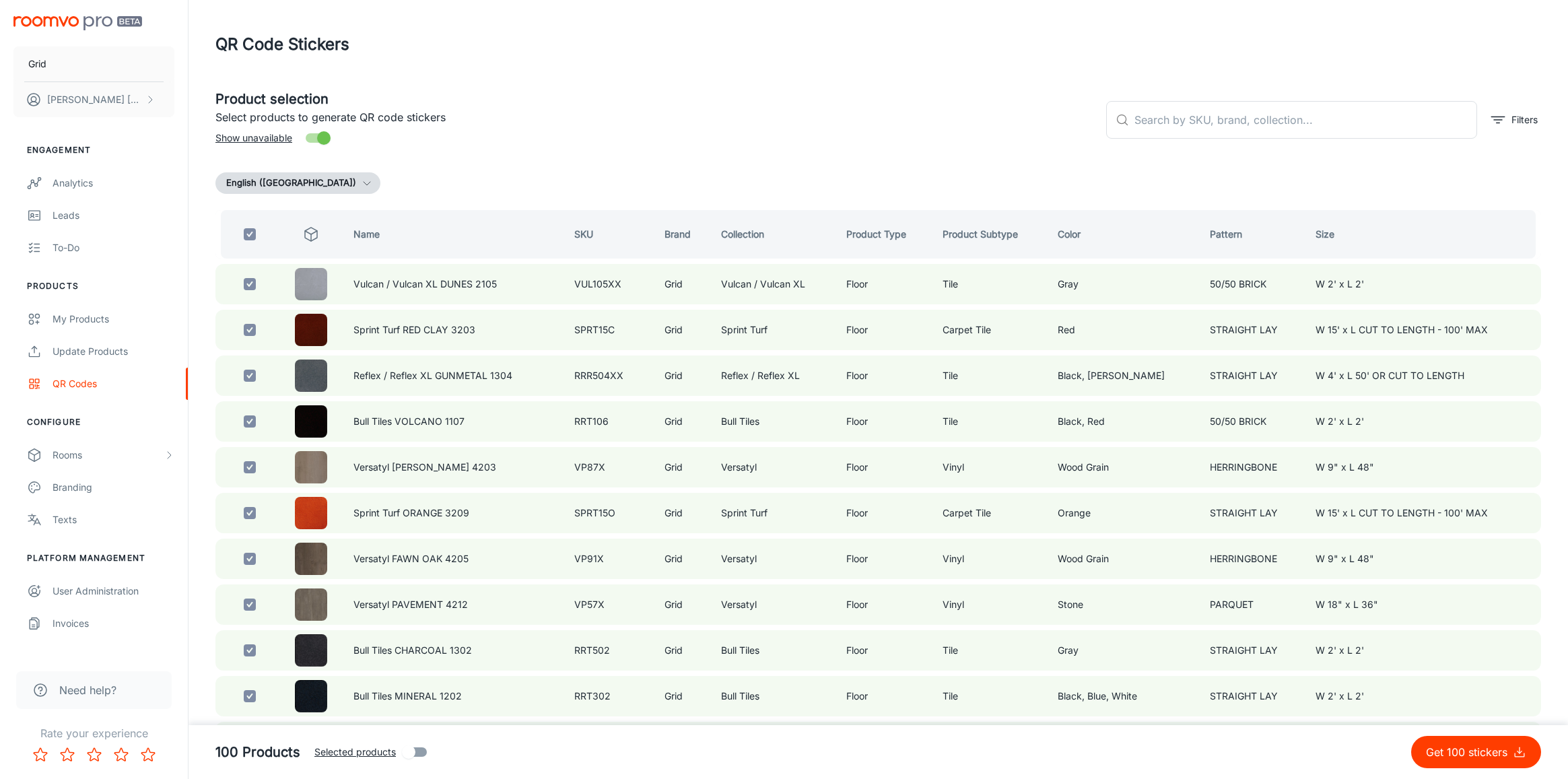
checkbox input "false"
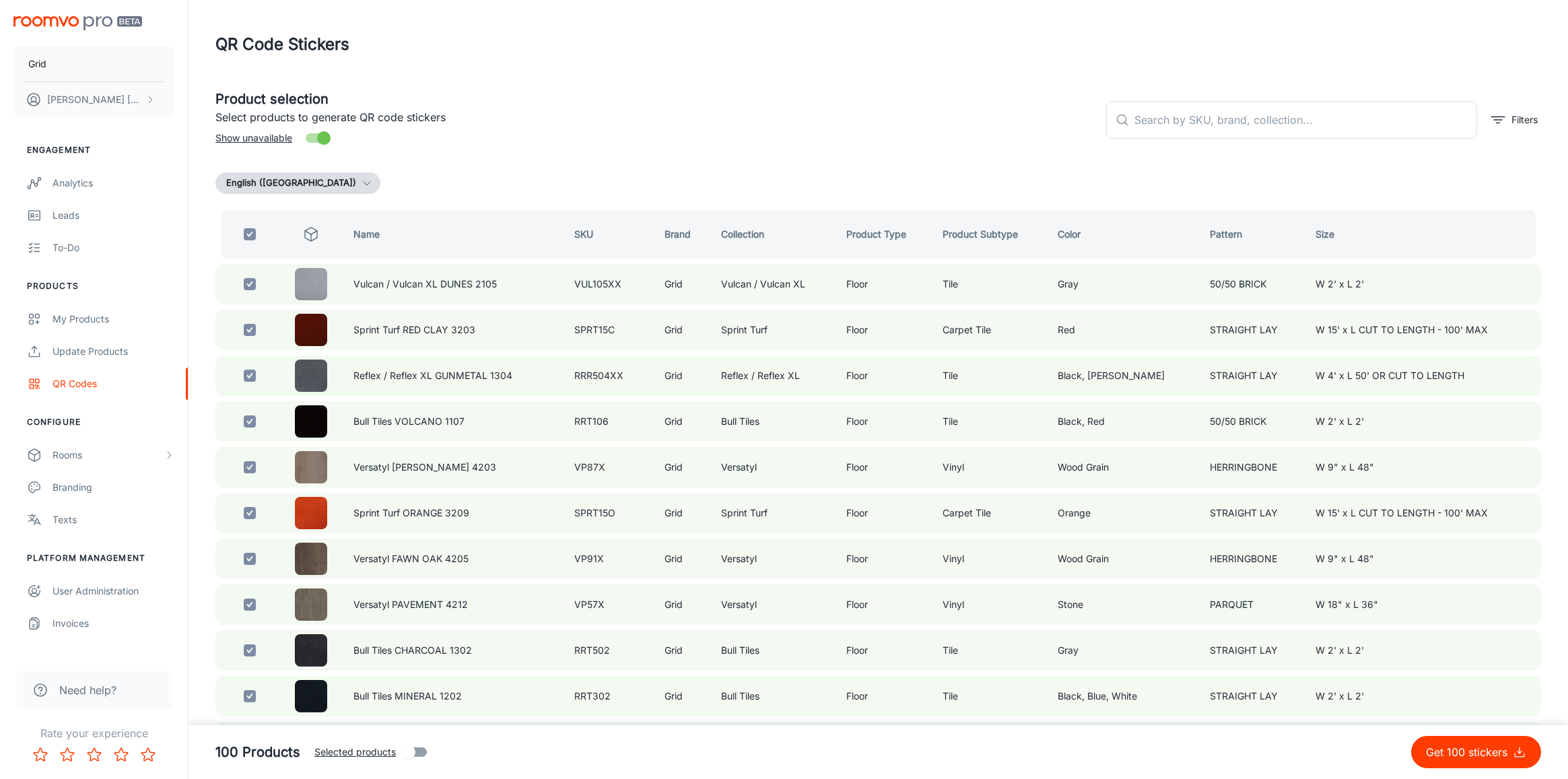
checkbox input "false"
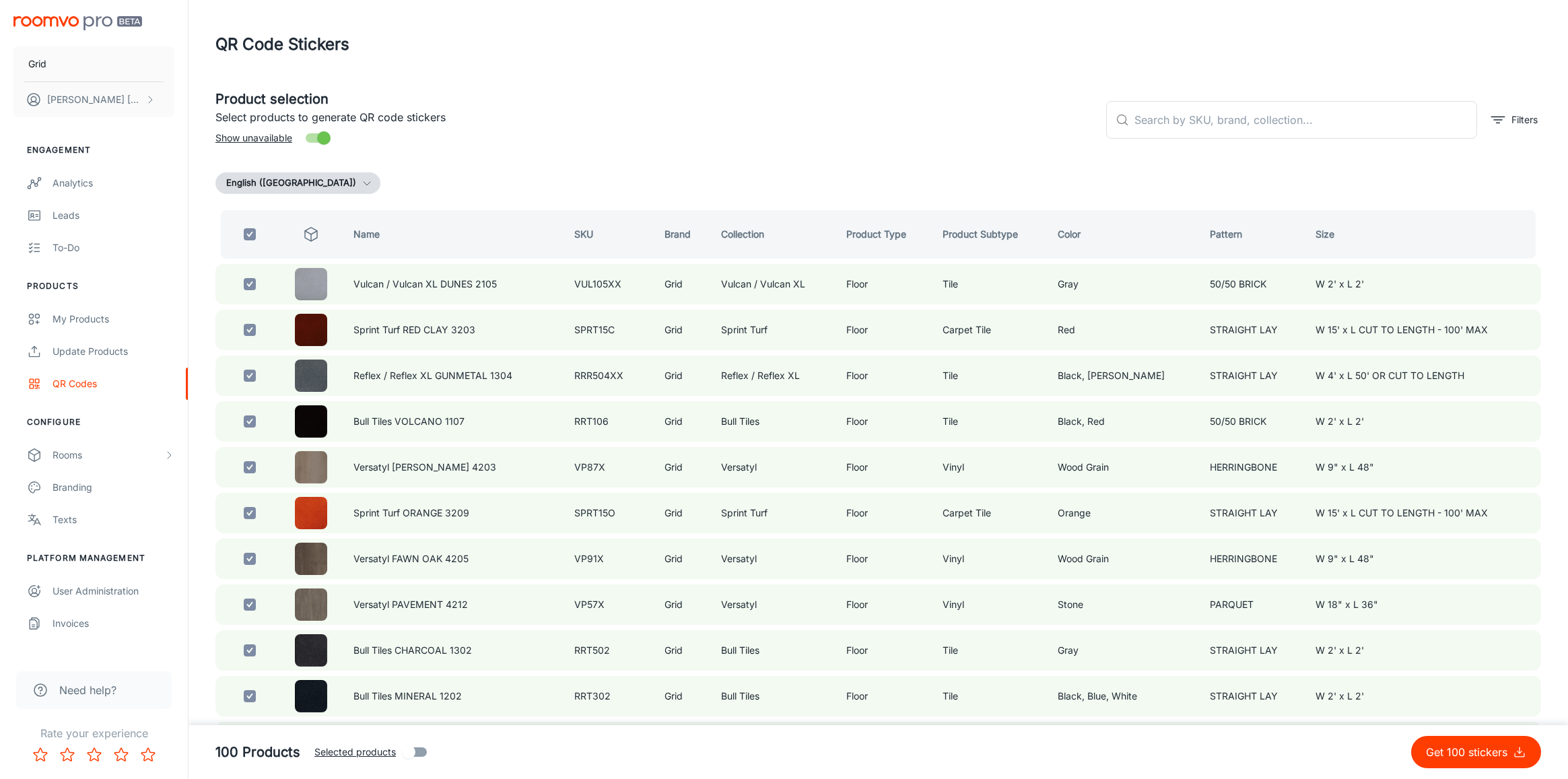
checkbox input "false"
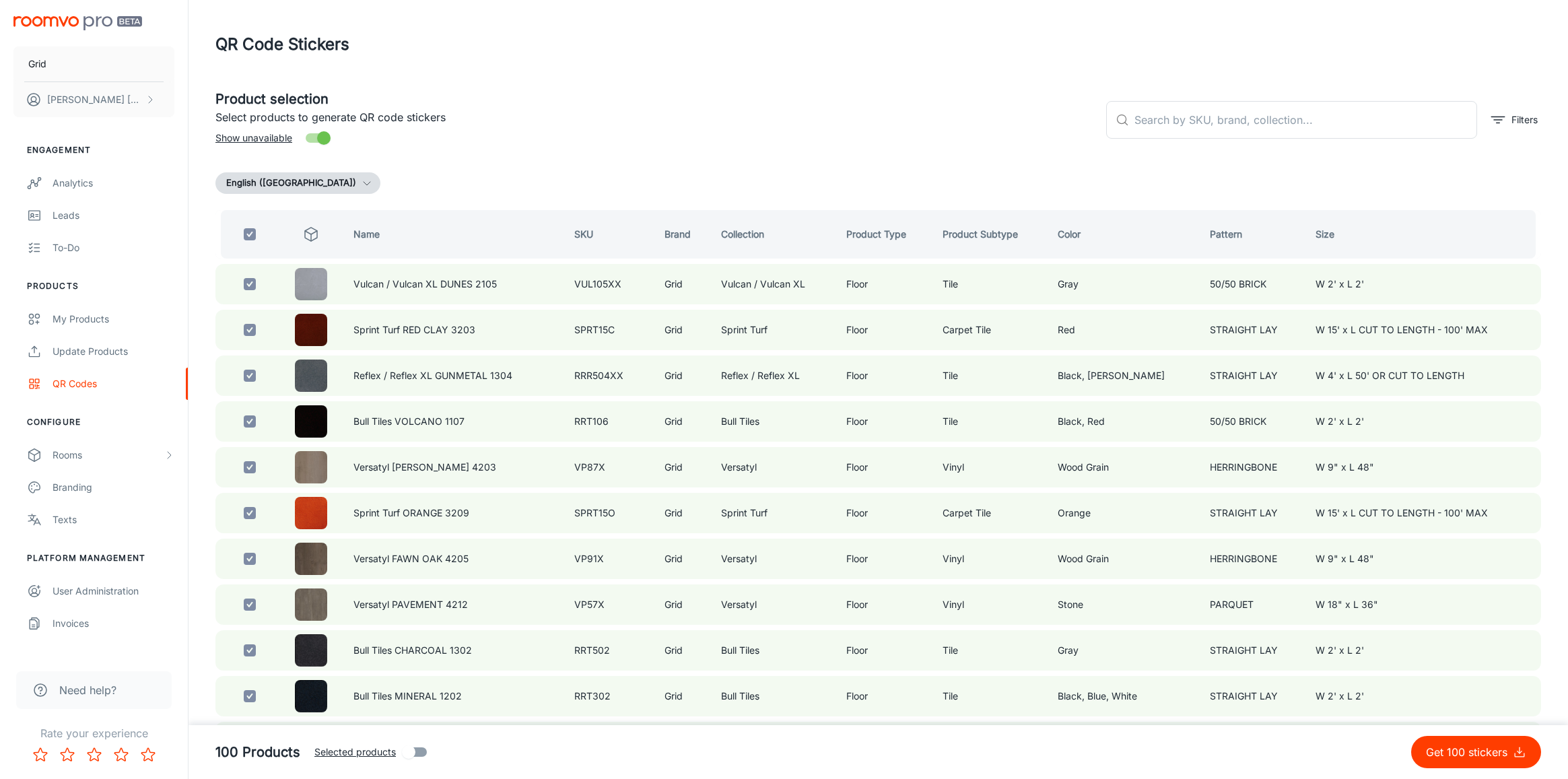
checkbox input "false"
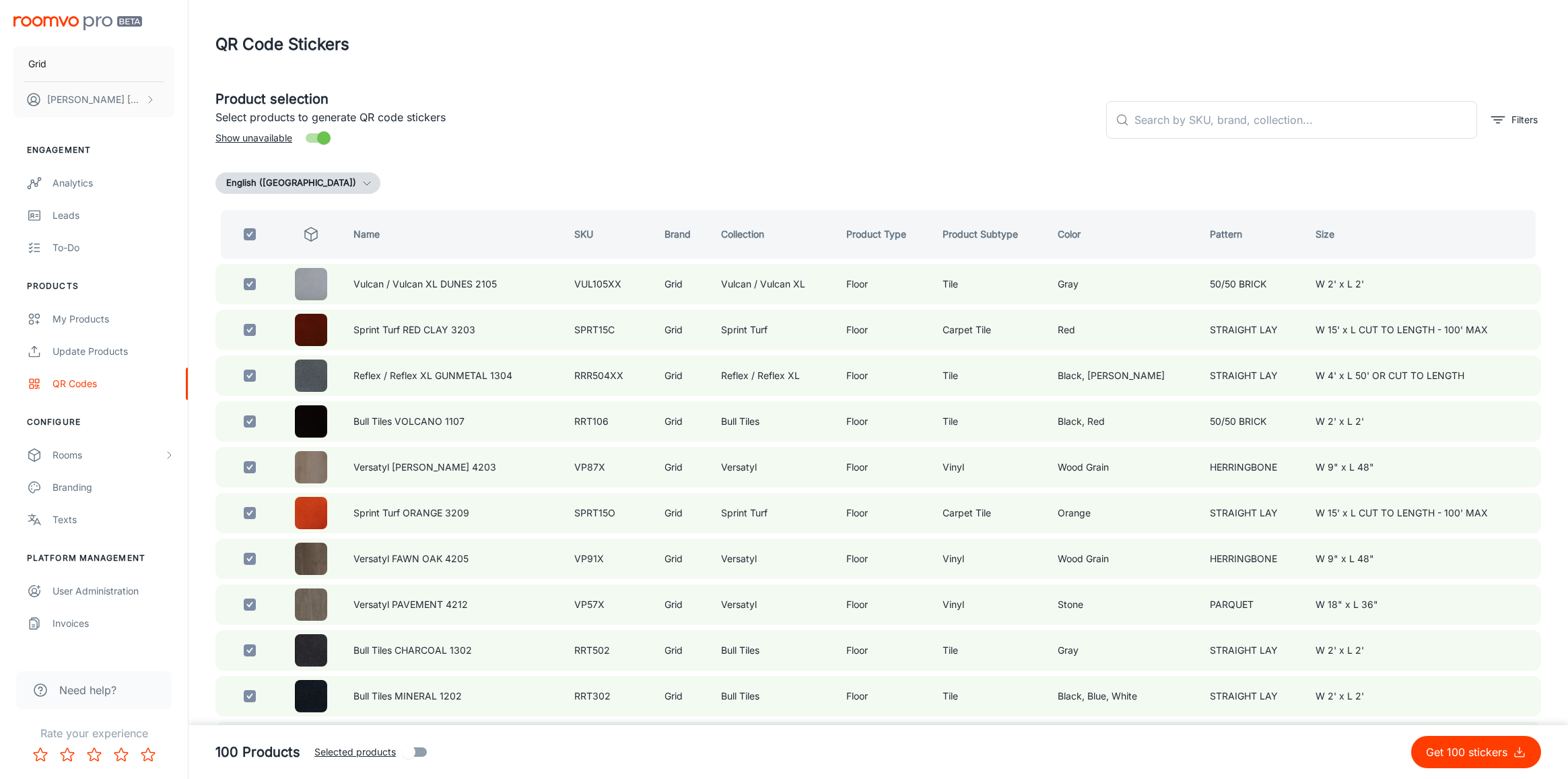
checkbox input "false"
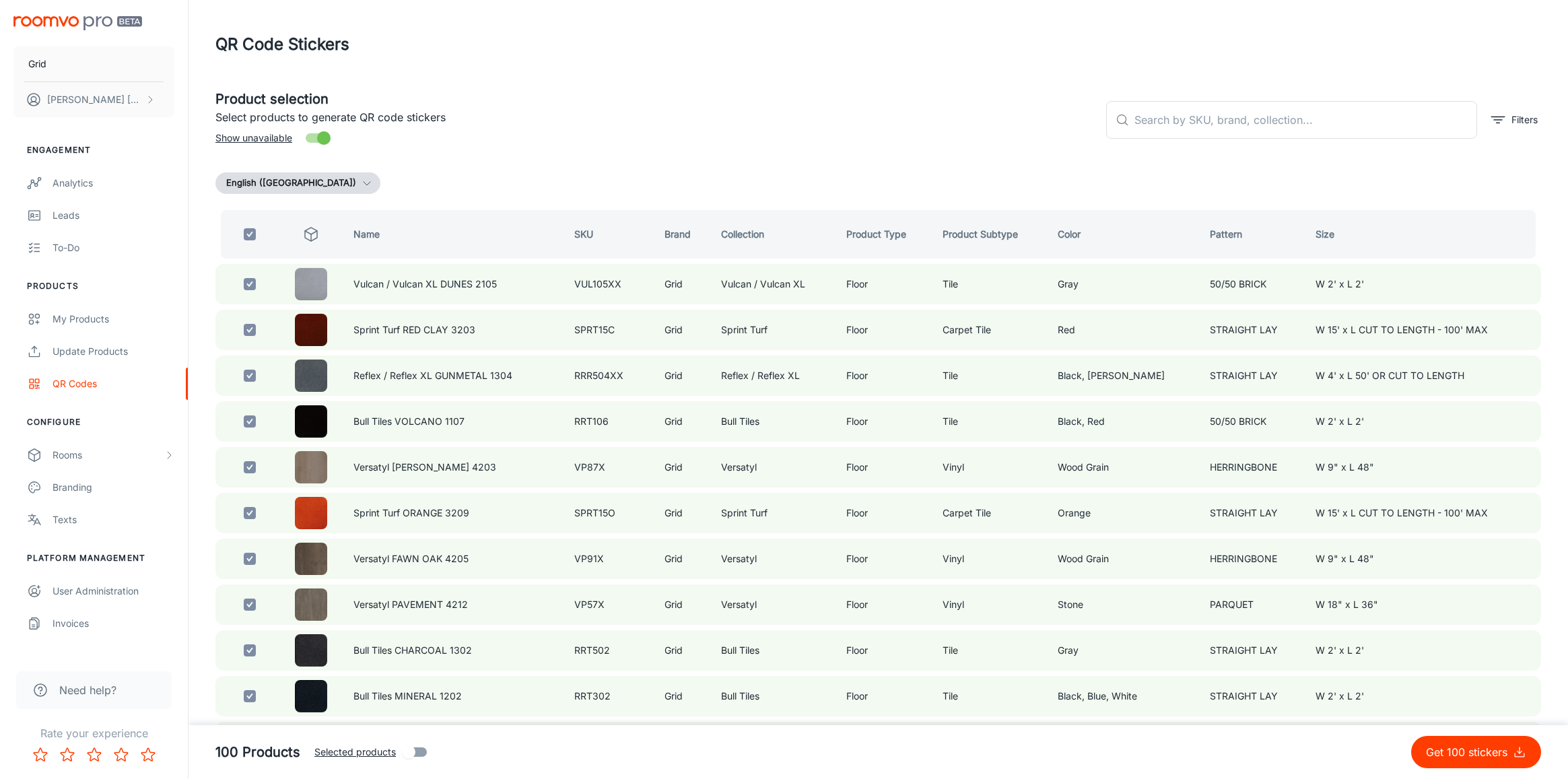
checkbox input "false"
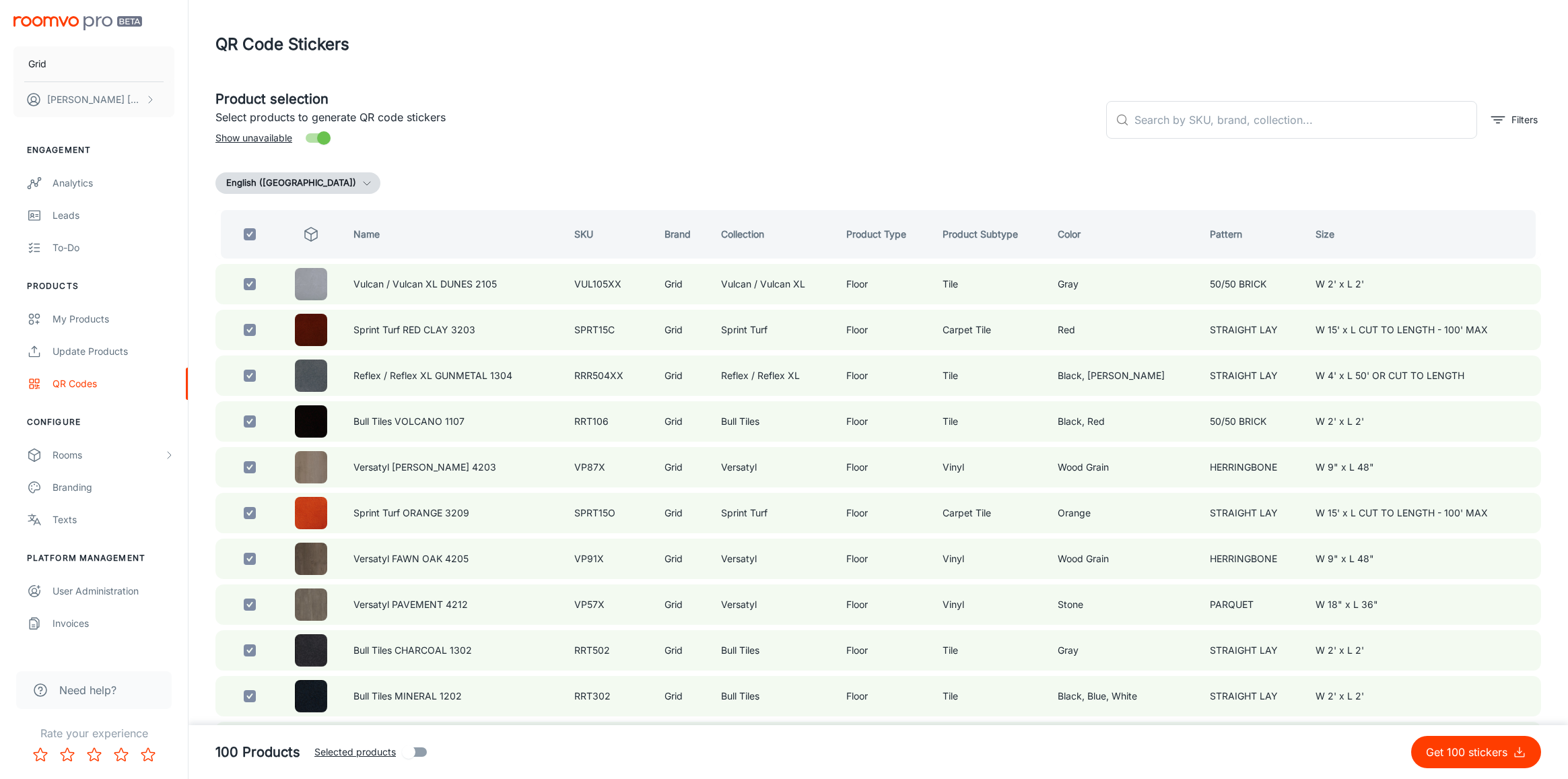
checkbox input "false"
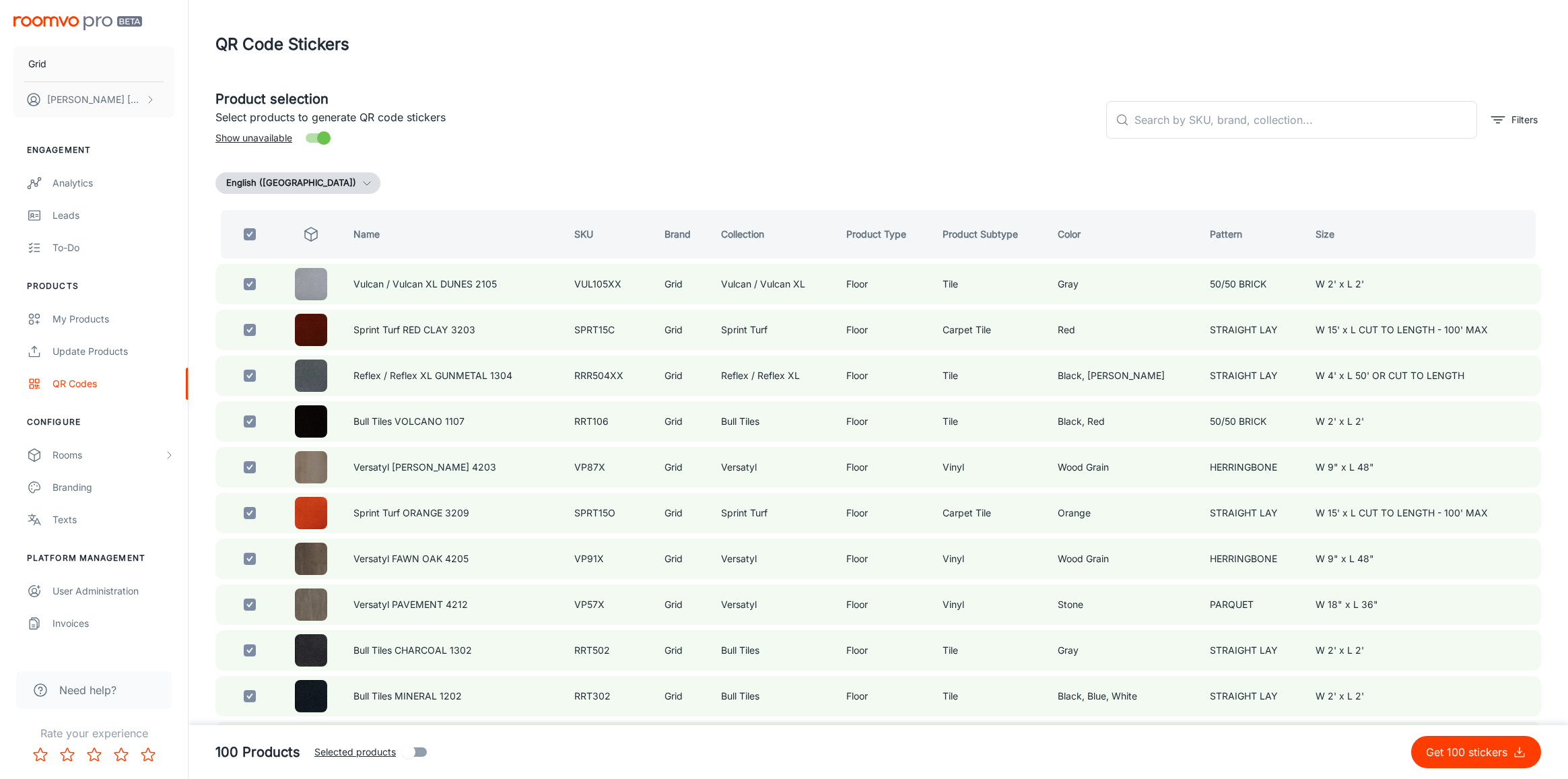
checkbox input "false"
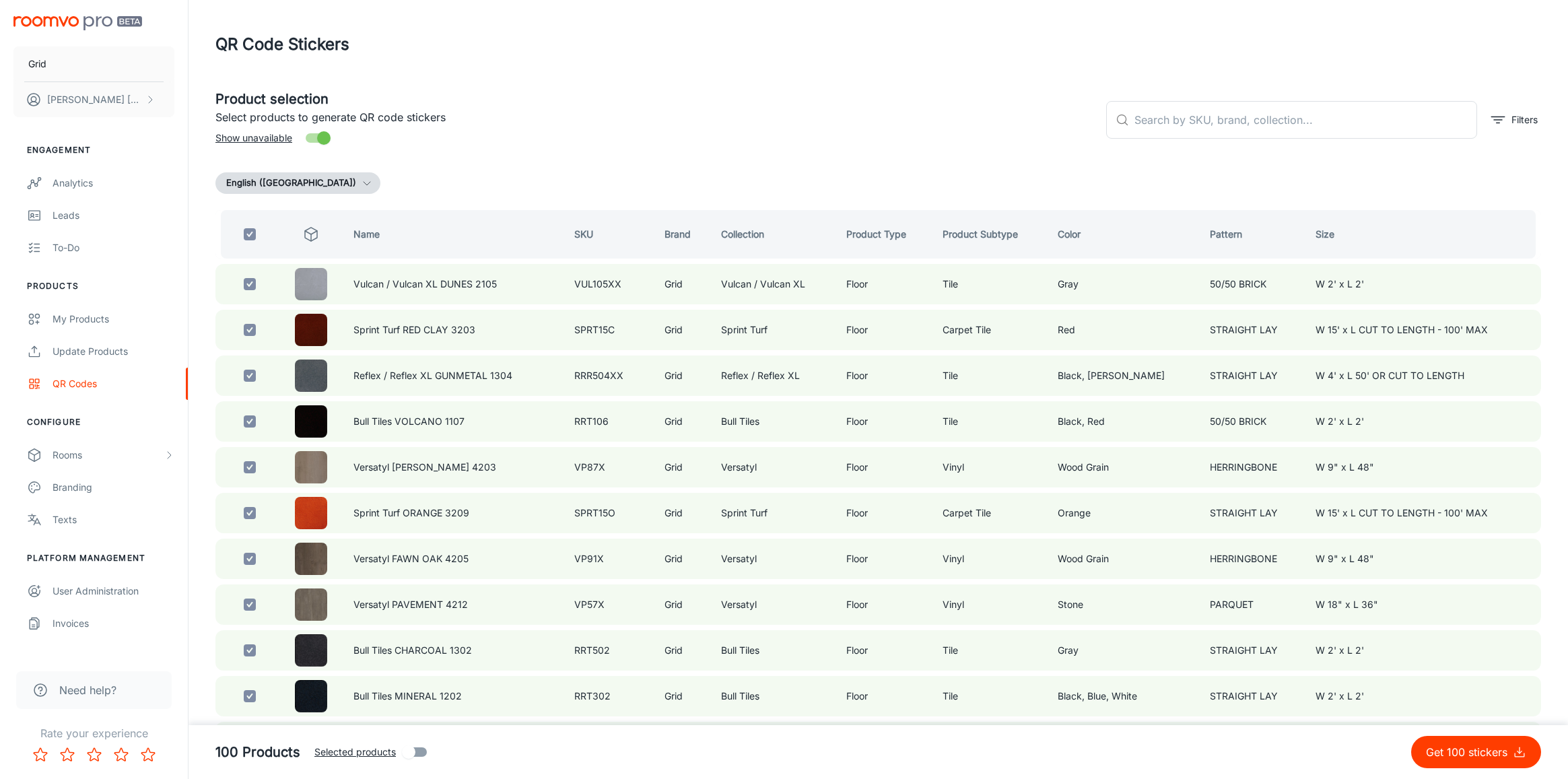
checkbox input "false"
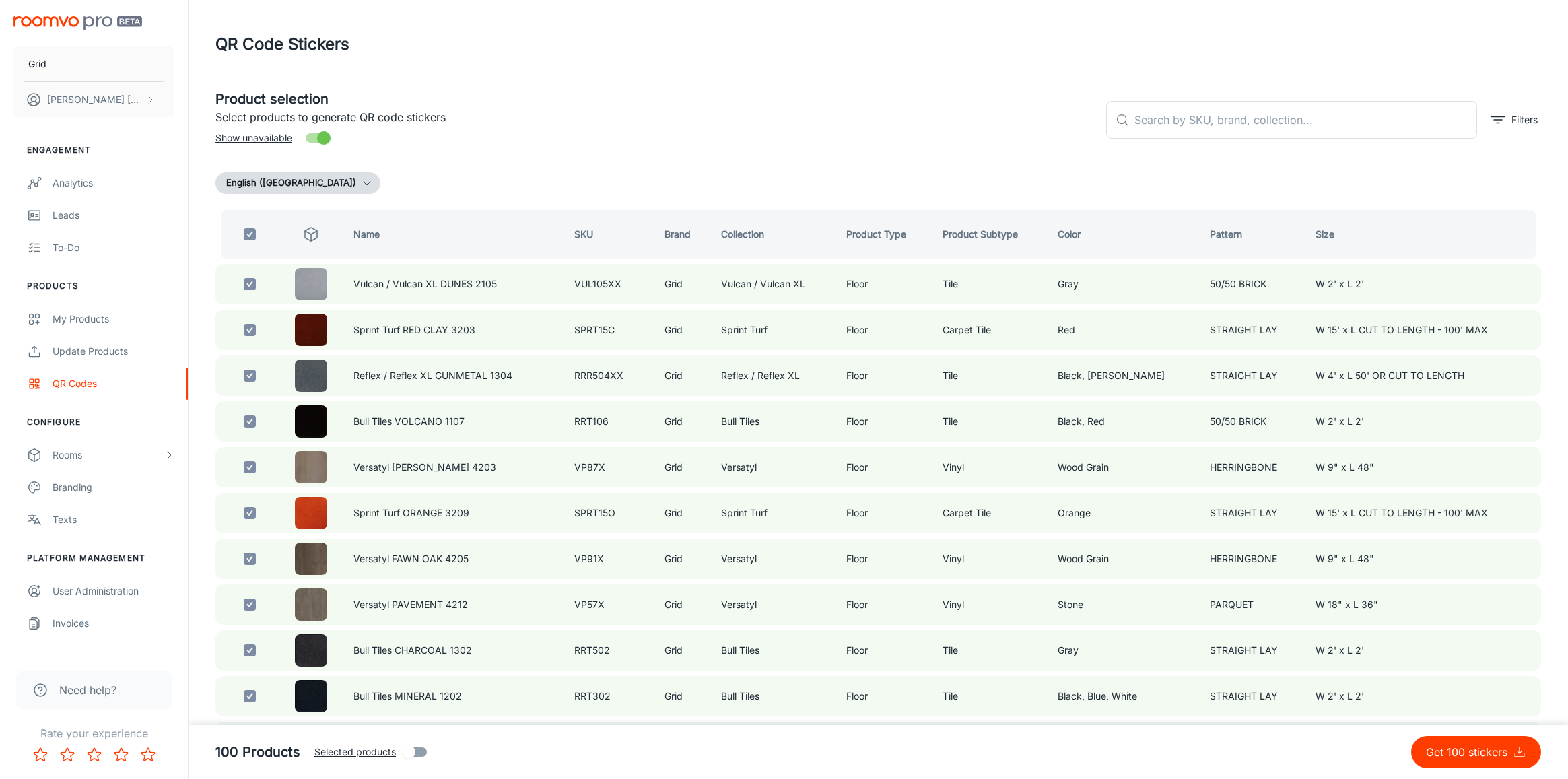
checkbox input "false"
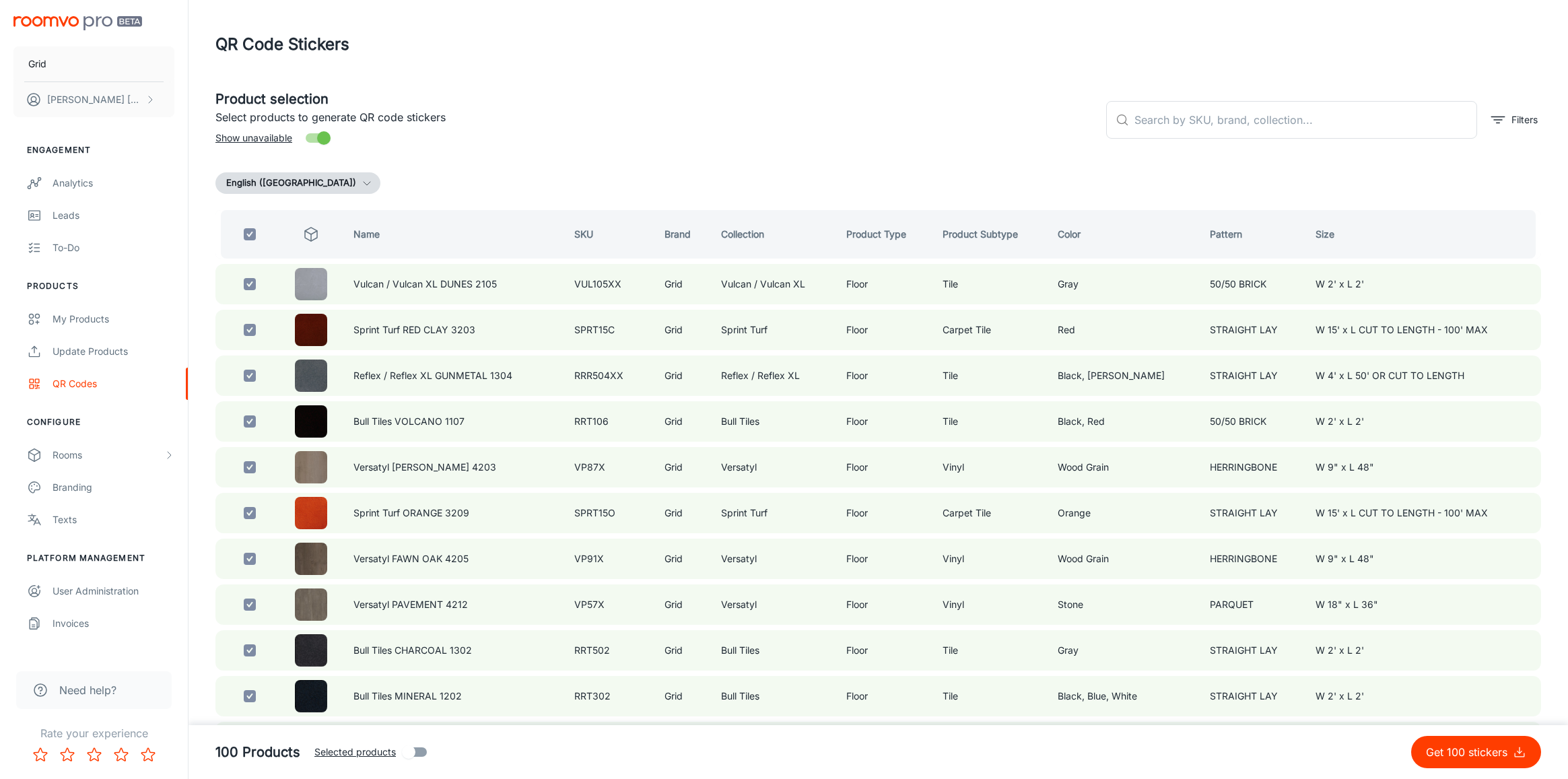
checkbox input "false"
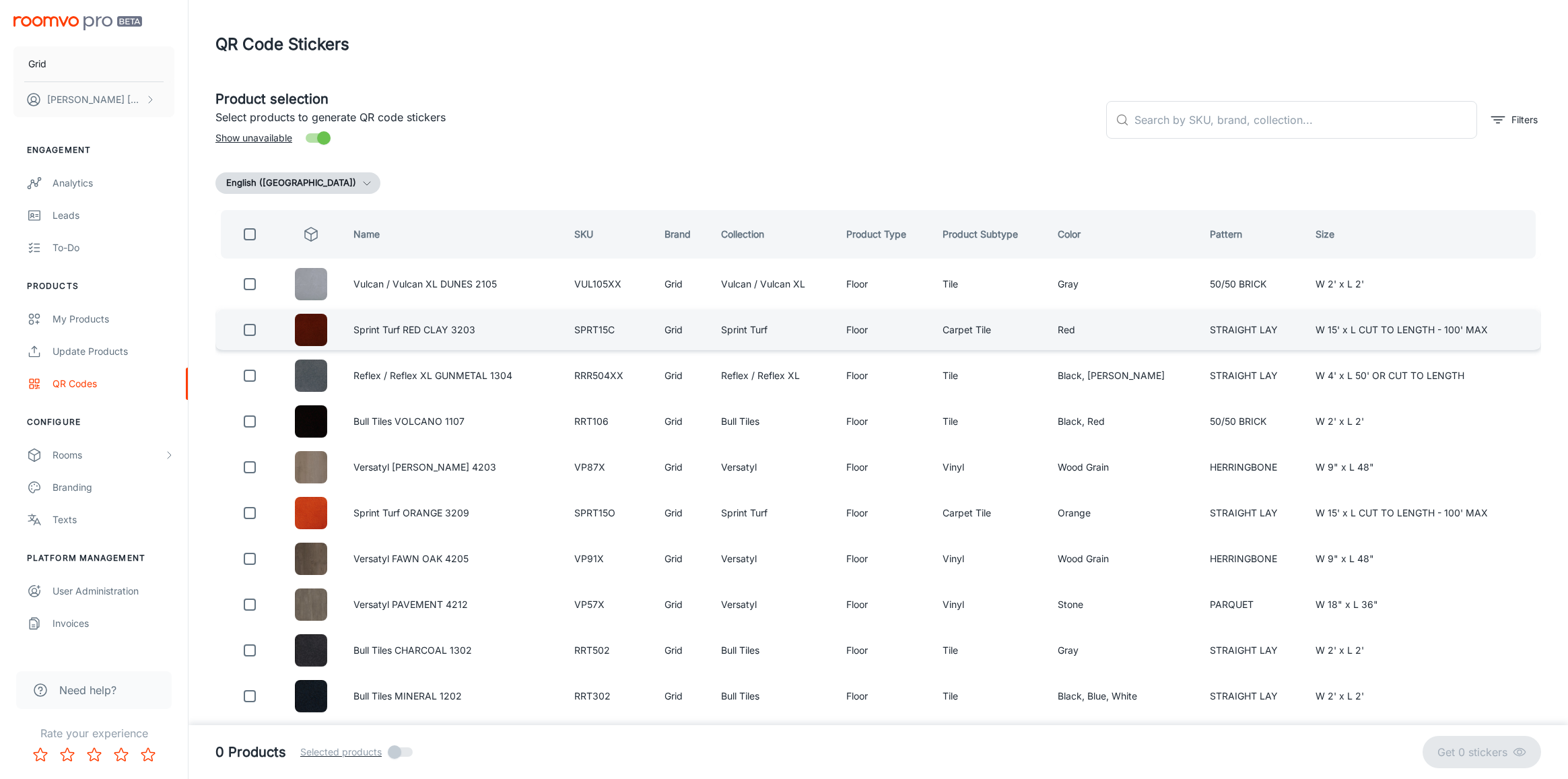
click at [254, 328] on input "checkbox" at bounding box center [250, 330] width 27 height 27
click at [1463, 754] on p "Get 1 sticker" at bounding box center [1478, 752] width 68 height 16
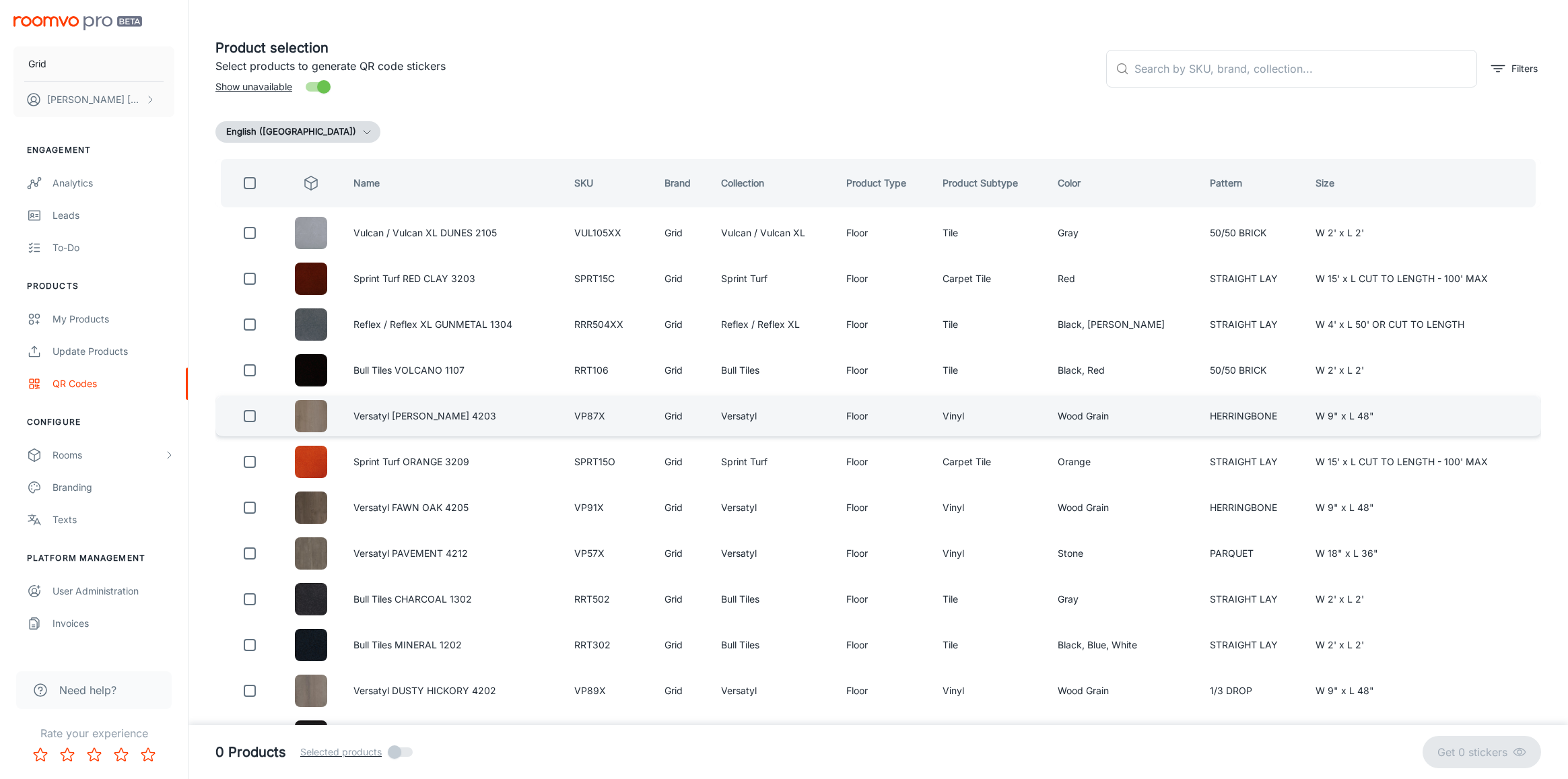
scroll to position [60, 0]
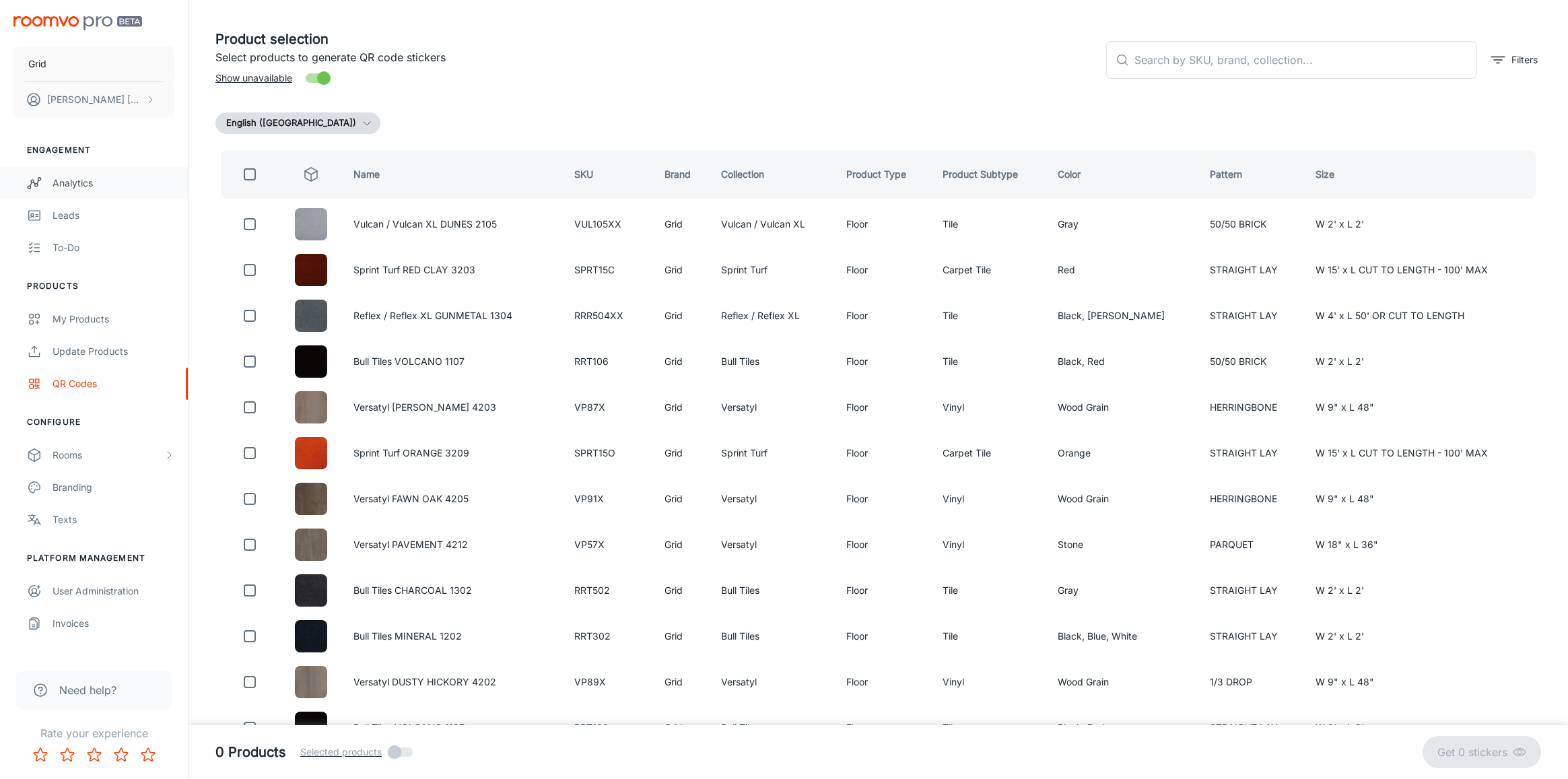
click at [86, 185] on div "Analytics" at bounding box center [113, 183] width 122 height 14
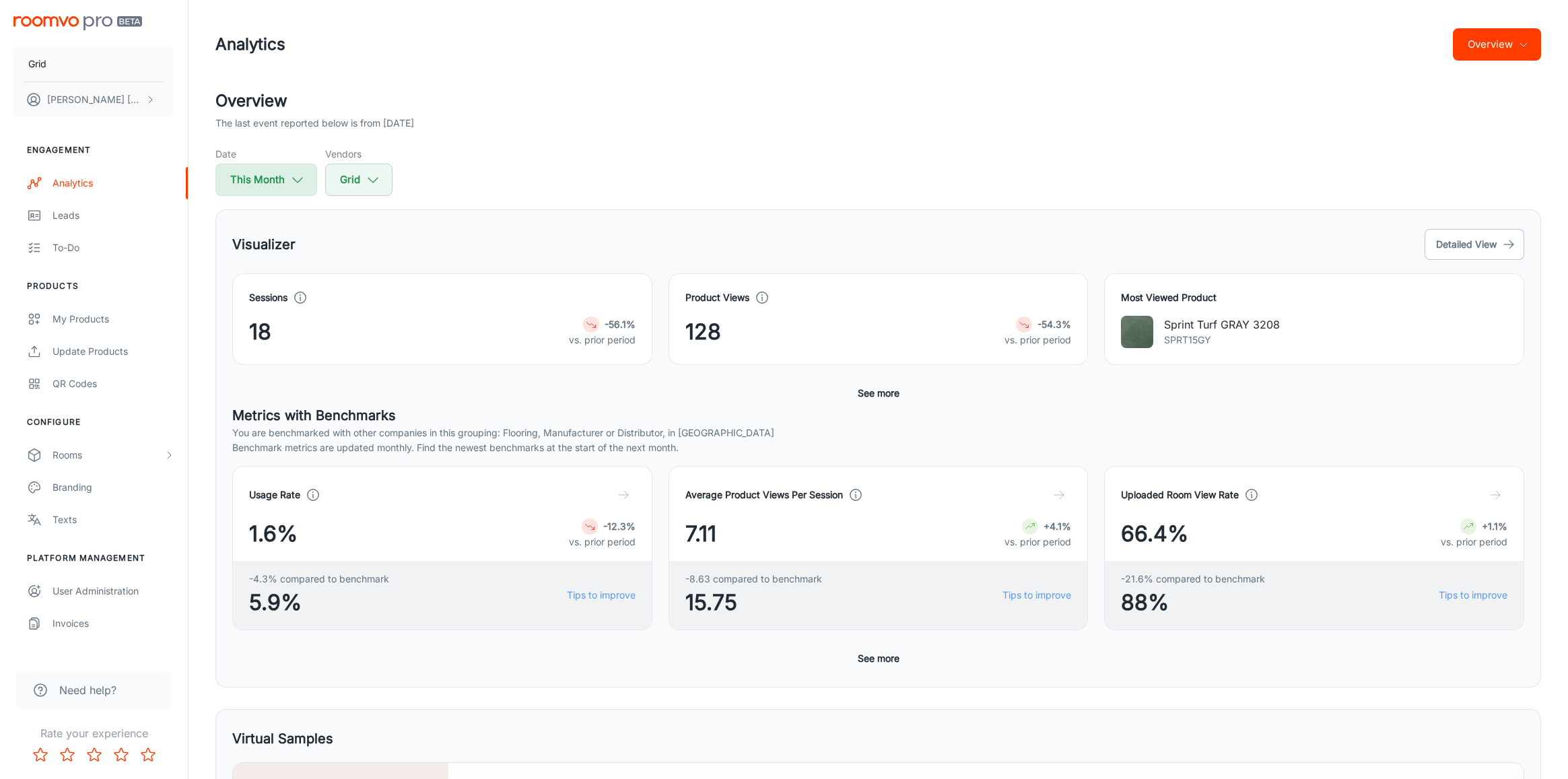
click at [268, 179] on button "This Month" at bounding box center [266, 179] width 102 height 32
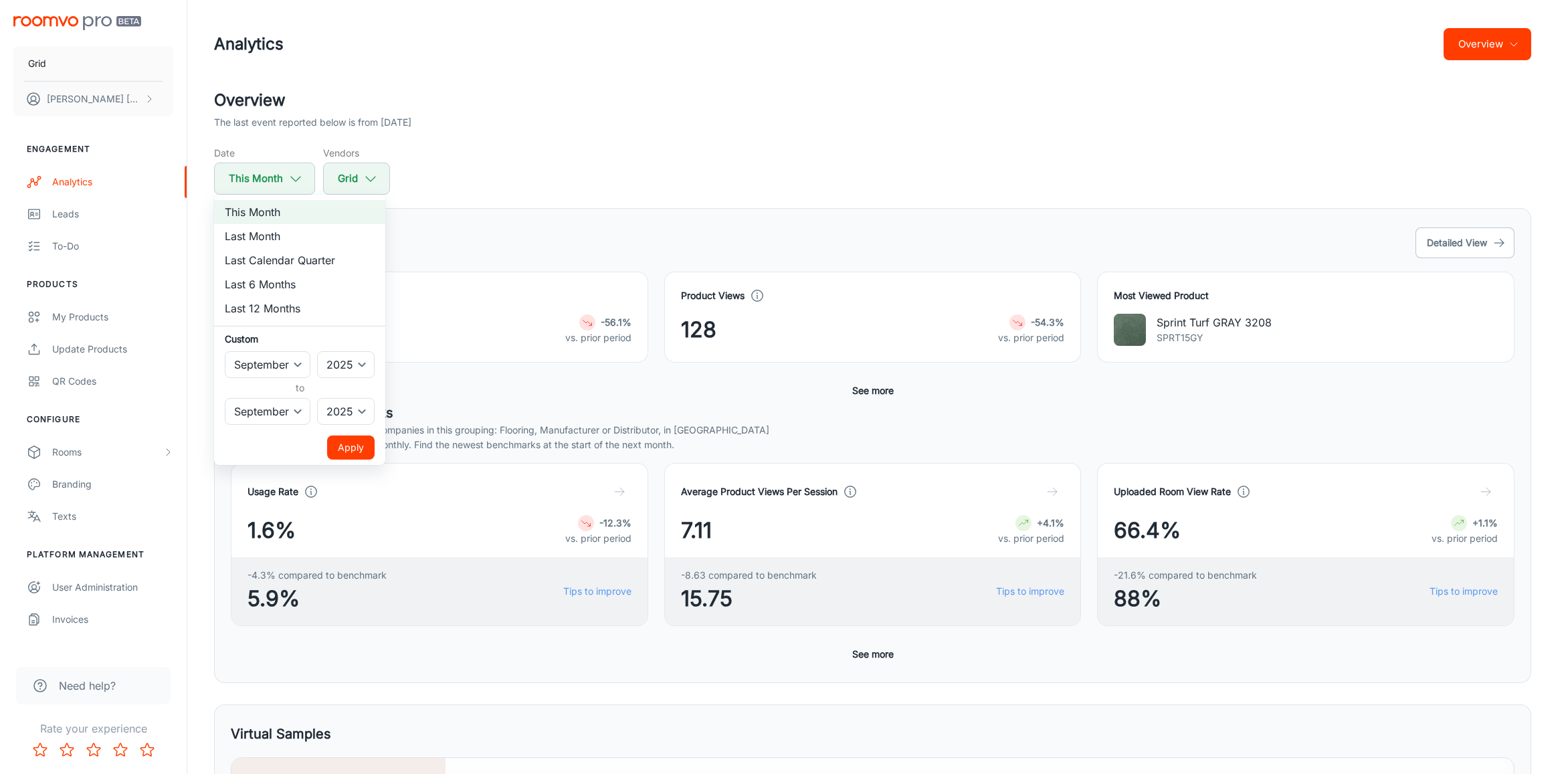
click at [269, 237] on li "Last Month" at bounding box center [299, 236] width 171 height 24
click at [575, 176] on div at bounding box center [784, 387] width 1568 height 774
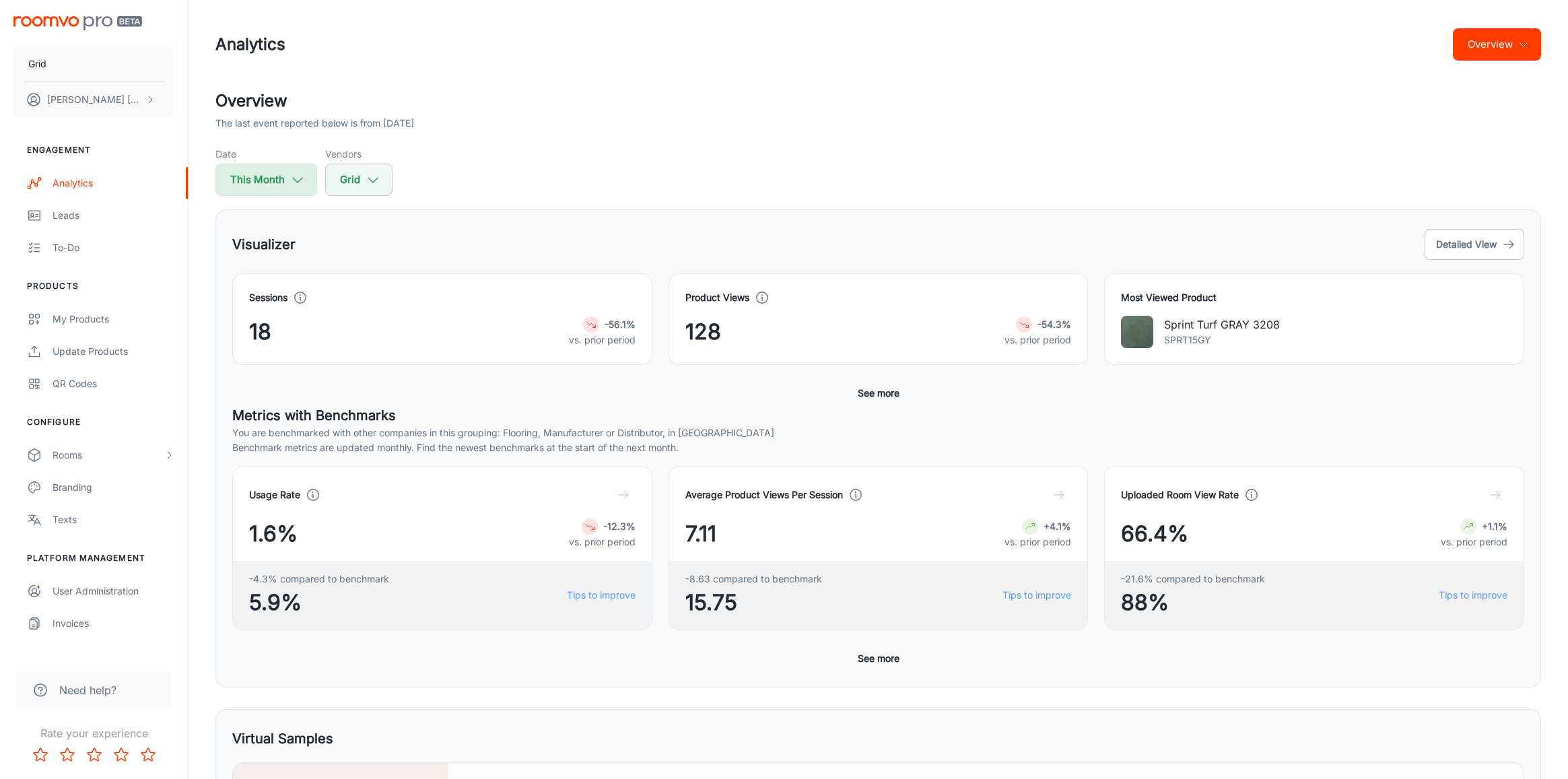
click at [255, 178] on button "This Month" at bounding box center [266, 179] width 102 height 32
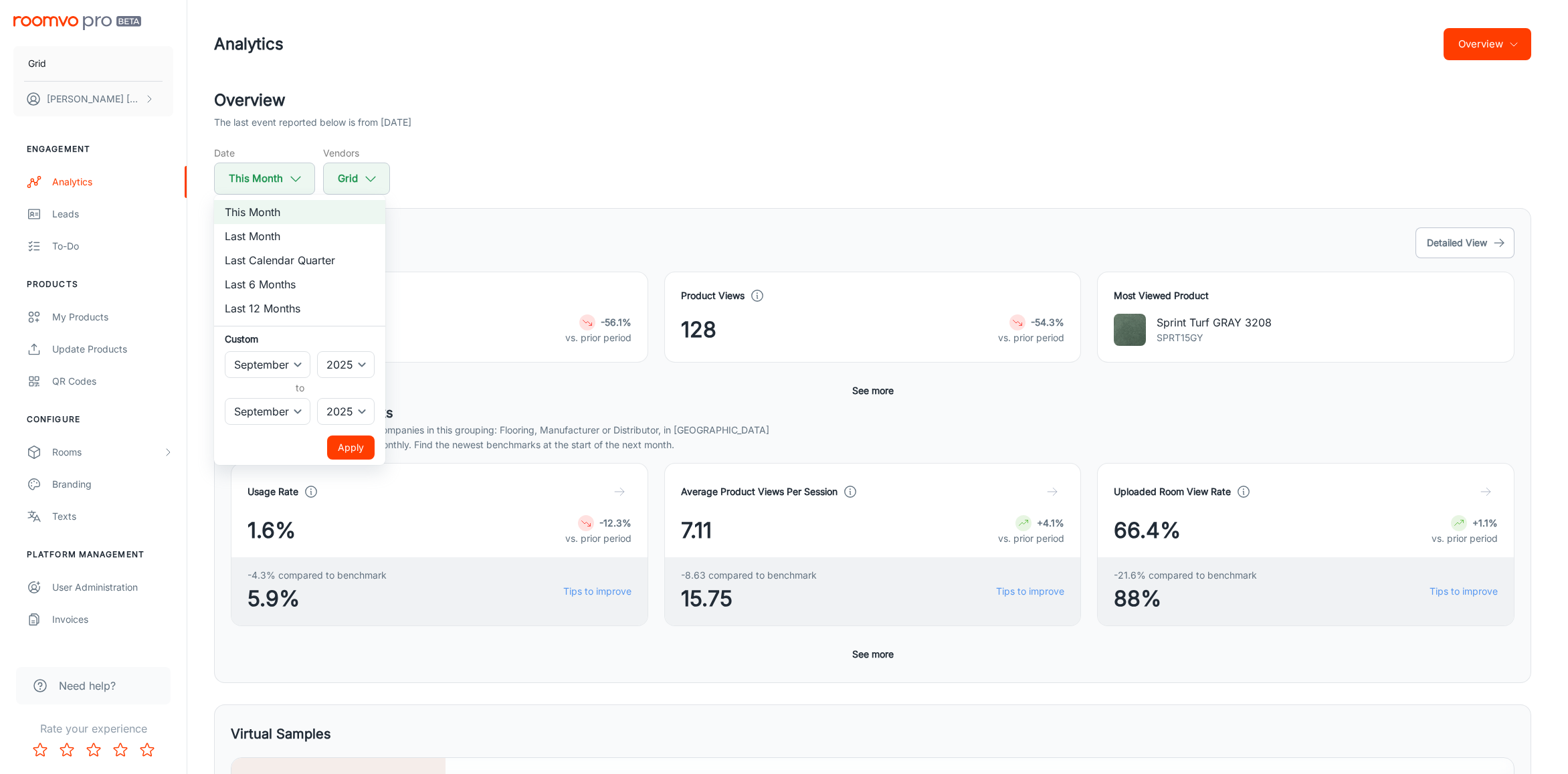
click at [287, 236] on li "Last Month" at bounding box center [299, 236] width 171 height 24
click at [349, 443] on button "Apply" at bounding box center [350, 447] width 47 height 24
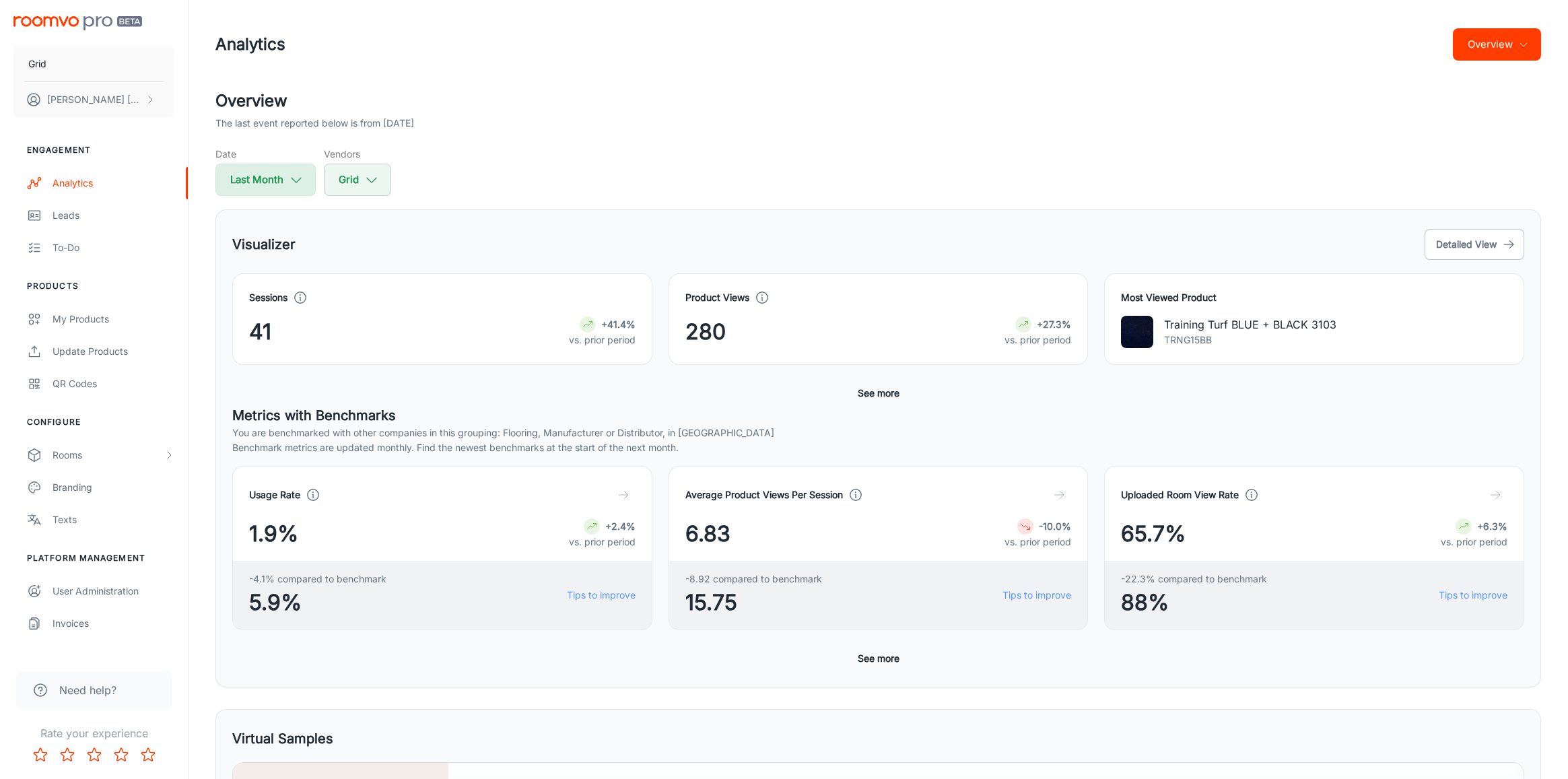
click at [284, 179] on button "Last Month" at bounding box center [265, 179] width 100 height 32
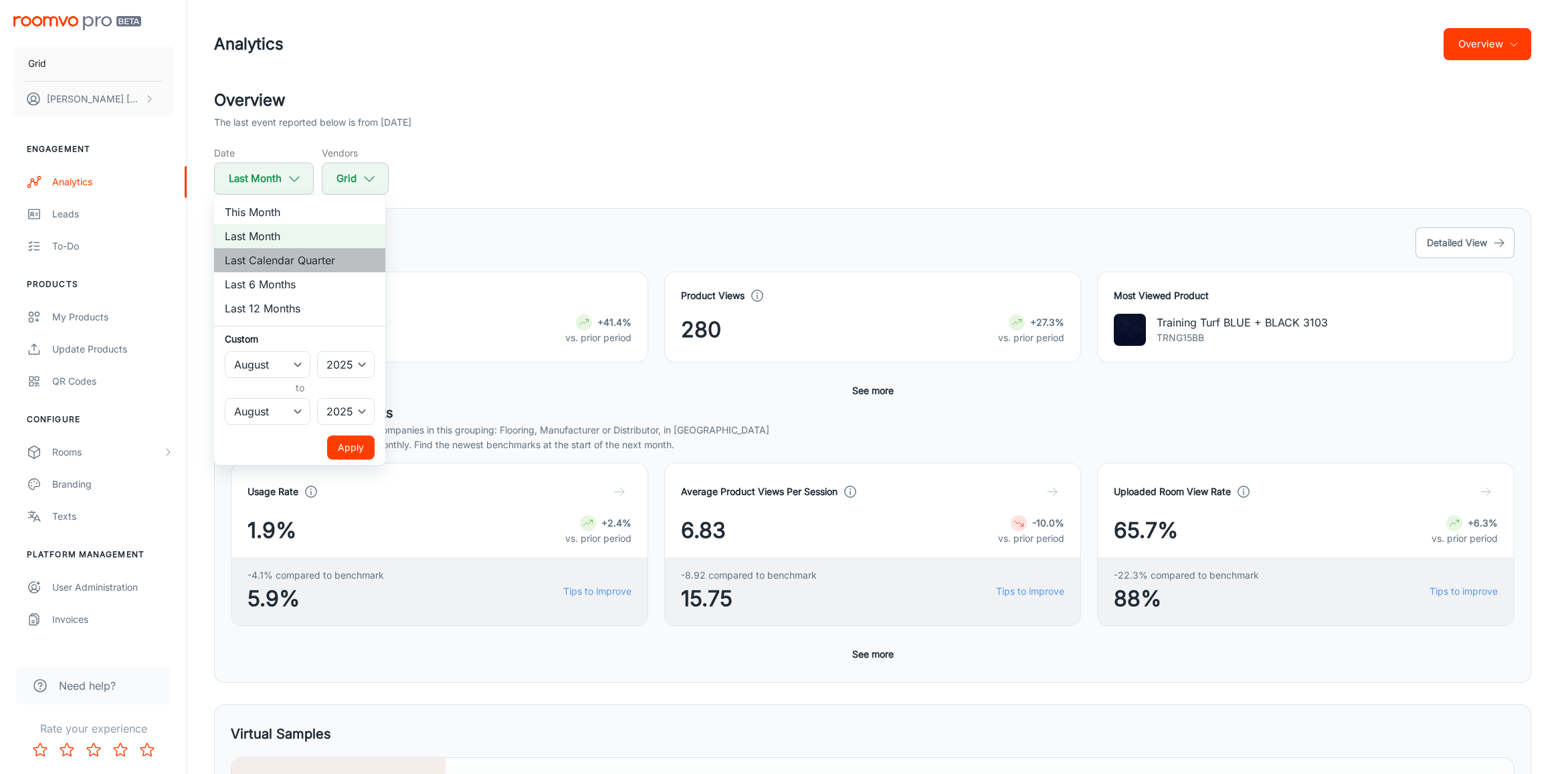
click at [299, 253] on li "Last Calendar Quarter" at bounding box center [299, 260] width 171 height 24
click at [349, 439] on button "Apply" at bounding box center [350, 447] width 47 height 24
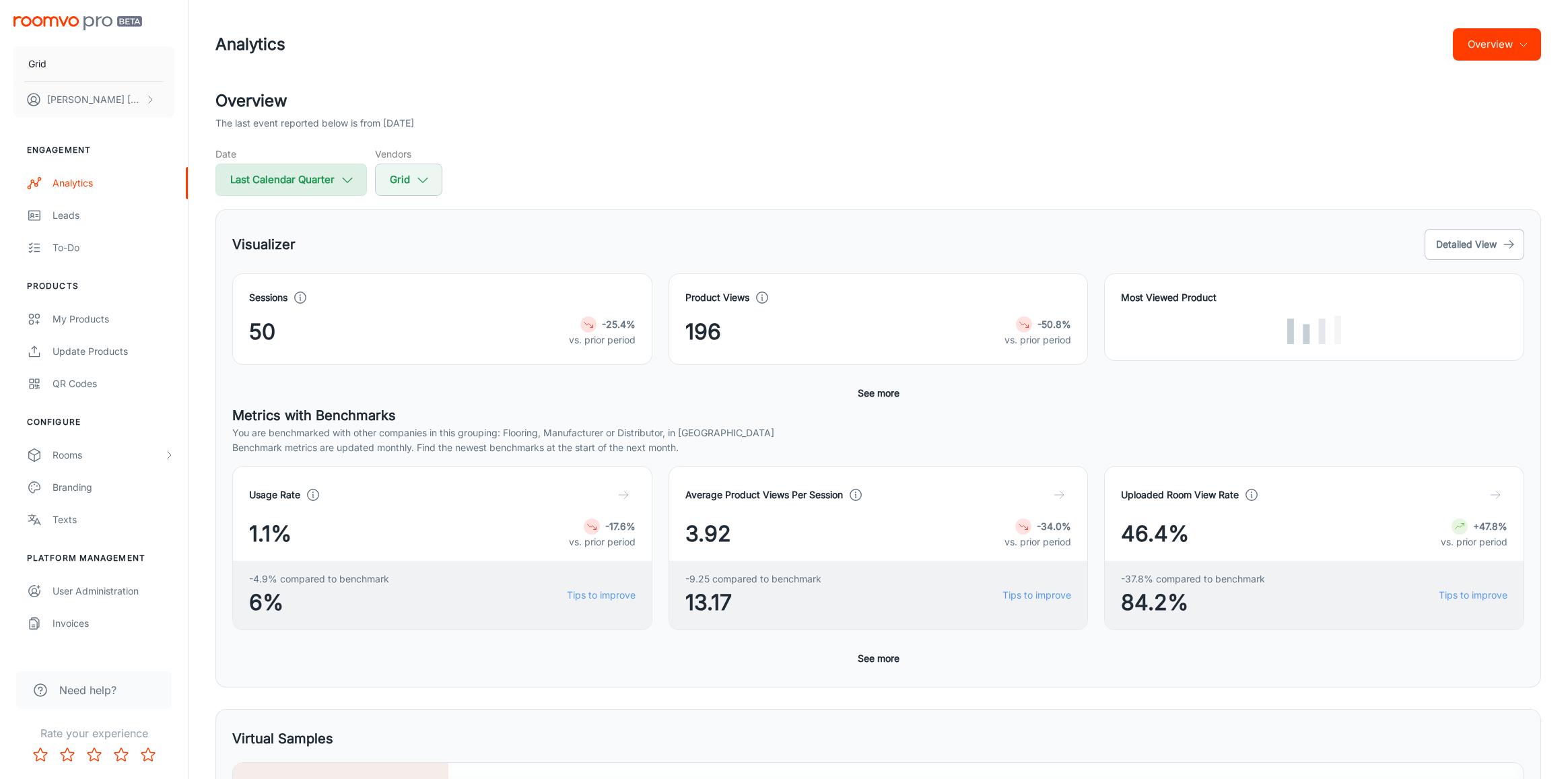
click at [333, 186] on button "Last Calendar Quarter" at bounding box center [291, 179] width 151 height 32
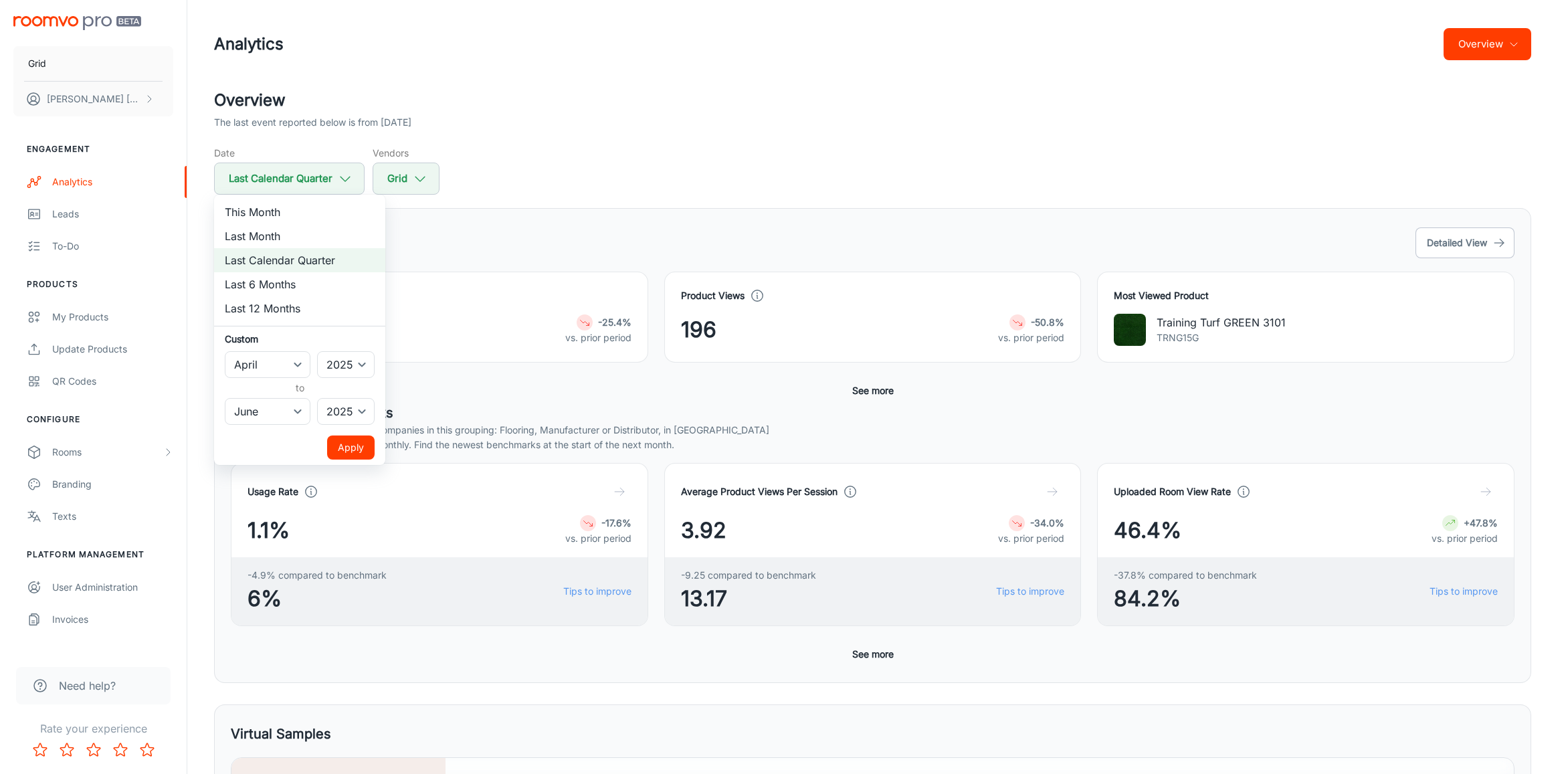
click at [280, 284] on li "Last 6 Months" at bounding box center [299, 284] width 171 height 24
click at [358, 437] on button "Apply" at bounding box center [350, 447] width 47 height 24
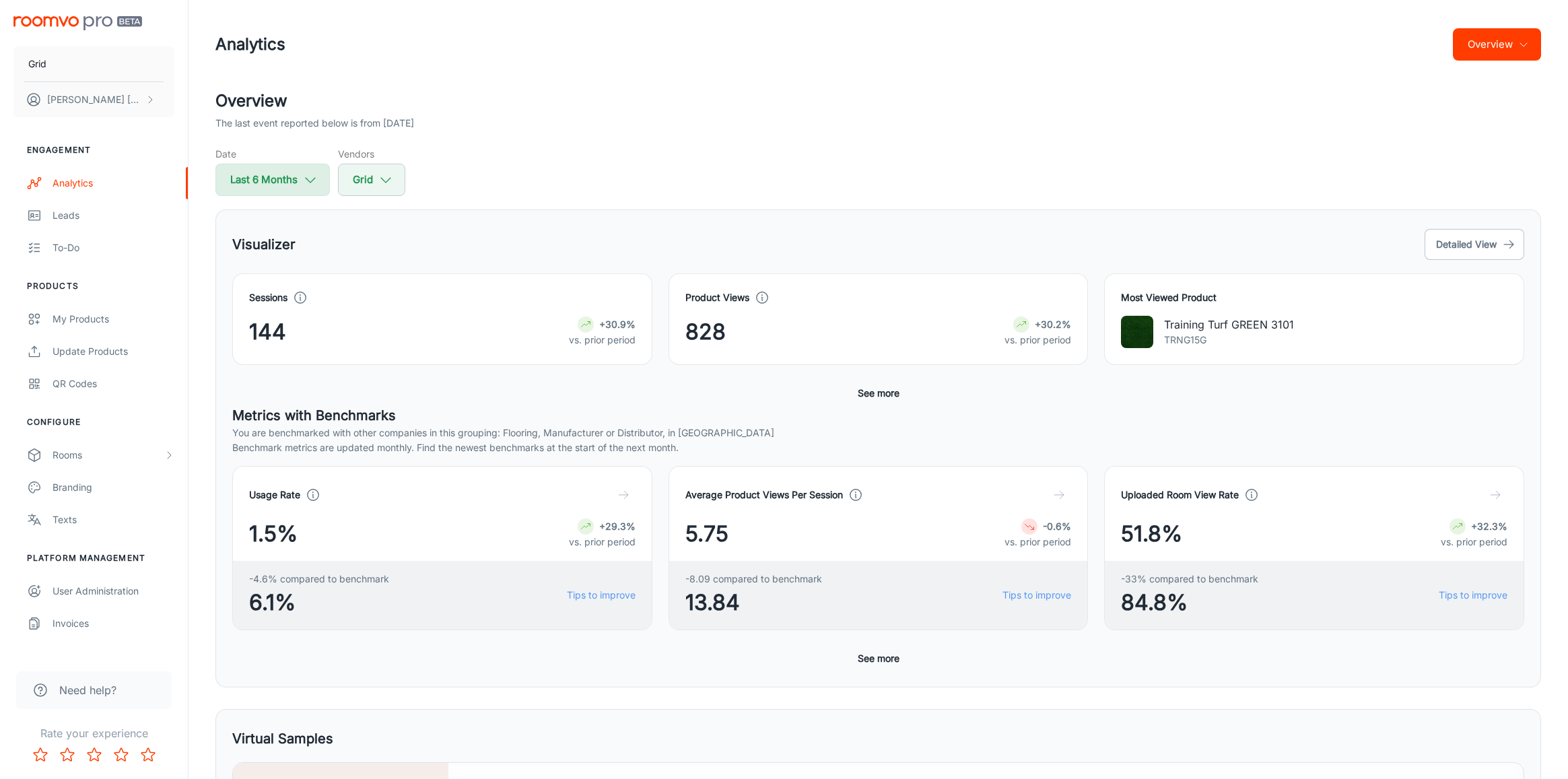
click at [278, 169] on button "Last 6 Months" at bounding box center [272, 179] width 115 height 32
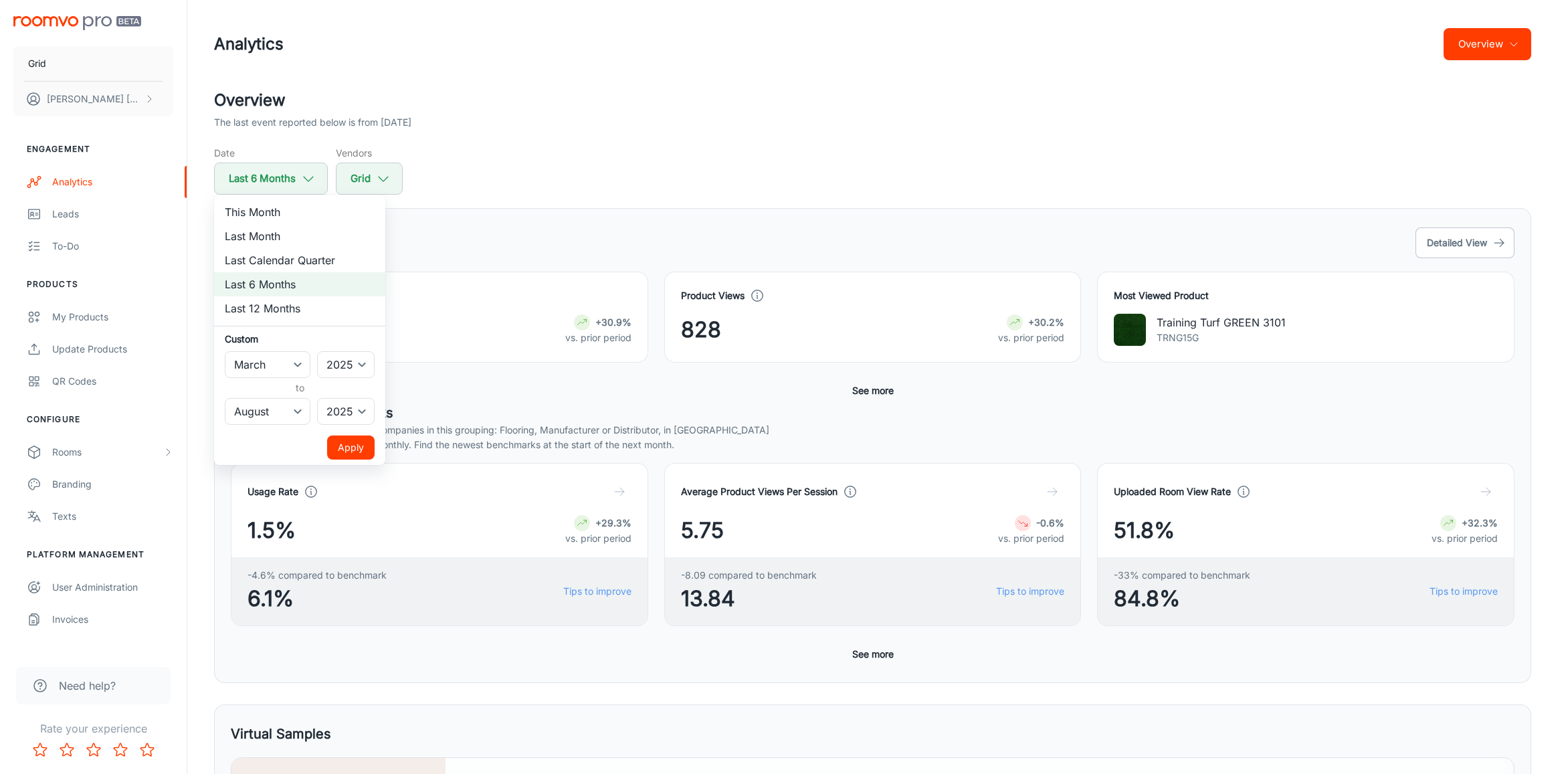
click at [278, 226] on li "Last Month" at bounding box center [299, 236] width 171 height 24
click at [272, 212] on li "This Month" at bounding box center [299, 211] width 171 height 24
click at [559, 159] on div at bounding box center [784, 387] width 1568 height 774
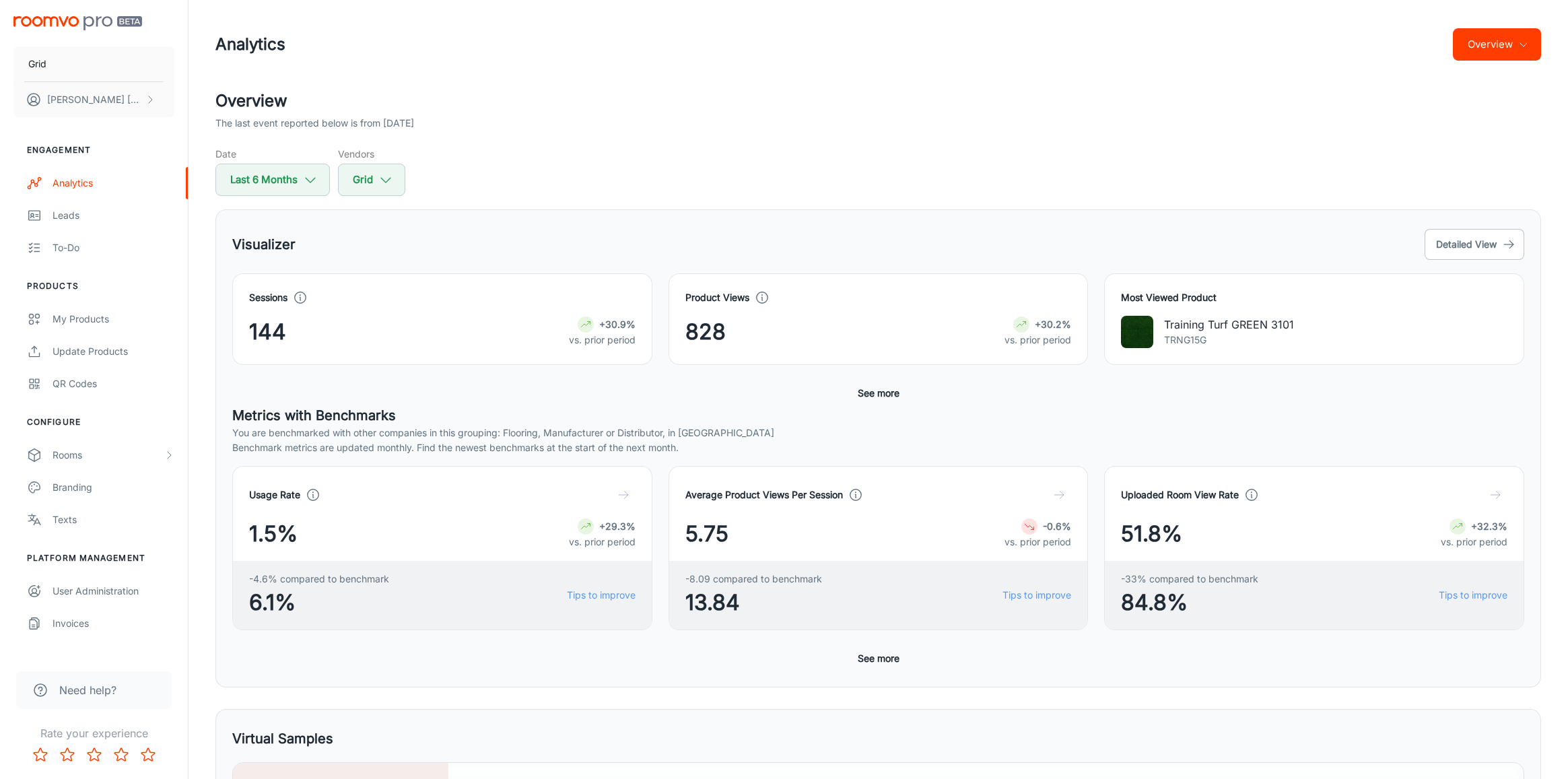
click at [1488, 47] on button "Overview" at bounding box center [1497, 44] width 88 height 32
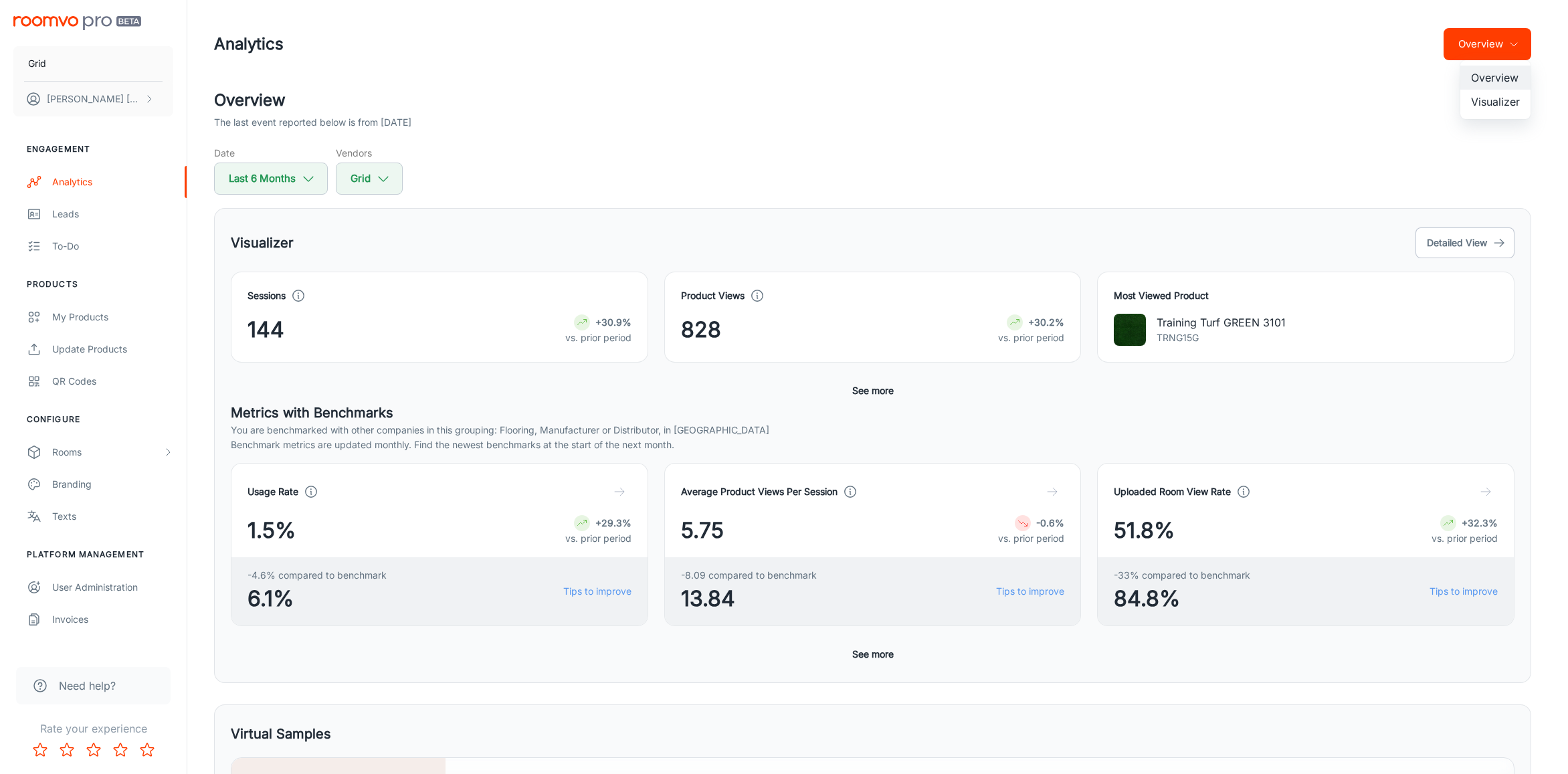
click at [1510, 114] on ul "Overview Visualizer" at bounding box center [1495, 90] width 70 height 59
click at [1510, 107] on li "Visualizer" at bounding box center [1495, 101] width 70 height 24
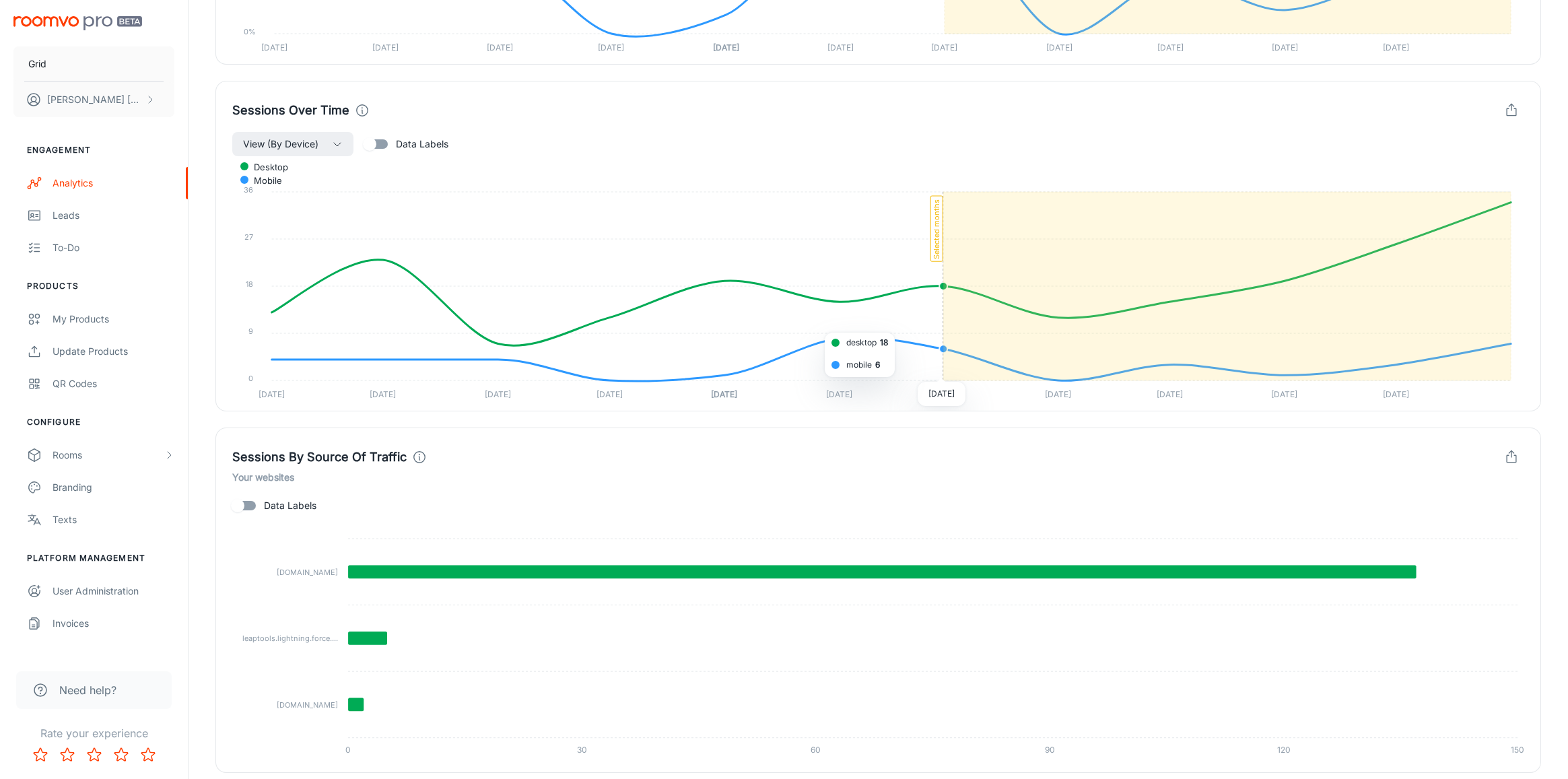
scroll to position [1179, 0]
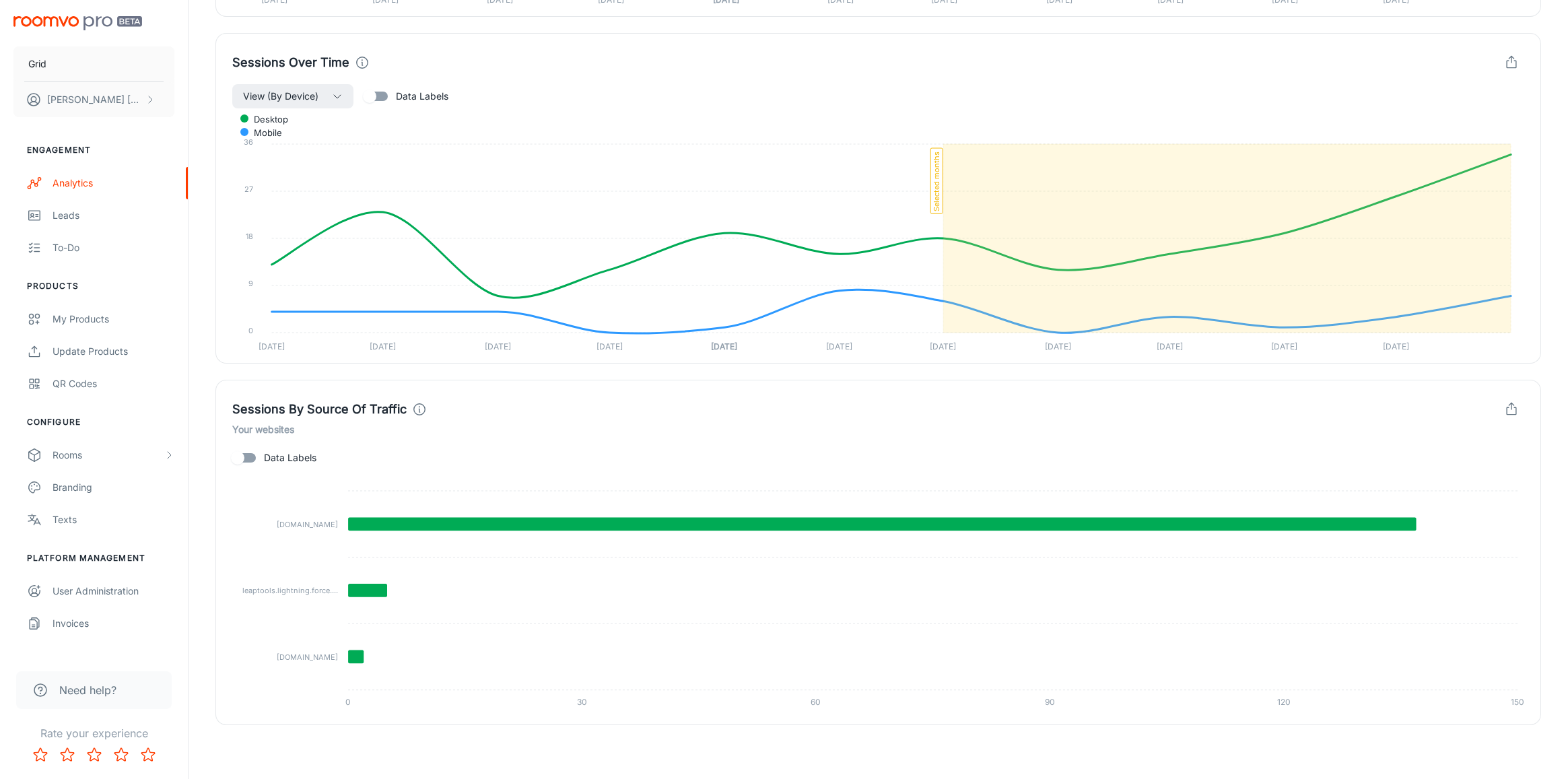
click at [249, 459] on input "Data Labels" at bounding box center [237, 458] width 77 height 25
click at [249, 459] on input "Data Labels" at bounding box center [251, 458] width 77 height 25
click at [249, 459] on input "Data Labels" at bounding box center [237, 458] width 77 height 25
click at [329, 105] on button "View (By Device)" at bounding box center [293, 96] width 121 height 24
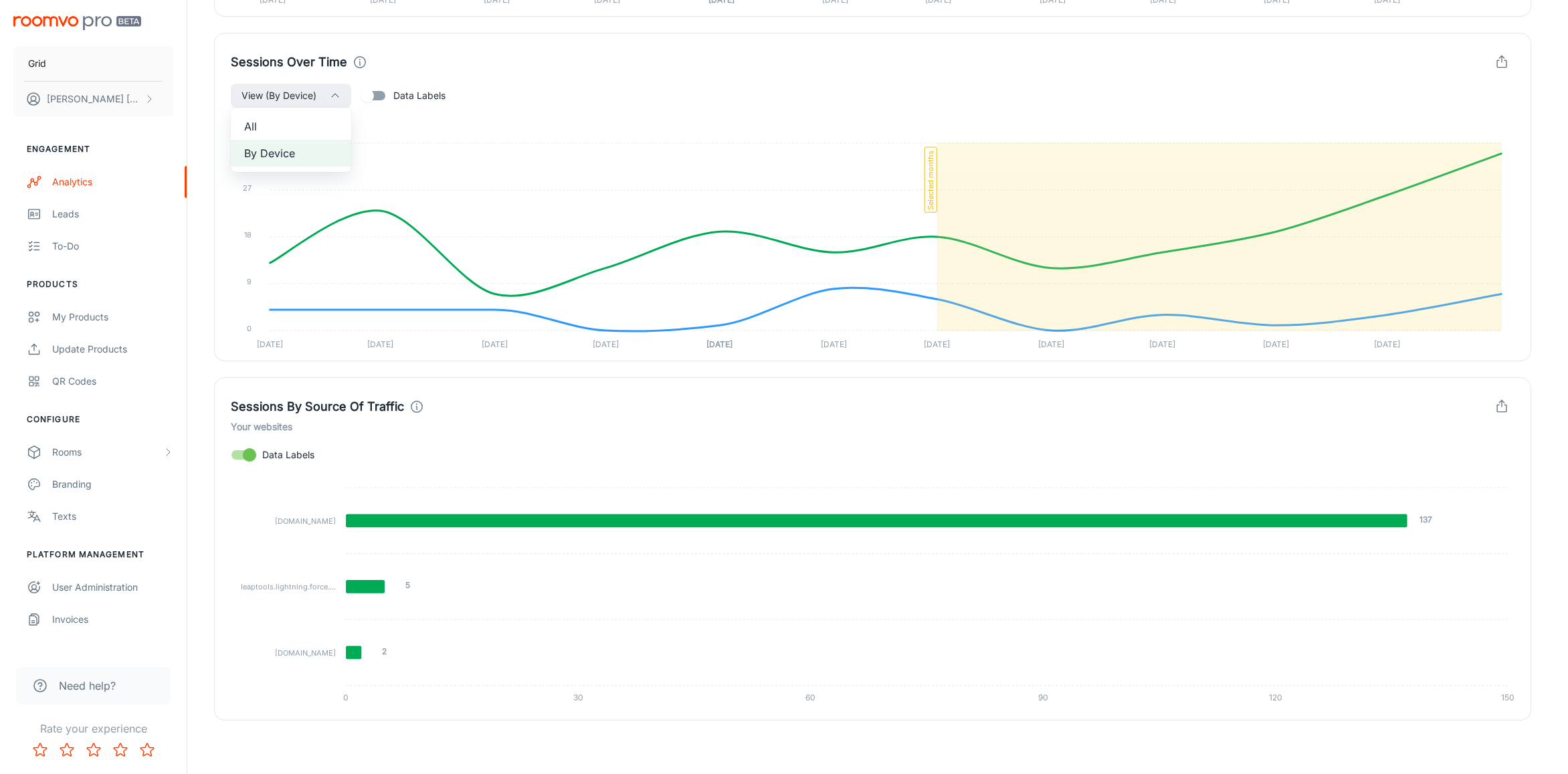
click at [295, 120] on span "All" at bounding box center [291, 126] width 94 height 16
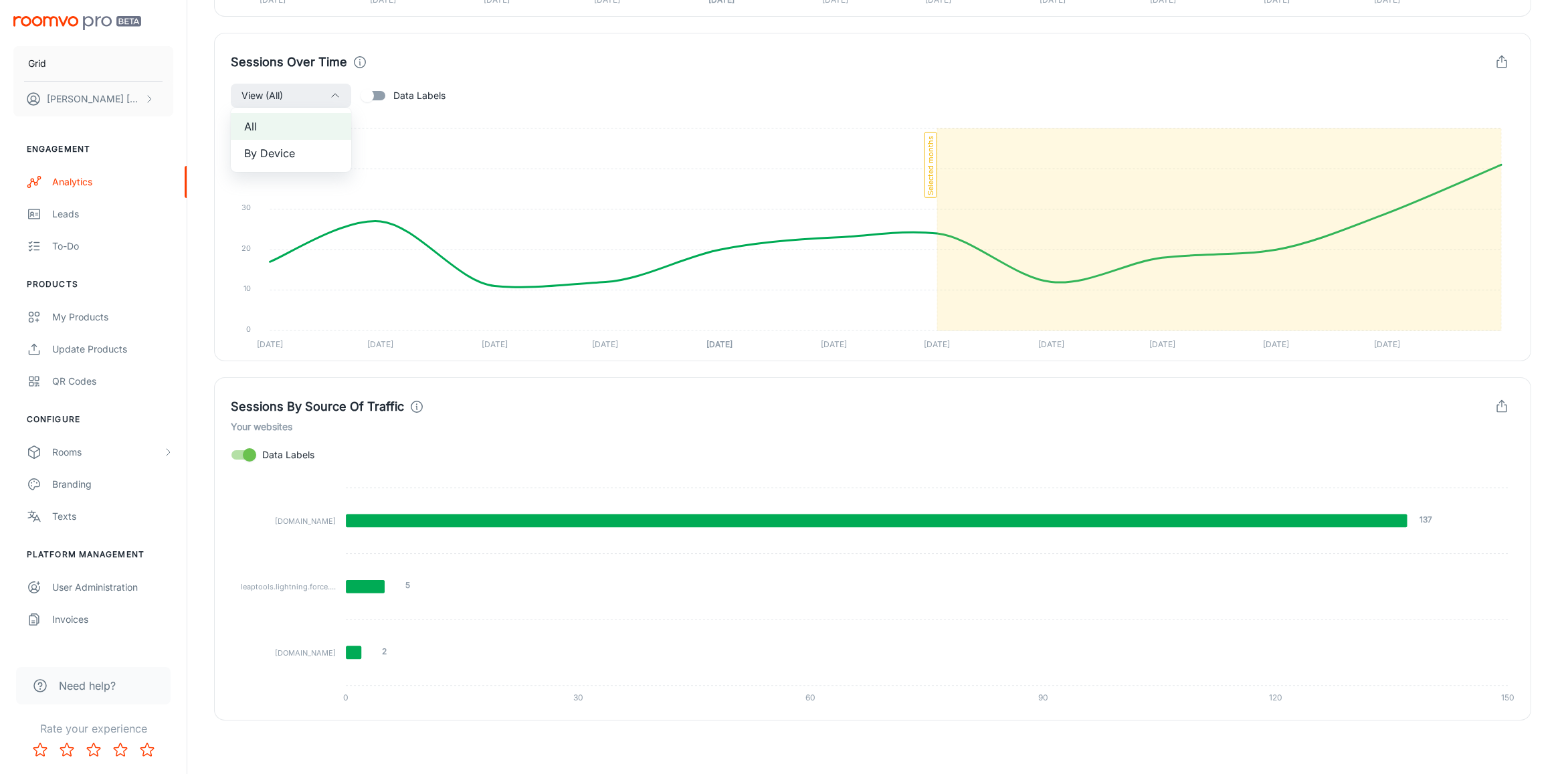
click at [309, 141] on li "By Device" at bounding box center [291, 153] width 120 height 27
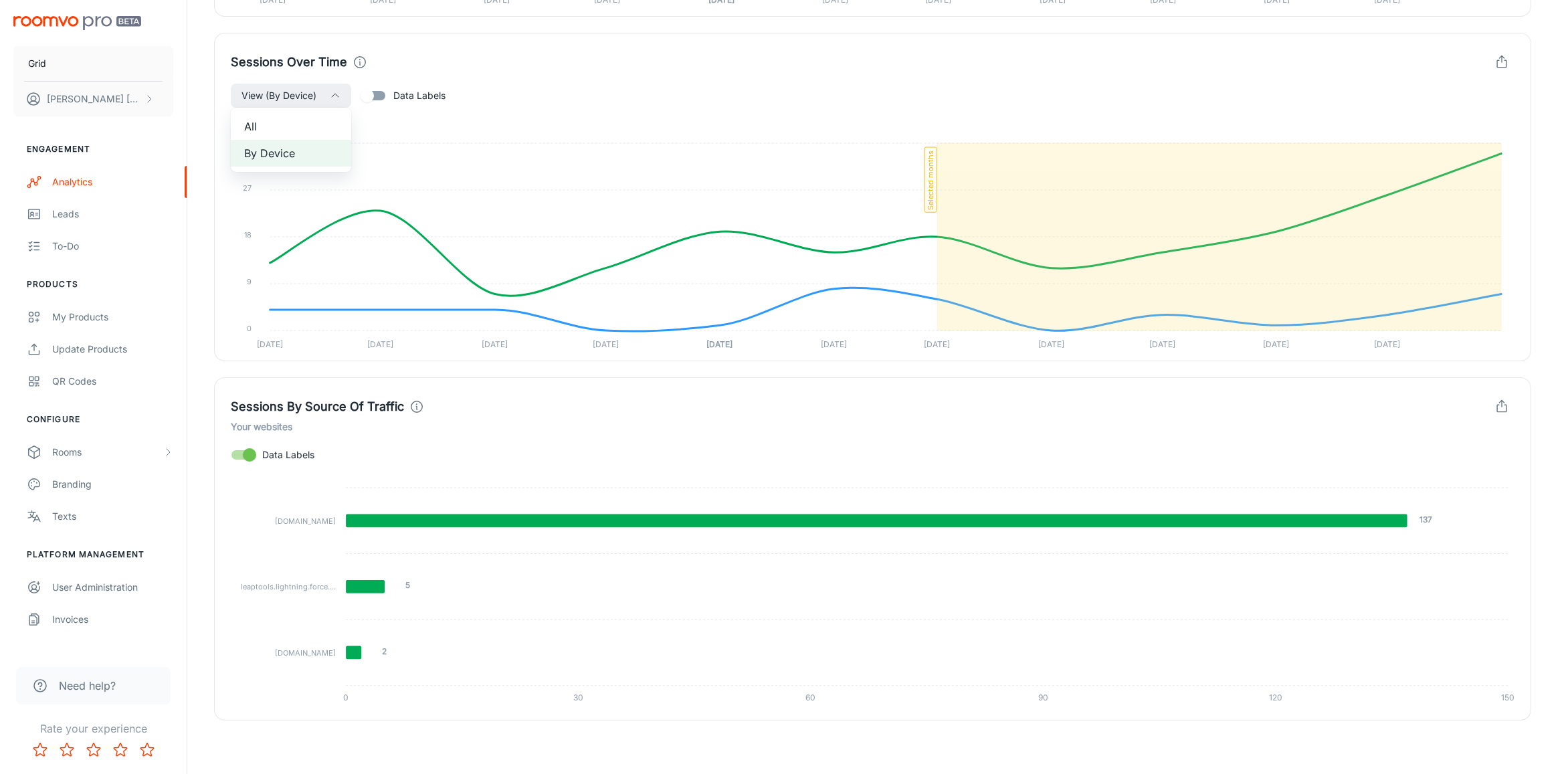
click at [383, 88] on div at bounding box center [784, 387] width 1568 height 774
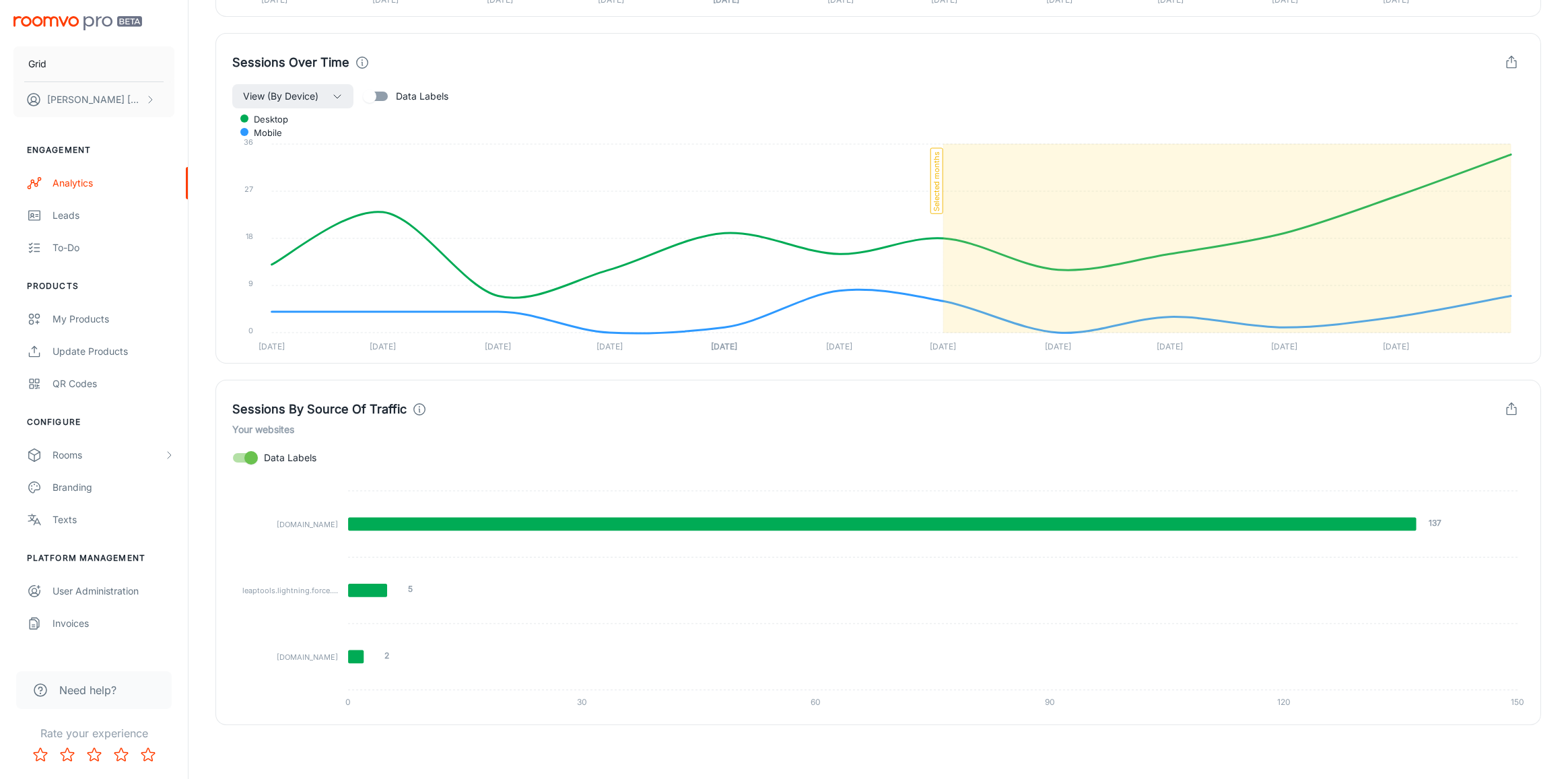
click at [380, 93] on input "Data Labels" at bounding box center [369, 96] width 77 height 25
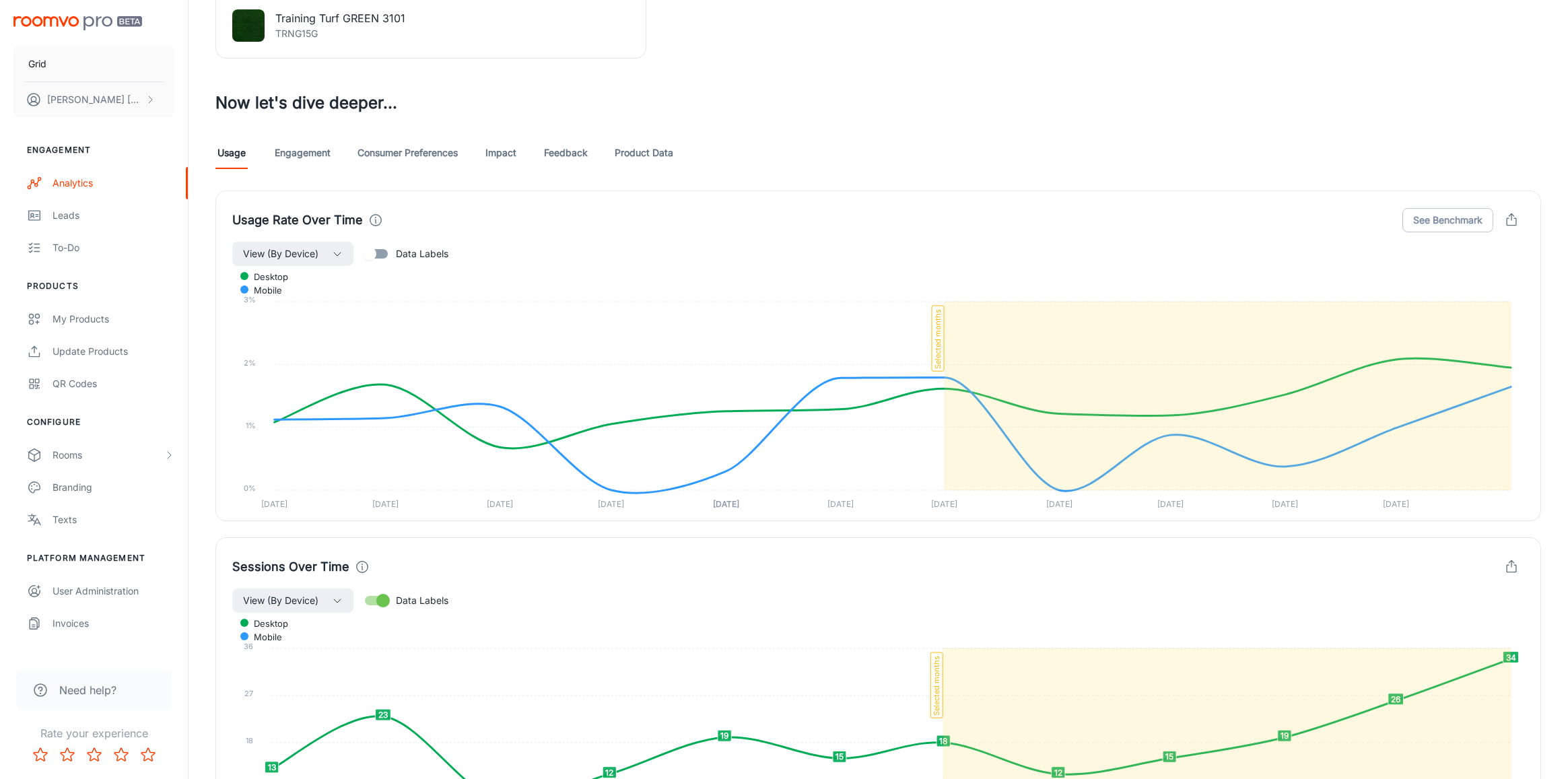
scroll to position [605, 0]
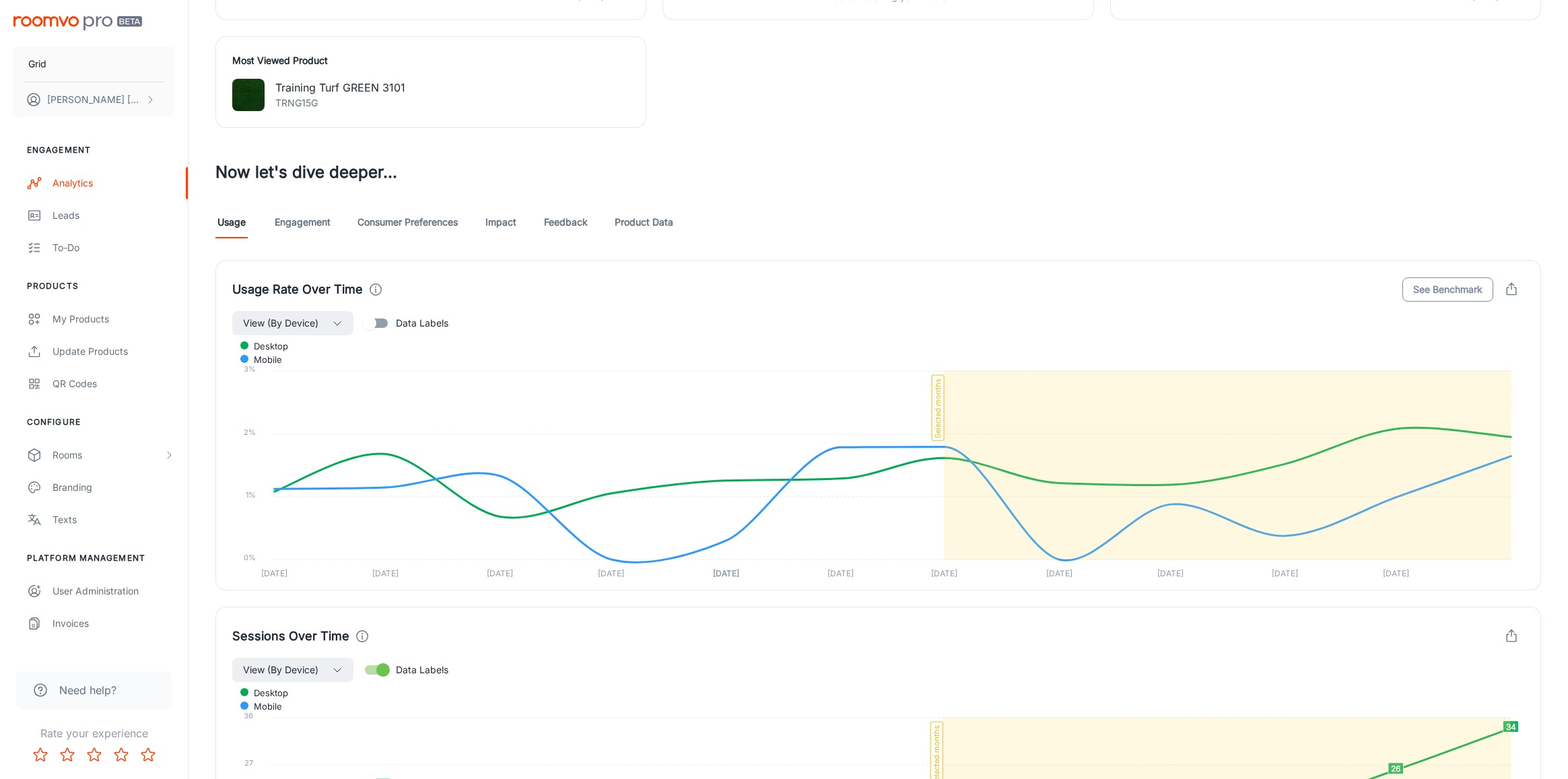
click at [1428, 289] on button "See Benchmark" at bounding box center [1447, 289] width 91 height 24
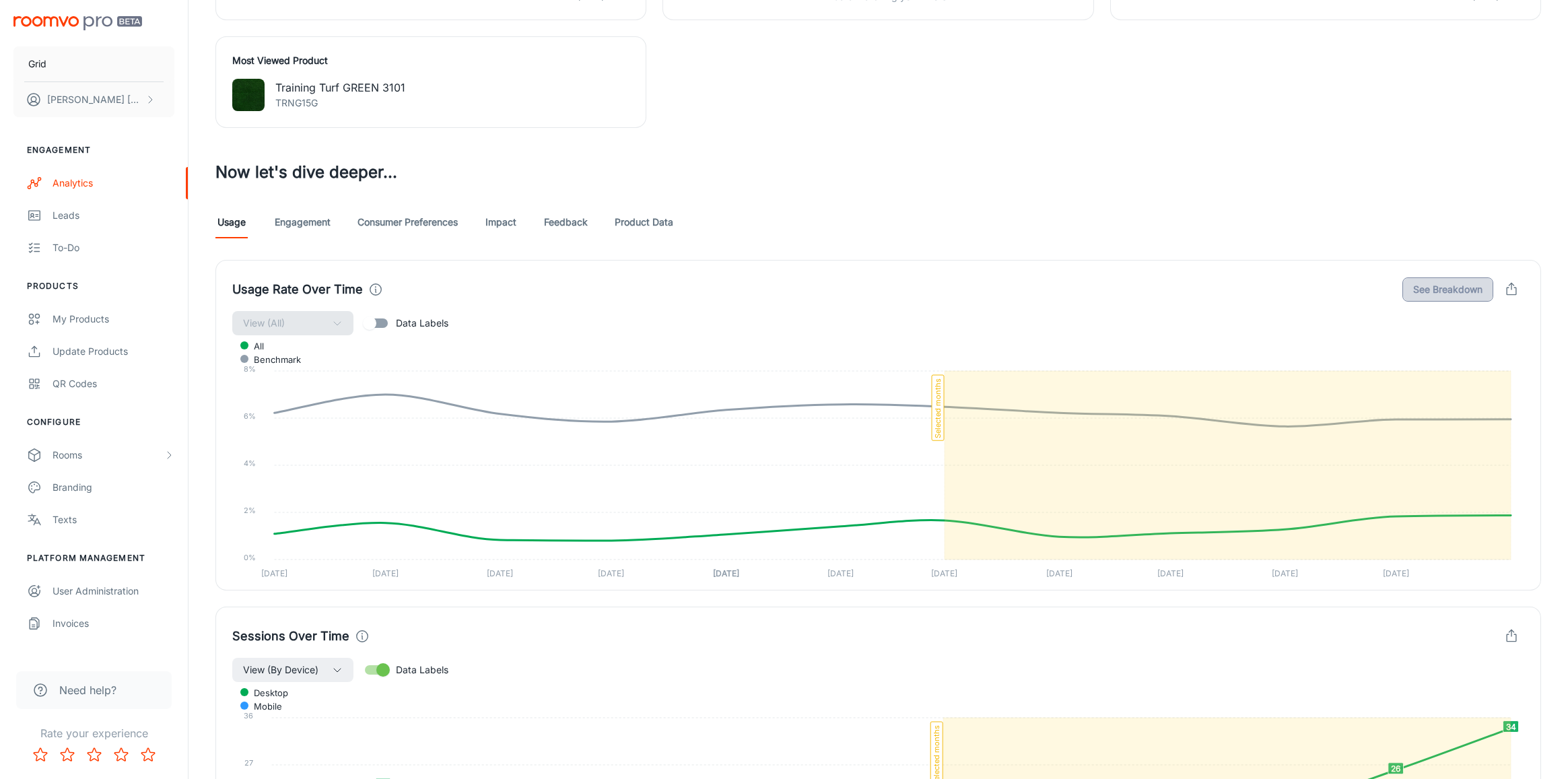
click at [1450, 286] on button "See Breakdown" at bounding box center [1447, 289] width 91 height 24
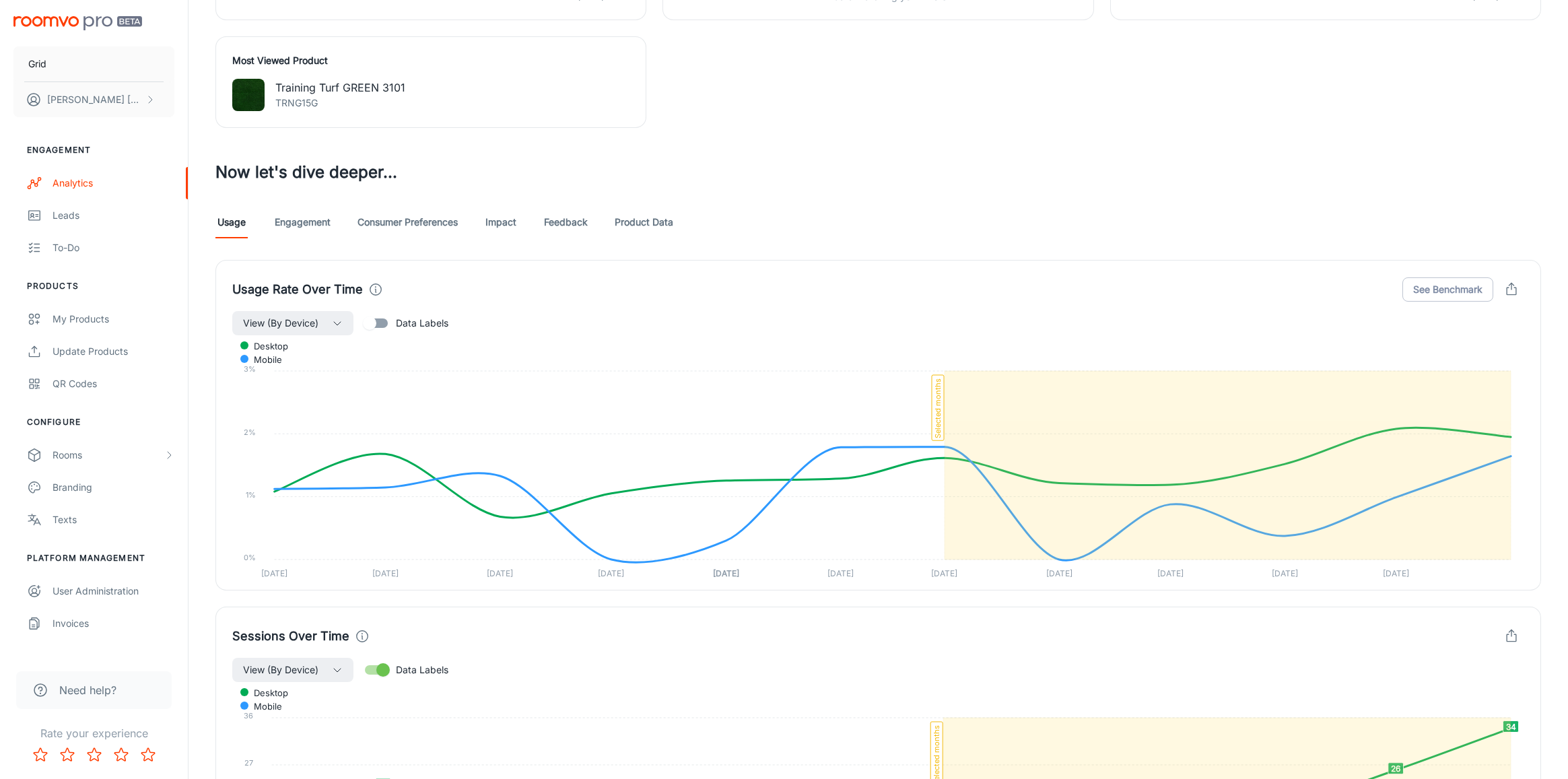
click at [372, 323] on input "Data Labels" at bounding box center [369, 323] width 77 height 25
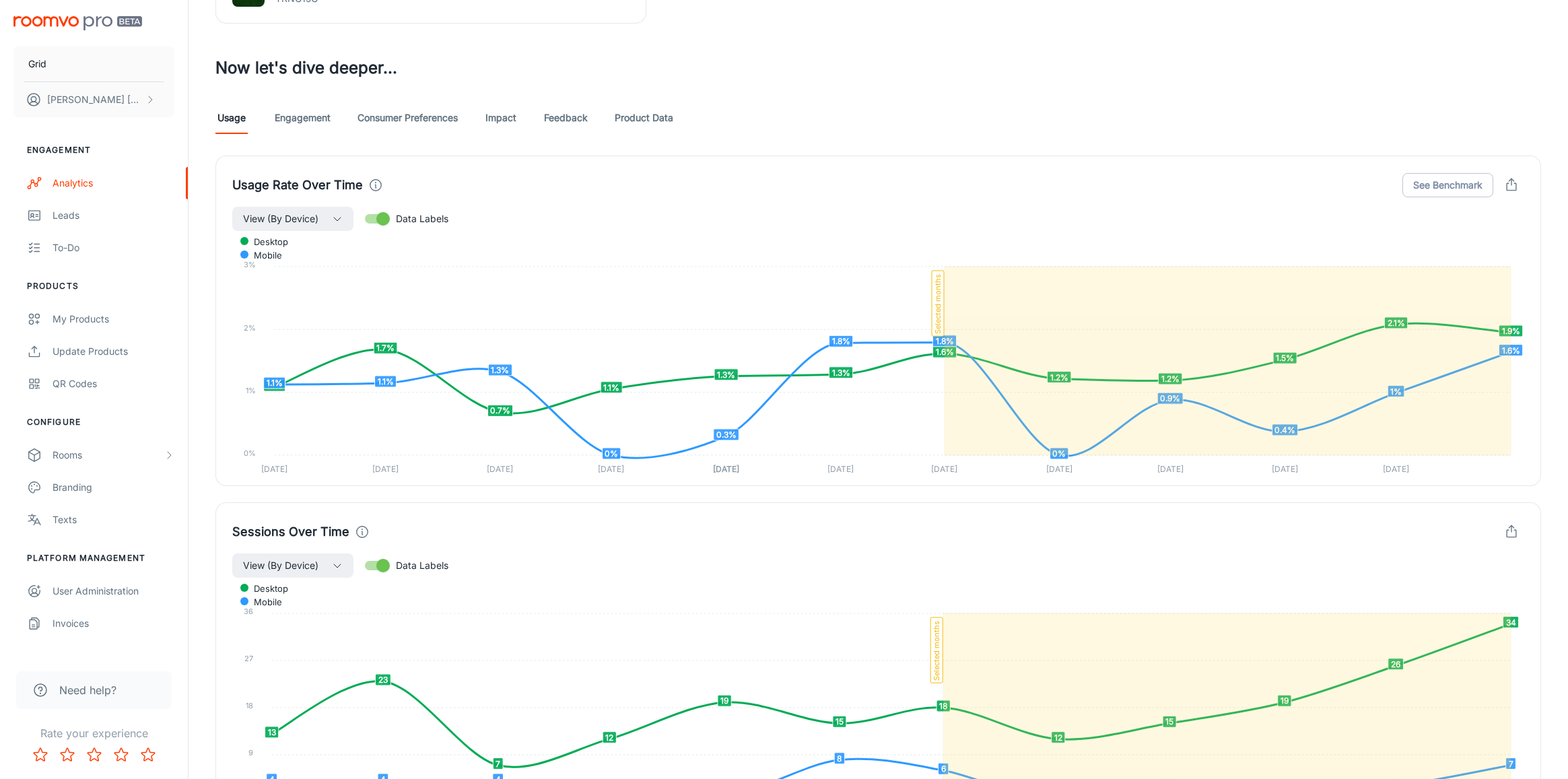
scroll to position [719, 0]
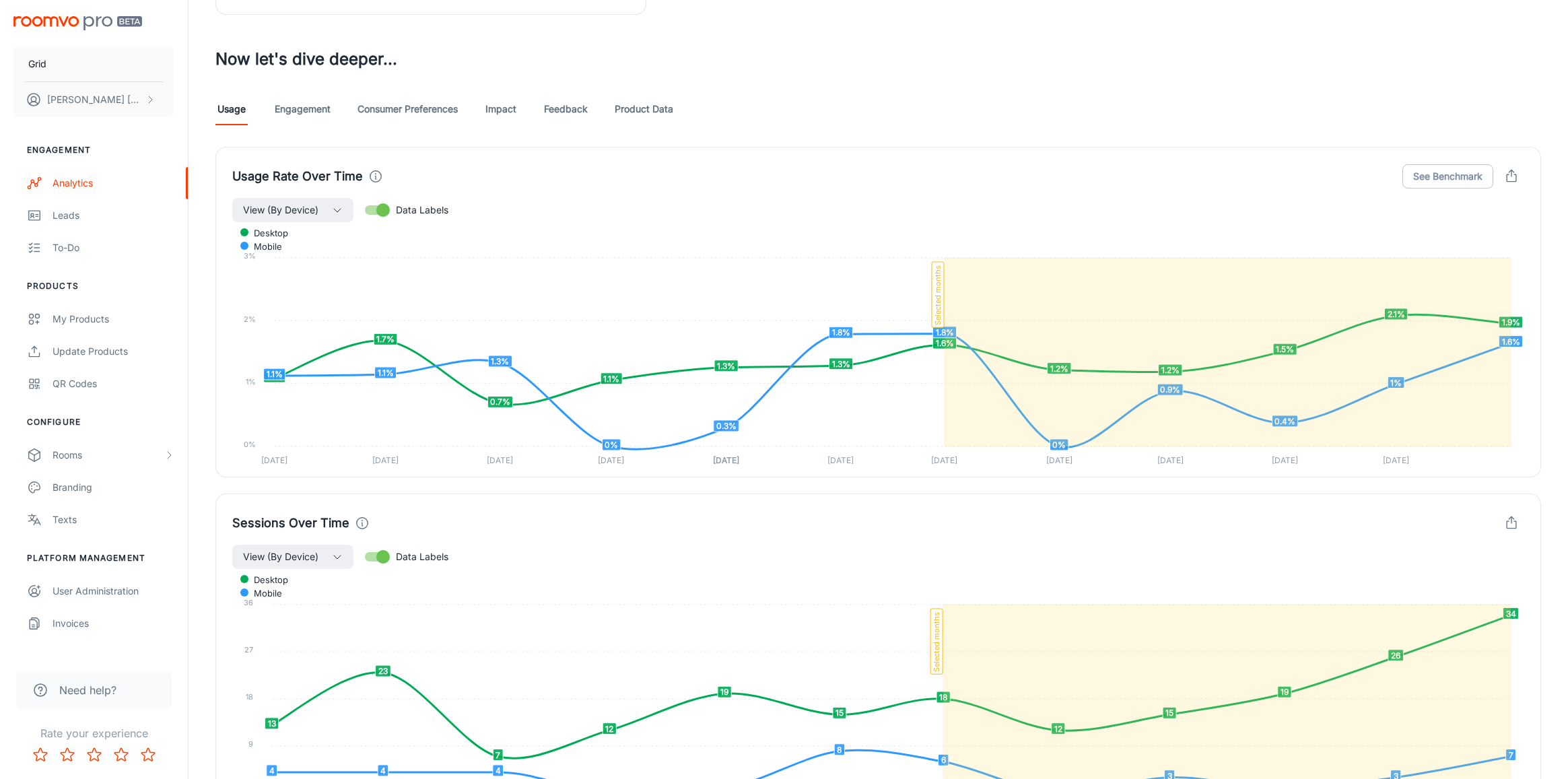
click at [1515, 176] on icon "button" at bounding box center [1511, 176] width 14 height 14
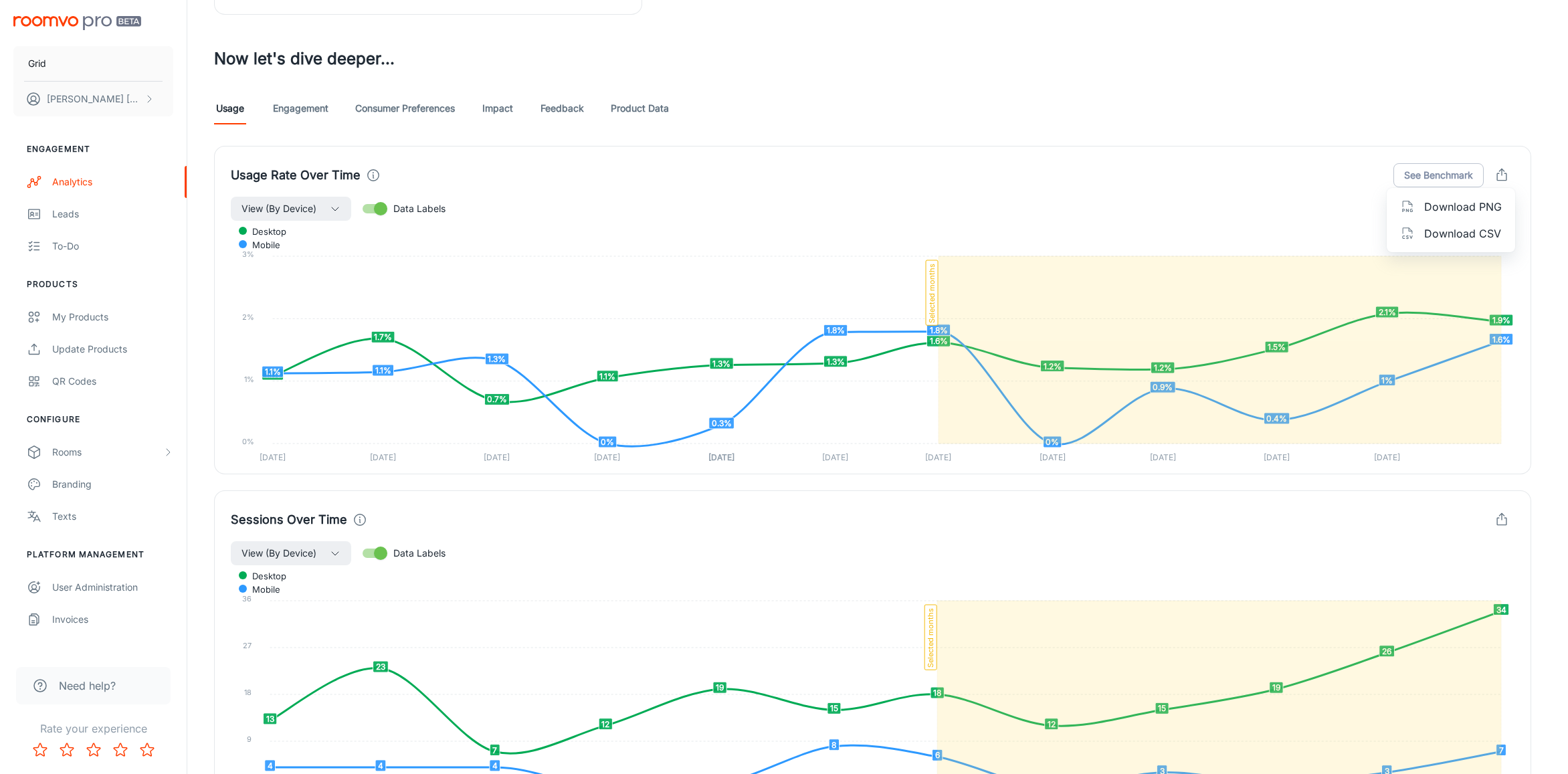
click at [1452, 207] on span "Download PNG" at bounding box center [1463, 207] width 78 height 16
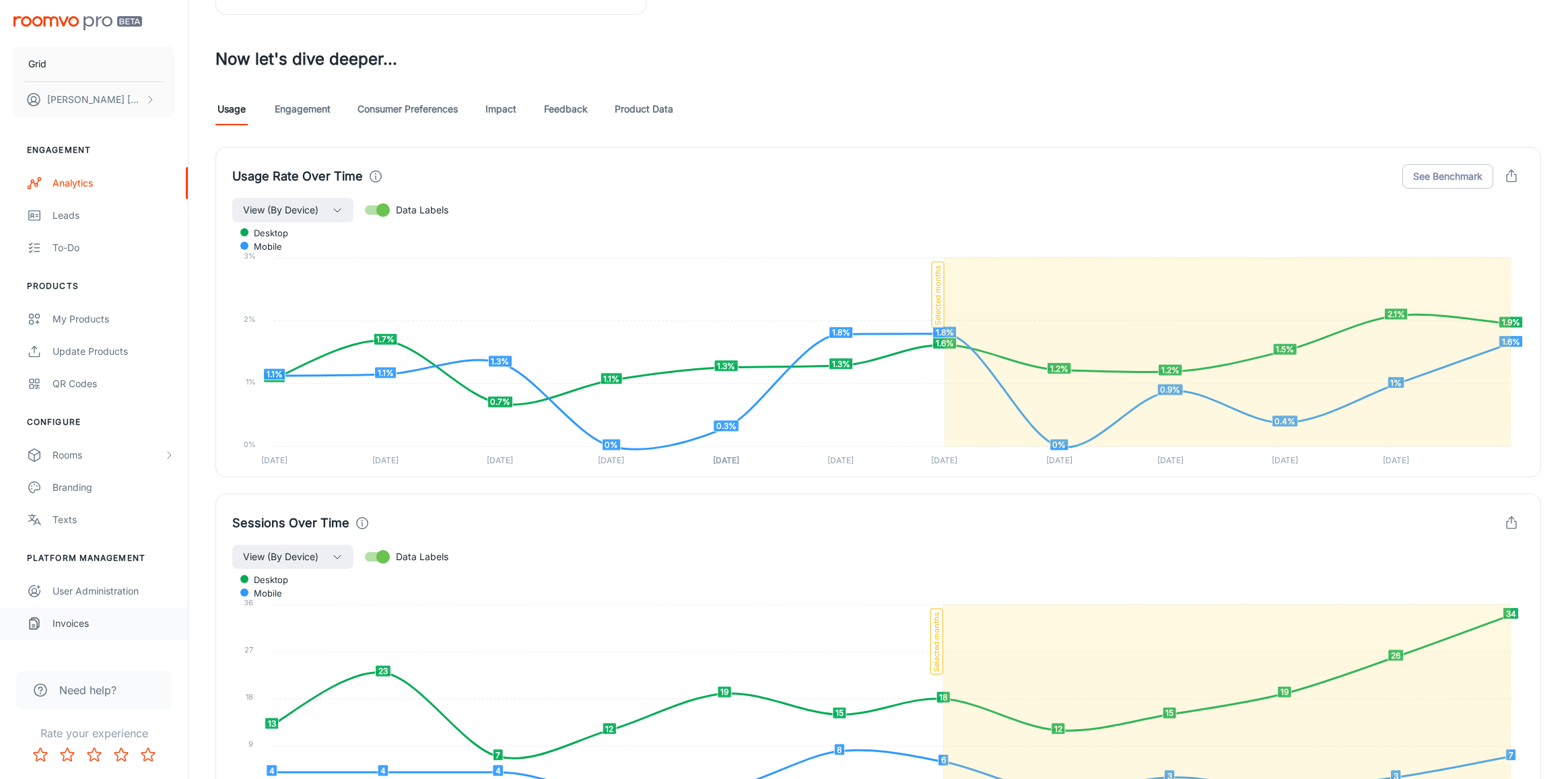
click at [83, 627] on div "Invoices" at bounding box center [113, 623] width 122 height 14
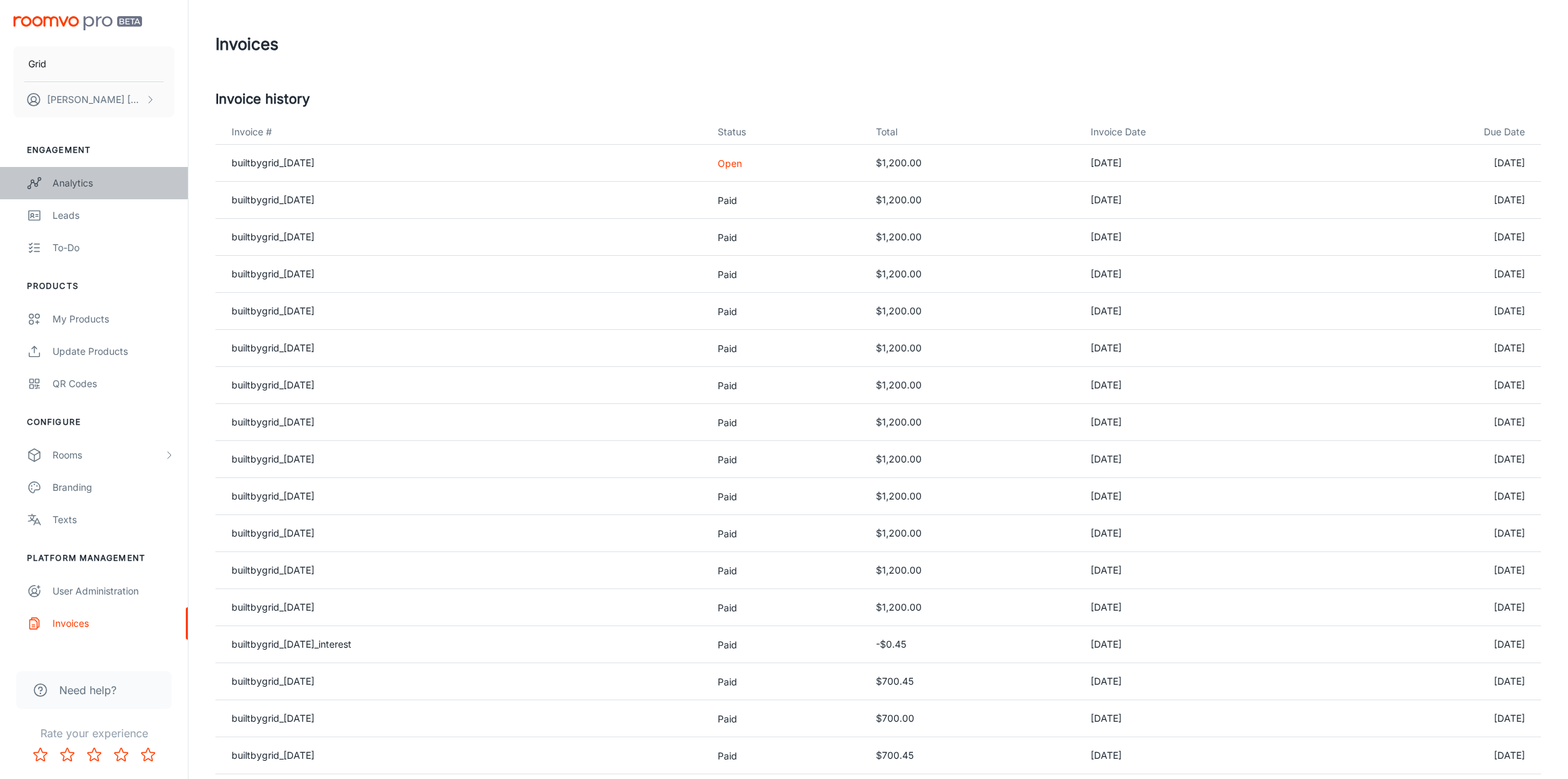
click at [76, 180] on div "Analytics" at bounding box center [113, 183] width 122 height 14
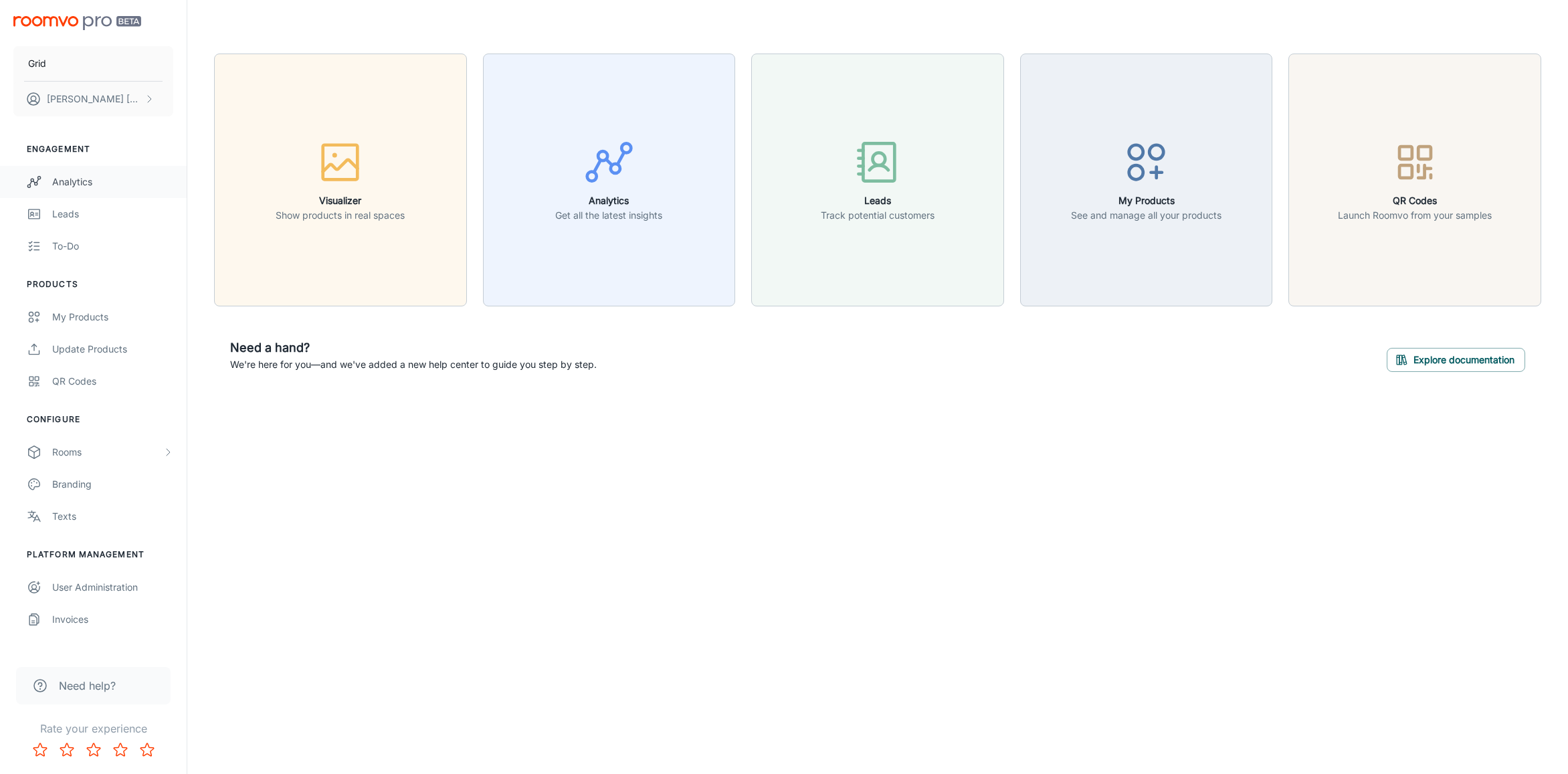
click at [86, 173] on link "Analytics" at bounding box center [93, 182] width 186 height 32
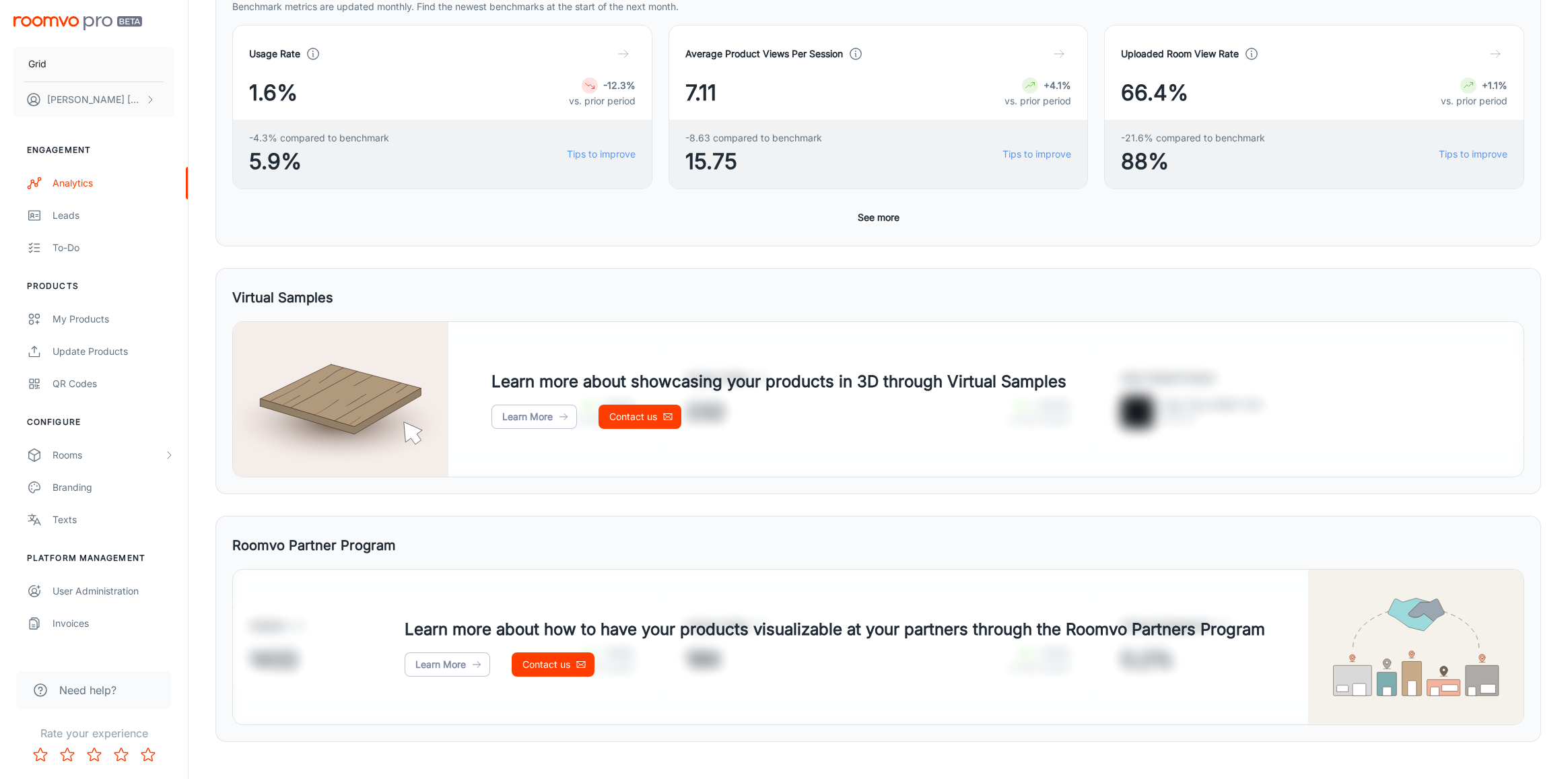
scroll to position [433, 0]
